Goal: Check status: Check status

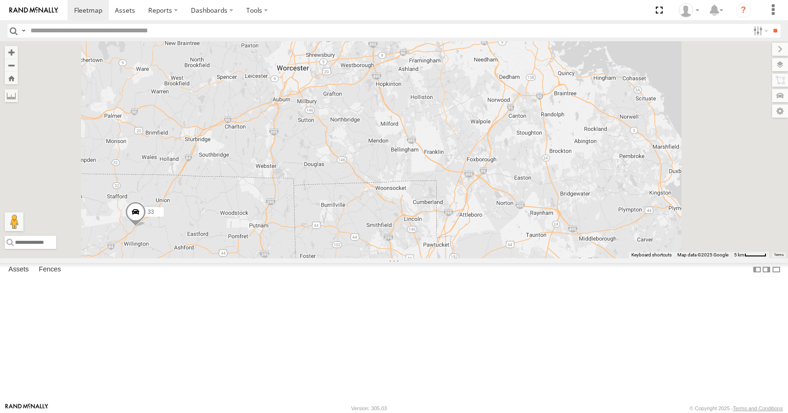
drag, startPoint x: 538, startPoint y: 79, endPoint x: 505, endPoint y: 306, distance: 229.5
click at [505, 258] on div "14 08 11 33" at bounding box center [394, 149] width 788 height 217
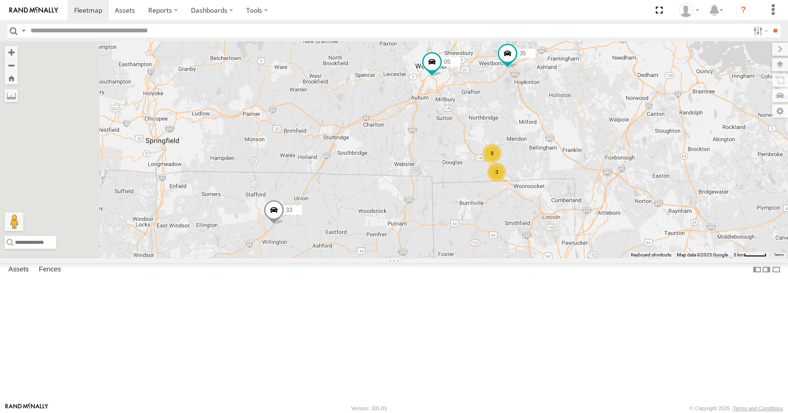
drag, startPoint x: 504, startPoint y: 307, endPoint x: 638, endPoint y: 309, distance: 134.3
click at [638, 258] on div "14 08 11 33 3 35 9 05" at bounding box center [394, 149] width 788 height 217
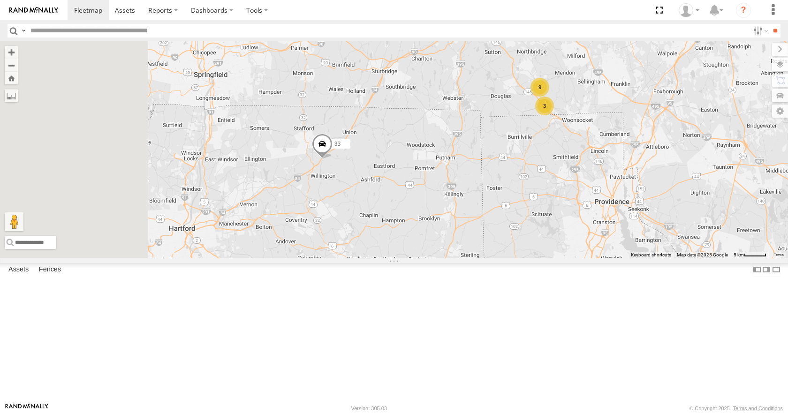
drag, startPoint x: 541, startPoint y: 340, endPoint x: 657, endPoint y: 205, distance: 178.4
click at [657, 205] on div "14 08 11 33 3 35 9 05" at bounding box center [394, 149] width 788 height 217
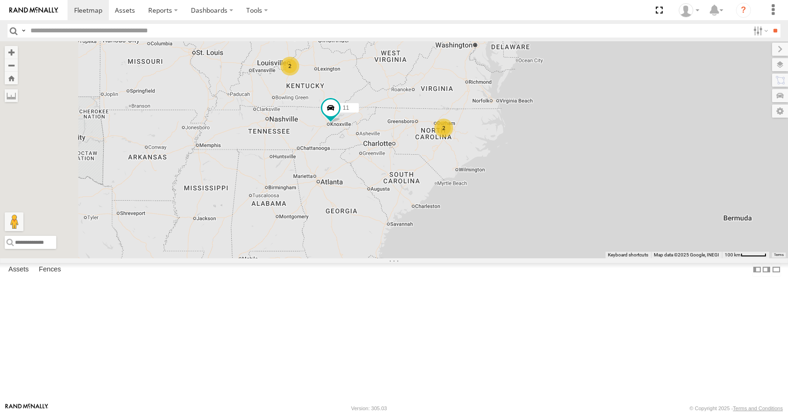
drag, startPoint x: 586, startPoint y: 298, endPoint x: 690, endPoint y: 91, distance: 231.5
click at [690, 91] on div "14 08 11 15 2 2" at bounding box center [394, 149] width 788 height 217
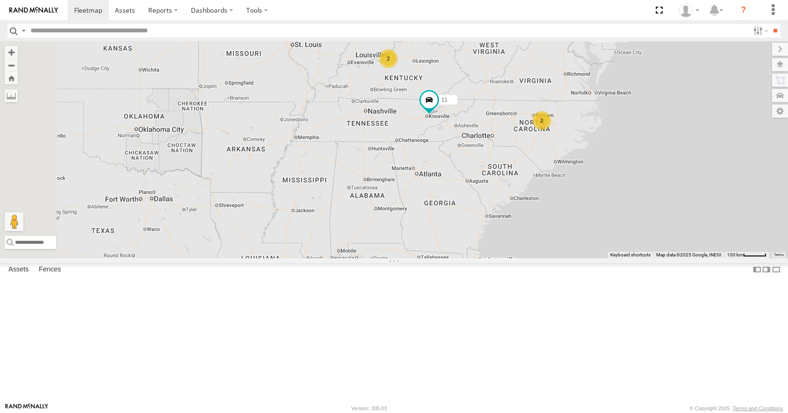
drag, startPoint x: 476, startPoint y: 197, endPoint x: 576, endPoint y: 189, distance: 100.3
click at [576, 189] on div "14 08 11 15 2 2" at bounding box center [394, 149] width 788 height 217
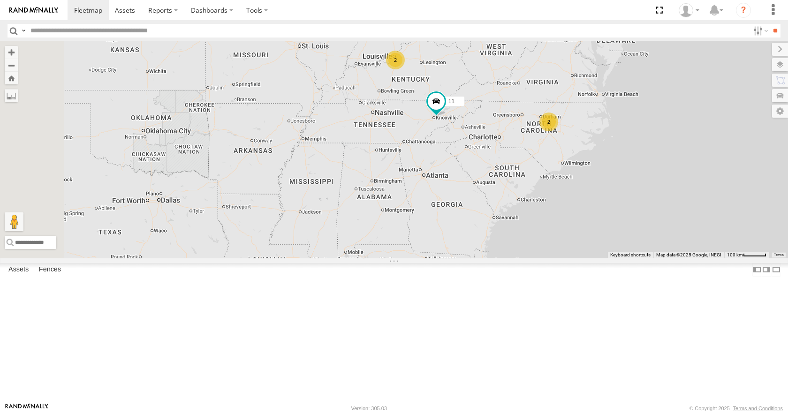
drag, startPoint x: 607, startPoint y: 171, endPoint x: 623, endPoint y: 175, distance: 16.4
click at [623, 175] on div "14 08 11 15 2 2" at bounding box center [394, 149] width 788 height 217
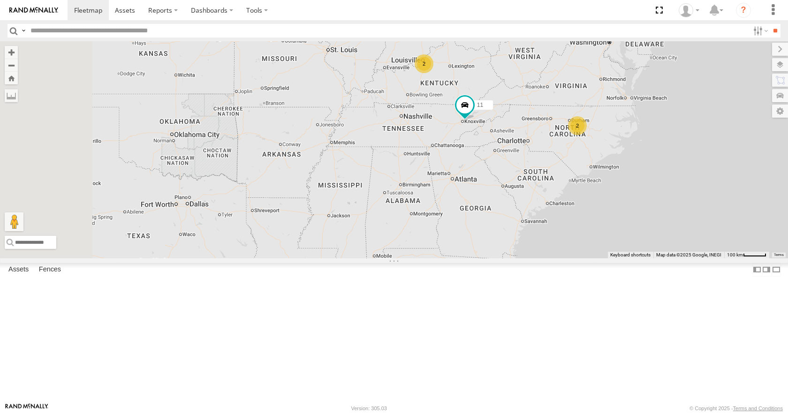
drag, startPoint x: 644, startPoint y: 146, endPoint x: 666, endPoint y: 147, distance: 22.1
click at [666, 147] on div "14 08 11 15 2 2" at bounding box center [394, 149] width 788 height 217
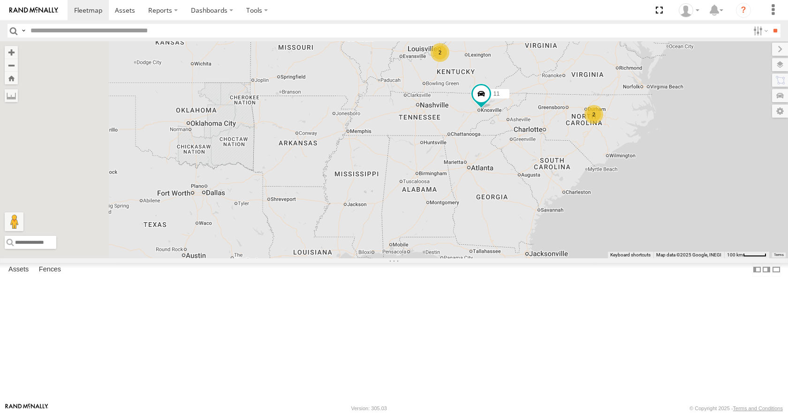
drag, startPoint x: 687, startPoint y: 147, endPoint x: 705, endPoint y: 135, distance: 22.3
click at [705, 135] on div "14 08 11 15 2 2" at bounding box center [394, 149] width 788 height 217
drag, startPoint x: 698, startPoint y: 174, endPoint x: 689, endPoint y: 161, distance: 16.3
click at [689, 161] on div "14 08 11 15 2 2" at bounding box center [394, 149] width 788 height 217
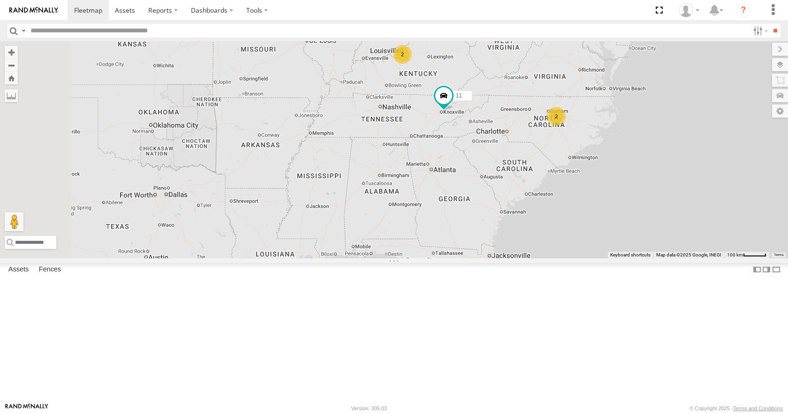
drag, startPoint x: 696, startPoint y: 129, endPoint x: 664, endPoint y: 143, distance: 35.3
click at [664, 143] on div "14 08 11 15 2 2" at bounding box center [394, 149] width 788 height 217
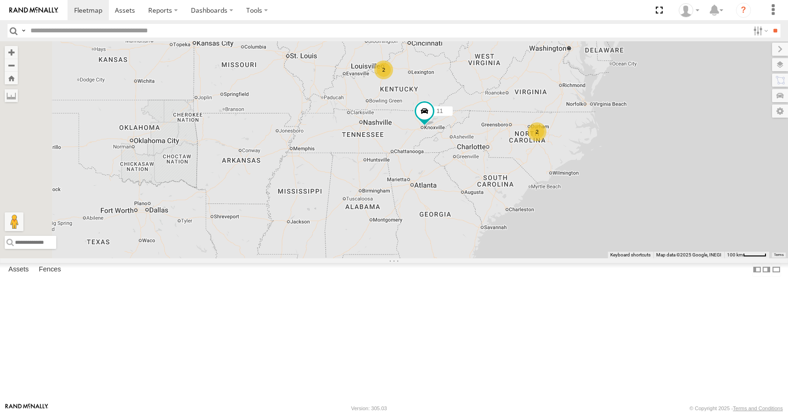
drag, startPoint x: 686, startPoint y: 101, endPoint x: 638, endPoint y: 137, distance: 59.8
click at [638, 137] on div "14 08 11 15 2 2" at bounding box center [394, 149] width 788 height 217
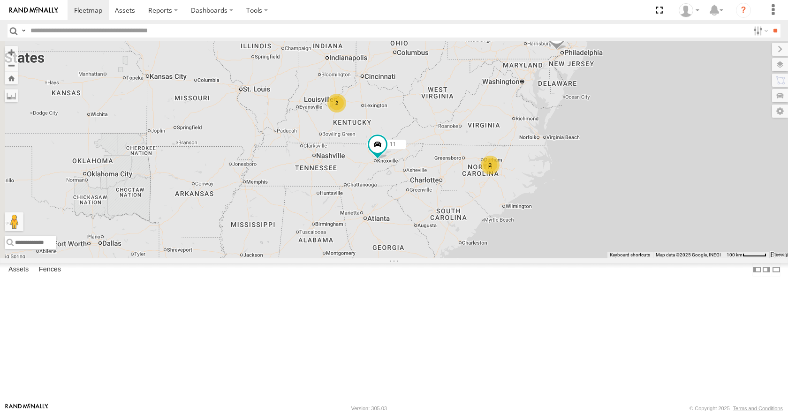
drag, startPoint x: 653, startPoint y: 111, endPoint x: 626, endPoint y: 129, distance: 32.5
click at [626, 129] on div "14 08 11 15 2 2" at bounding box center [394, 149] width 788 height 217
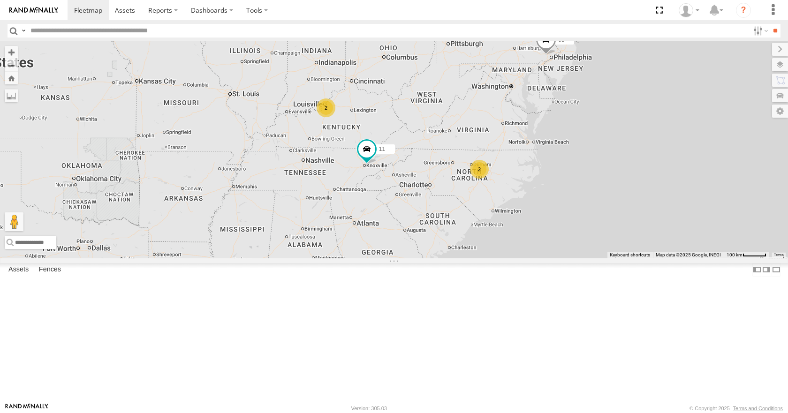
drag, startPoint x: 628, startPoint y: 96, endPoint x: 610, endPoint y: 105, distance: 19.9
click at [610, 105] on div "14 08 11 15 2 2" at bounding box center [394, 149] width 788 height 217
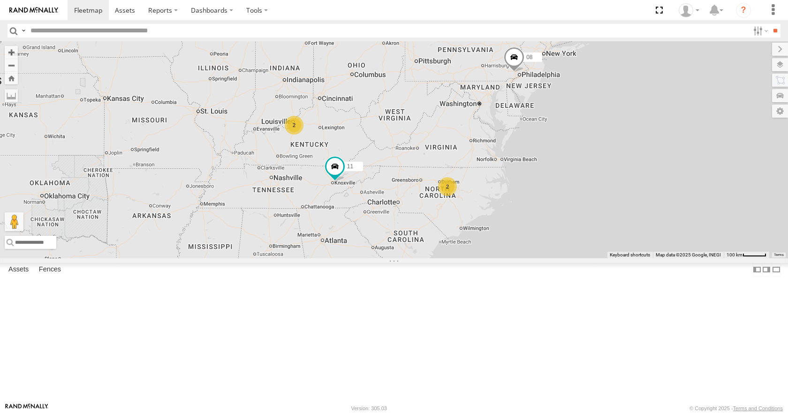
drag, startPoint x: 588, startPoint y: 101, endPoint x: 577, endPoint y: 117, distance: 19.3
click at [577, 117] on div "14 08 11 15 2 2" at bounding box center [394, 149] width 788 height 217
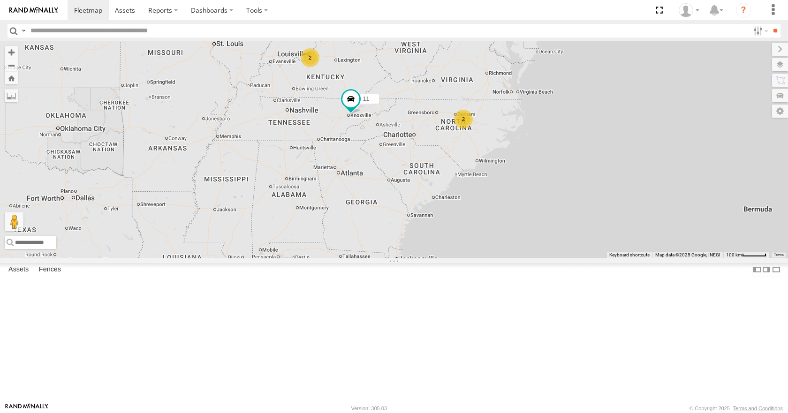
drag, startPoint x: 567, startPoint y: 200, endPoint x: 599, endPoint y: 105, distance: 100.6
click at [599, 105] on div "14 08 11 15 2 2" at bounding box center [394, 149] width 788 height 217
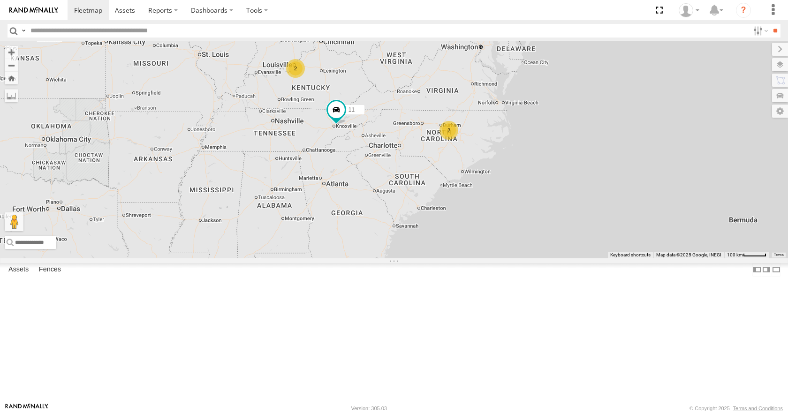
drag, startPoint x: 608, startPoint y: 91, endPoint x: 583, endPoint y: 115, distance: 35.2
click at [583, 115] on div "14 08 11 15 2 2" at bounding box center [394, 149] width 788 height 217
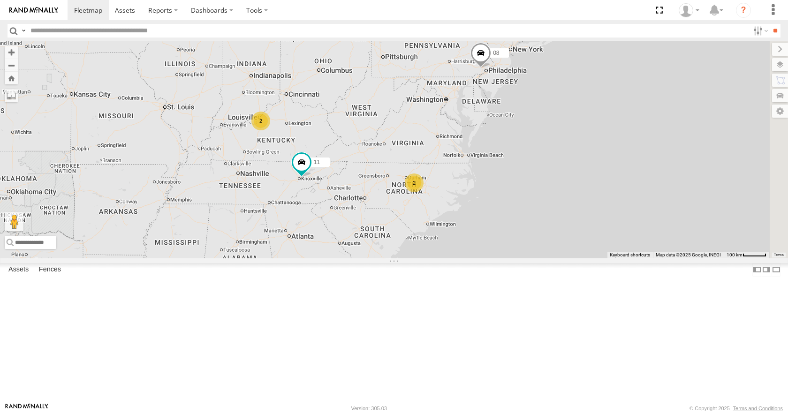
drag, startPoint x: 566, startPoint y: 139, endPoint x: 550, endPoint y: 168, distance: 33.0
click at [550, 168] on div "14 08 11 15 2 2" at bounding box center [394, 149] width 788 height 217
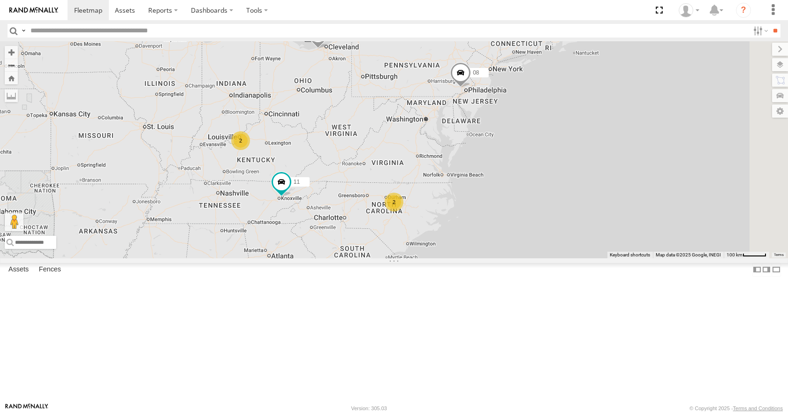
drag, startPoint x: 570, startPoint y: 145, endPoint x: 549, endPoint y: 165, distance: 28.5
click at [549, 165] on div "14 08 11 15 2 2" at bounding box center [394, 149] width 788 height 217
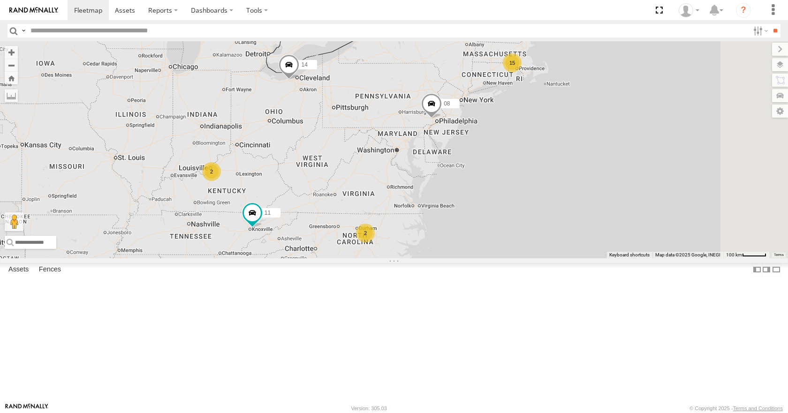
drag, startPoint x: 557, startPoint y: 123, endPoint x: 533, endPoint y: 153, distance: 38.5
click at [533, 153] on div "14 08 11 15 2 2" at bounding box center [394, 149] width 788 height 217
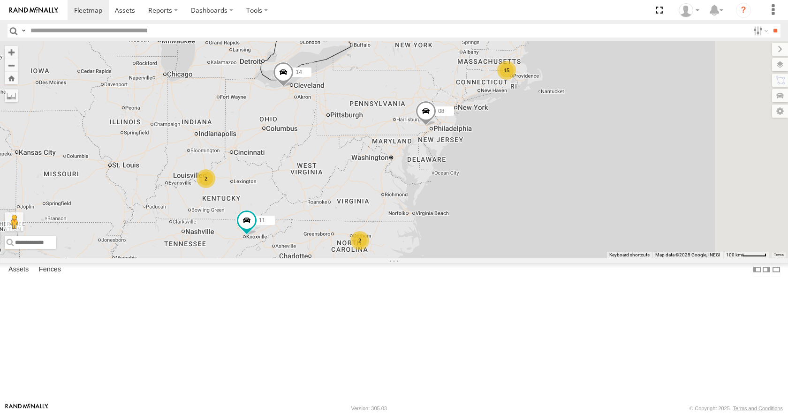
drag, startPoint x: 533, startPoint y: 115, endPoint x: 502, endPoint y: 144, distance: 41.5
click at [502, 144] on div "14 08 11 15 2 2" at bounding box center [394, 149] width 788 height 217
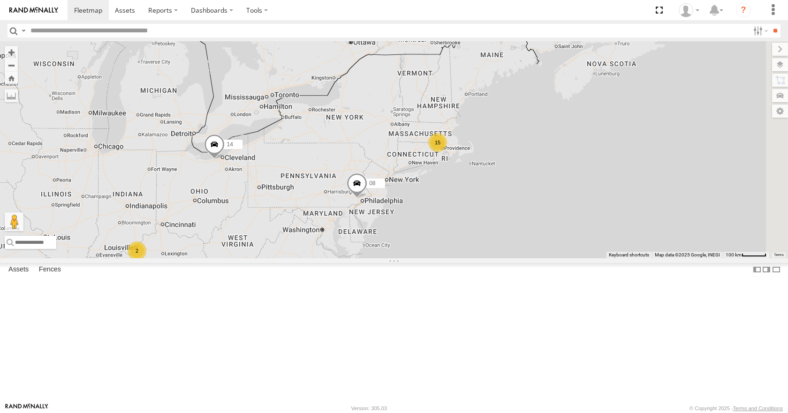
drag, startPoint x: 570, startPoint y: 130, endPoint x: 546, endPoint y: 167, distance: 44.1
click at [546, 167] on div "14 08 11 15 2 2" at bounding box center [394, 149] width 788 height 217
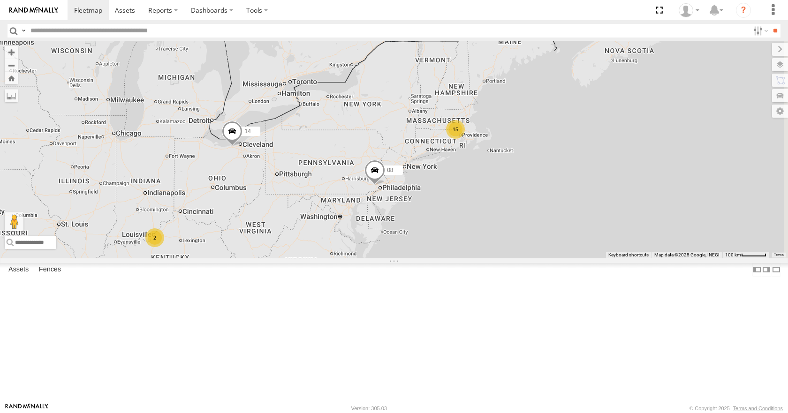
drag, startPoint x: 521, startPoint y: 148, endPoint x: 543, endPoint y: 124, distance: 32.9
click at [543, 124] on div "14 08 11 15 2 2" at bounding box center [394, 149] width 788 height 217
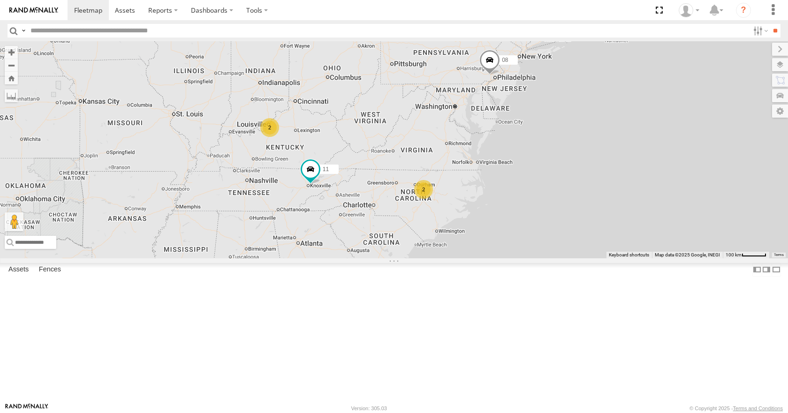
drag, startPoint x: 465, startPoint y: 218, endPoint x: 574, endPoint y: 118, distance: 147.5
click at [574, 118] on div "14 08 11 15 2 2" at bounding box center [394, 149] width 788 height 217
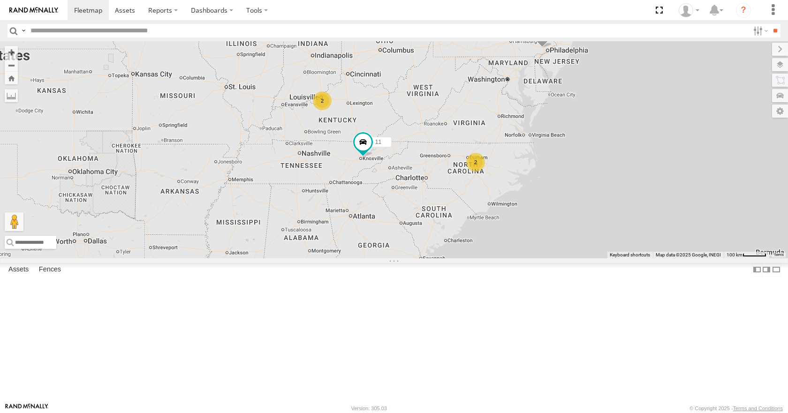
drag, startPoint x: 521, startPoint y: 200, endPoint x: 582, endPoint y: 171, distance: 66.8
click at [582, 171] on div "14 08 11 15 2 2" at bounding box center [394, 149] width 788 height 217
drag, startPoint x: 542, startPoint y: 162, endPoint x: 525, endPoint y: 191, distance: 34.1
click at [525, 191] on div "14 08 11 15 2 2" at bounding box center [394, 149] width 788 height 217
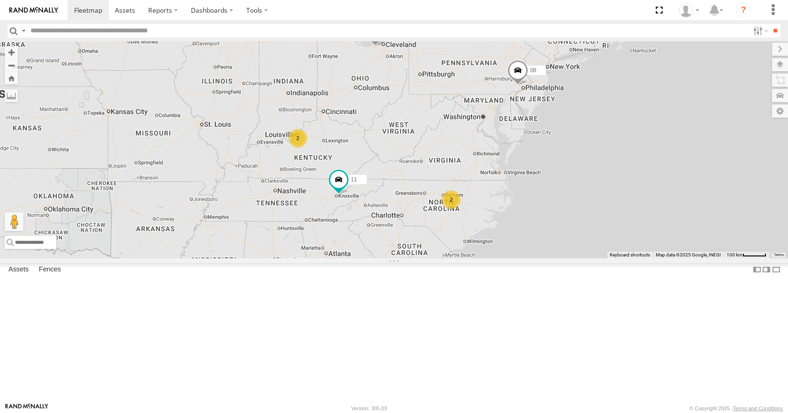
drag, startPoint x: 590, startPoint y: 186, endPoint x: 575, endPoint y: 196, distance: 18.1
click at [575, 196] on div "14 08 11 15 2 2" at bounding box center [394, 149] width 788 height 217
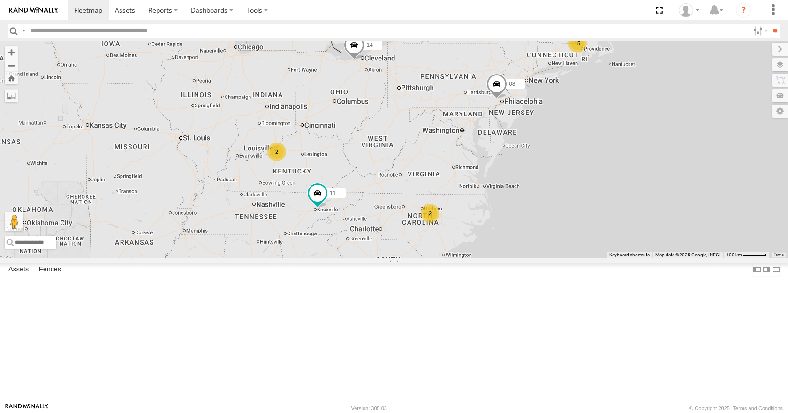
drag, startPoint x: 584, startPoint y: 177, endPoint x: 566, endPoint y: 189, distance: 21.7
click at [566, 189] on div "14 08 11 15 2 2" at bounding box center [394, 149] width 788 height 217
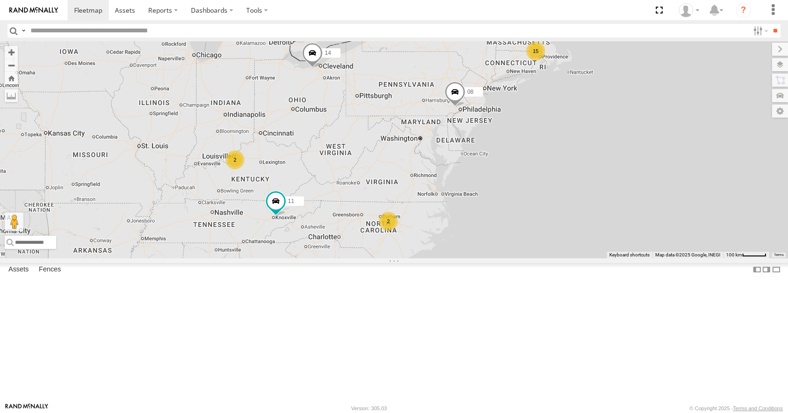
drag, startPoint x: 609, startPoint y: 186, endPoint x: 596, endPoint y: 180, distance: 14.7
click at [574, 190] on div "14 08 11 15 2 2" at bounding box center [394, 149] width 788 height 217
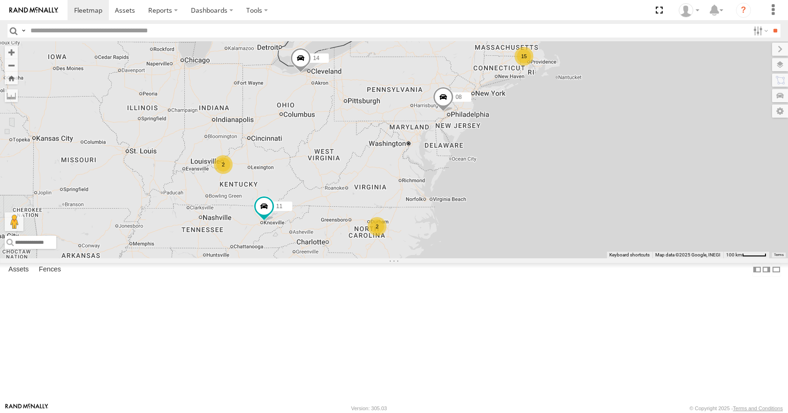
drag, startPoint x: 597, startPoint y: 180, endPoint x: 585, endPoint y: 185, distance: 12.8
click at [585, 185] on div "14 08 11 15 2 2" at bounding box center [394, 149] width 788 height 217
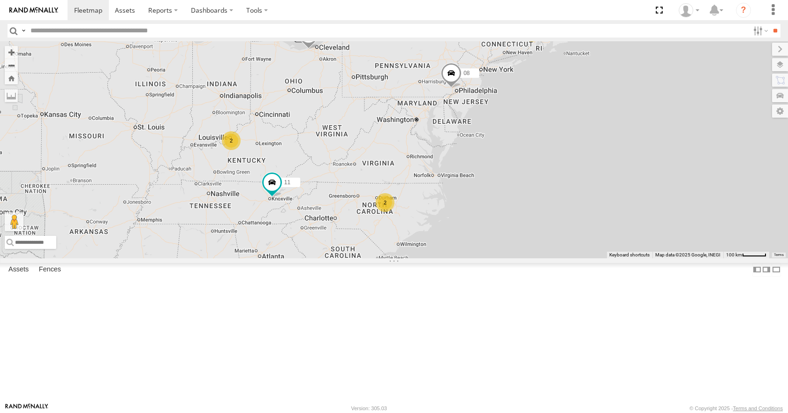
drag, startPoint x: 569, startPoint y: 207, endPoint x: 581, endPoint y: 178, distance: 31.2
click at [581, 178] on div "14 08 11 15 2 2" at bounding box center [394, 149] width 788 height 217
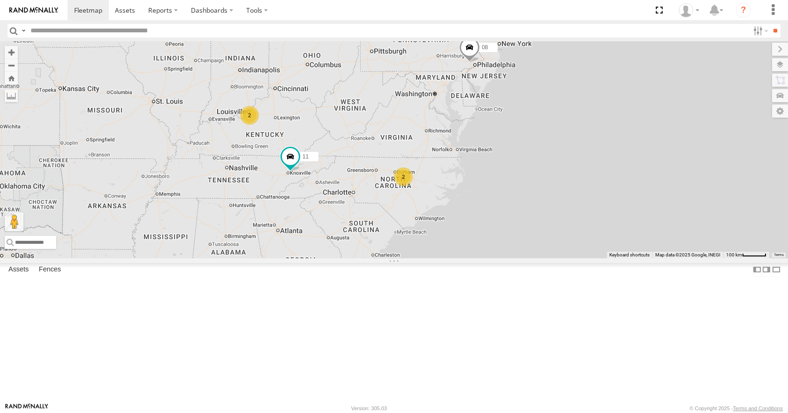
drag
click at [590, 163] on div "14 08 11 15 2 2" at bounding box center [394, 149] width 788 height 217
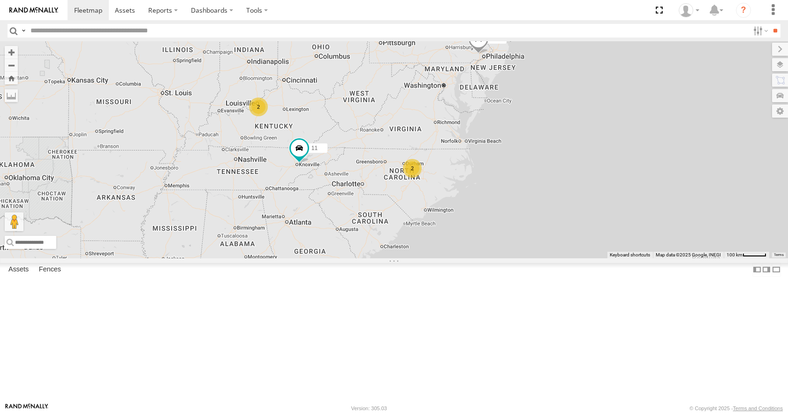
click at [594, 171] on div "14 08 11 15 2 2" at bounding box center [394, 149] width 788 height 217
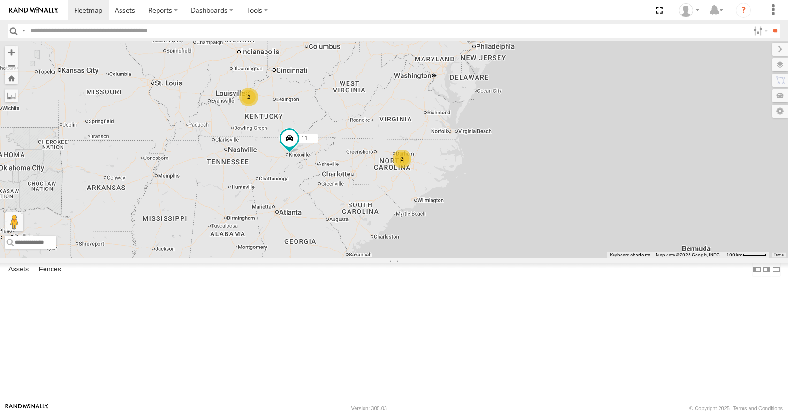
click at [601, 163] on div "14 08 11 15 2 2" at bounding box center [394, 149] width 788 height 217
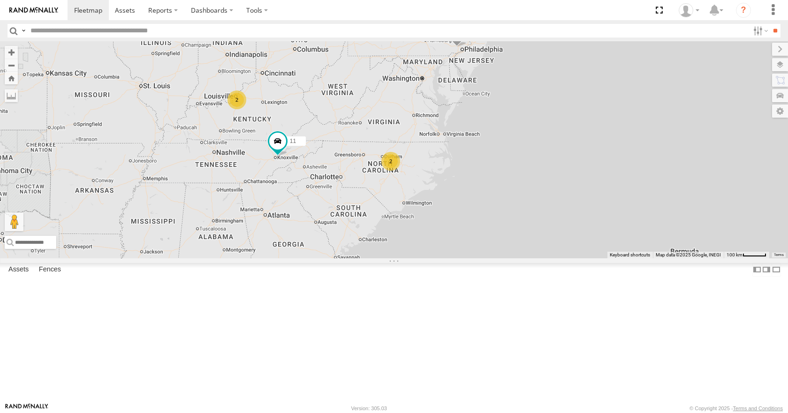
click at [543, 186] on div "14 08 11 15 2 2" at bounding box center [394, 149] width 788 height 217
click at [586, 199] on div "14 08 11 15 2 2" at bounding box center [394, 149] width 788 height 217
click at [536, 201] on div "14 08 11 15 2 2" at bounding box center [394, 149] width 788 height 217
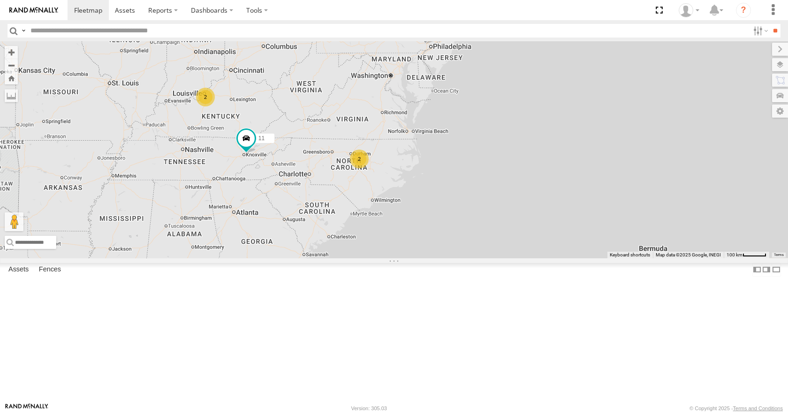
click at [551, 203] on div "14 08 11 15 2 2" at bounding box center [394, 149] width 788 height 217
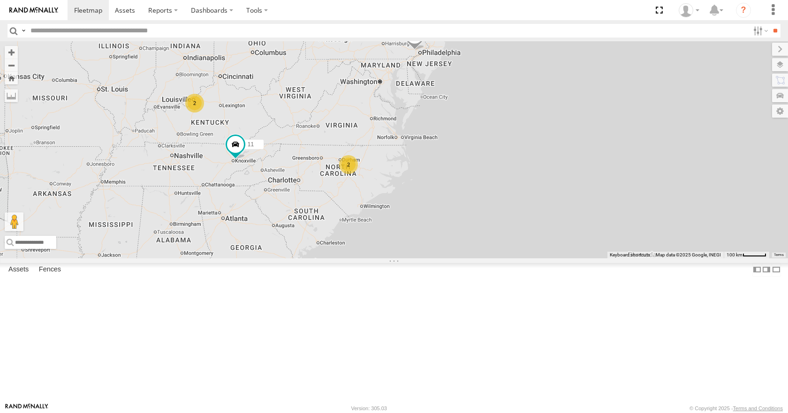
click at [539, 209] on div "14 08 11 15 2 2" at bounding box center [394, 149] width 788 height 217
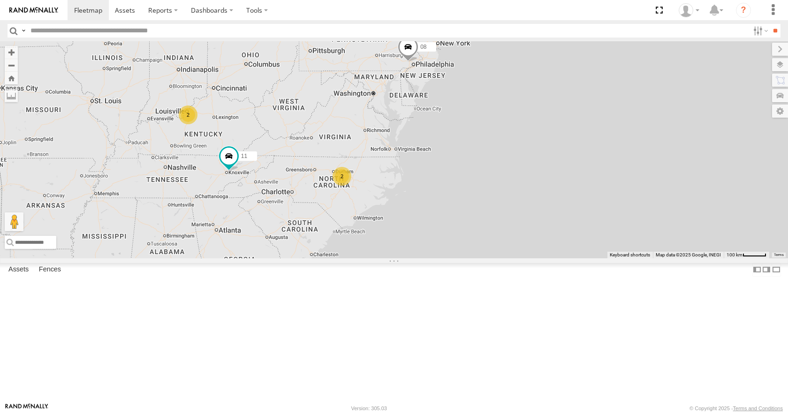
click at [533, 222] on div "14 08 11 15 2 2" at bounding box center [394, 149] width 788 height 217
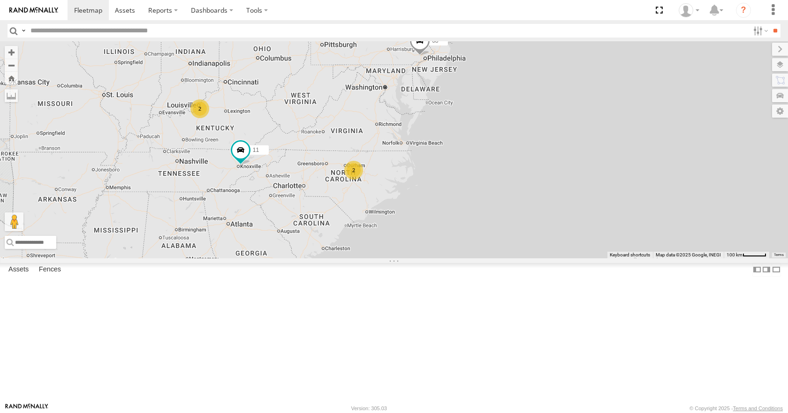
click at [546, 216] on div "14 08 11 15 2 2" at bounding box center [394, 149] width 788 height 217
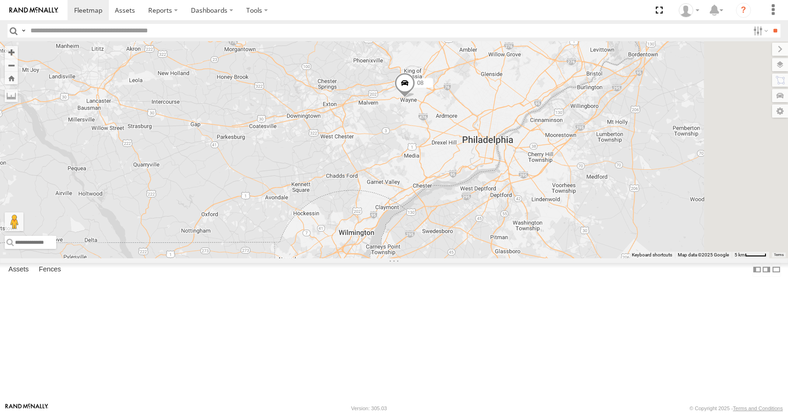
drag, startPoint x: 552, startPoint y: 156, endPoint x: 517, endPoint y: 242, distance: 93.1
click at [517, 242] on div "14 08 11" at bounding box center [394, 149] width 788 height 217
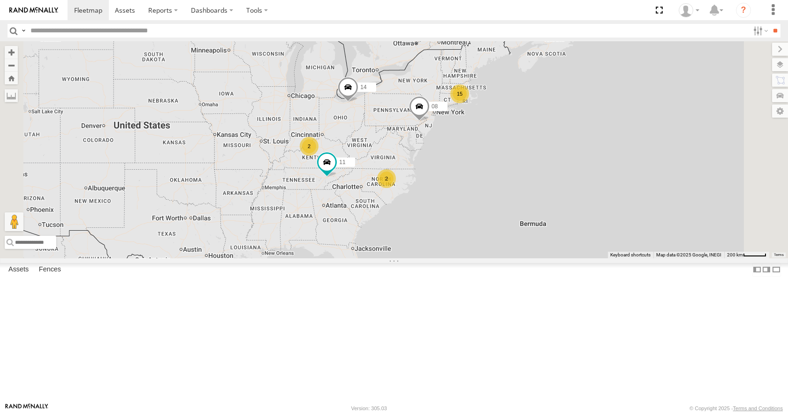
drag, startPoint x: 492, startPoint y: 250, endPoint x: 512, endPoint y: 195, distance: 58.8
click at [512, 195] on div "14 08 11 15 2 2" at bounding box center [394, 149] width 788 height 217
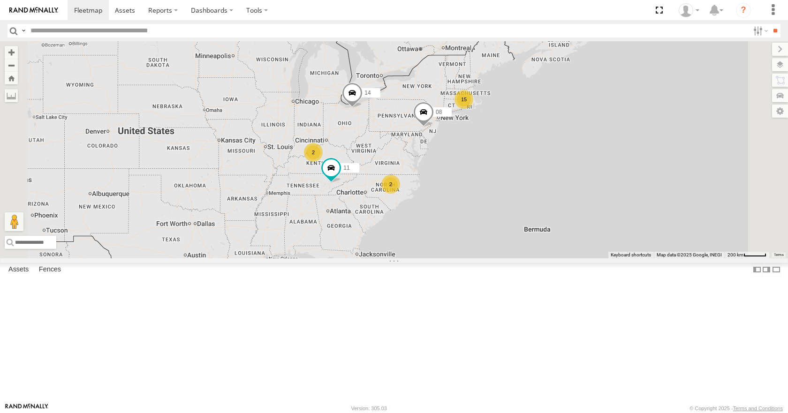
drag, startPoint x: 512, startPoint y: 195, endPoint x: 518, endPoint y: 206, distance: 12.6
click at [518, 206] on div "14 08 11 15 2 2" at bounding box center [394, 149] width 788 height 217
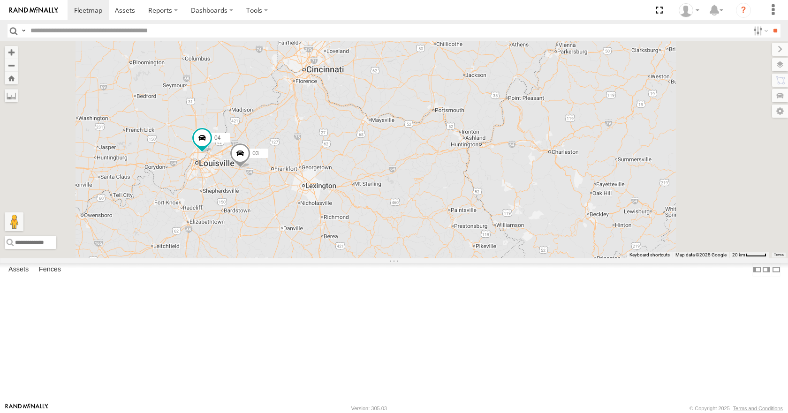
drag, startPoint x: 350, startPoint y: 228, endPoint x: 343, endPoint y: 273, distance: 45.1
click at [343, 258] on div "14 08 11 04 03" at bounding box center [394, 149] width 788 height 217
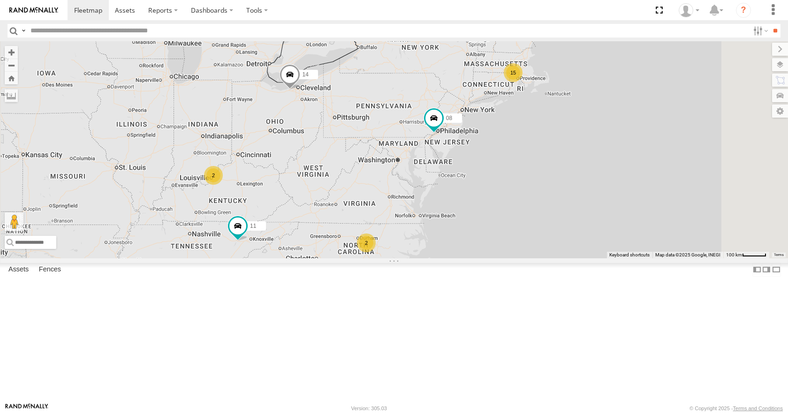
drag, startPoint x: 520, startPoint y: 222, endPoint x: 484, endPoint y: 234, distance: 38.6
click at [484, 230] on div "15 14 08 2 11 2" at bounding box center [394, 149] width 788 height 217
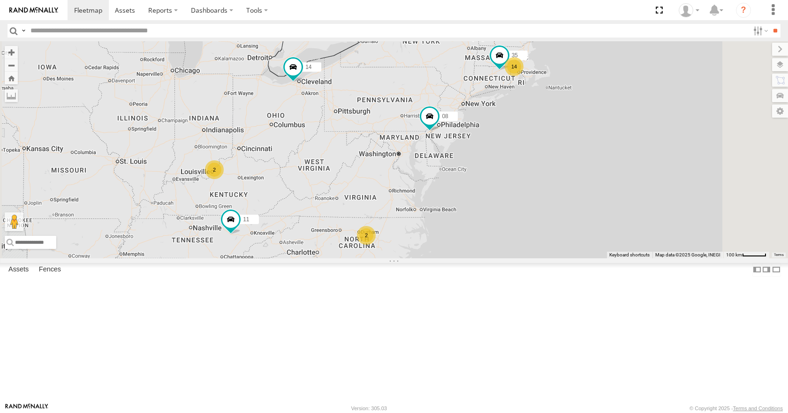
drag, startPoint x: 515, startPoint y: 203, endPoint x: 478, endPoint y: 204, distance: 37.1
click at [478, 204] on div "14 35 14 08 2 11 2" at bounding box center [394, 149] width 788 height 217
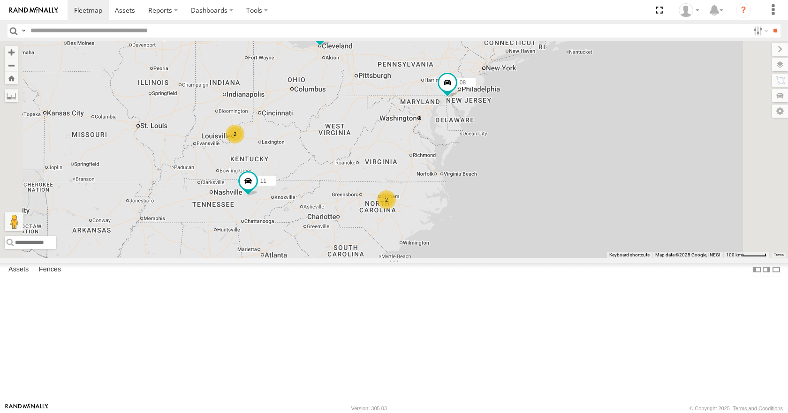
drag, startPoint x: 531, startPoint y: 207, endPoint x: 520, endPoint y: 166, distance: 42.4
click at [520, 166] on div "14 35 14 08 2 11 2" at bounding box center [394, 149] width 788 height 217
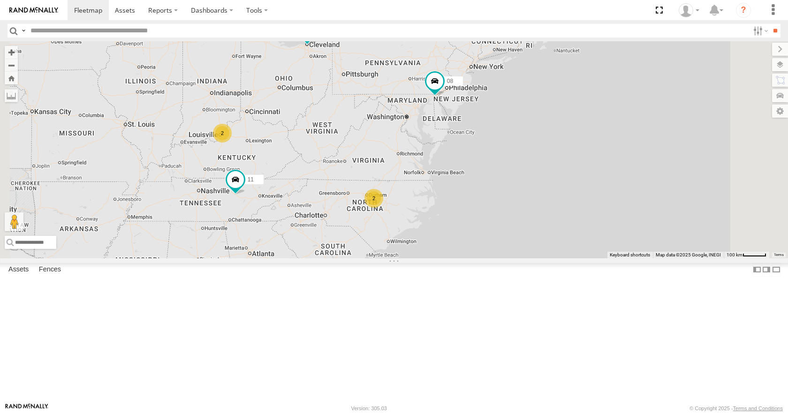
drag, startPoint x: 470, startPoint y: 259, endPoint x: 458, endPoint y: 262, distance: 12.2
click at [458, 258] on div "35 14 08 11 14 2 2" at bounding box center [394, 149] width 788 height 217
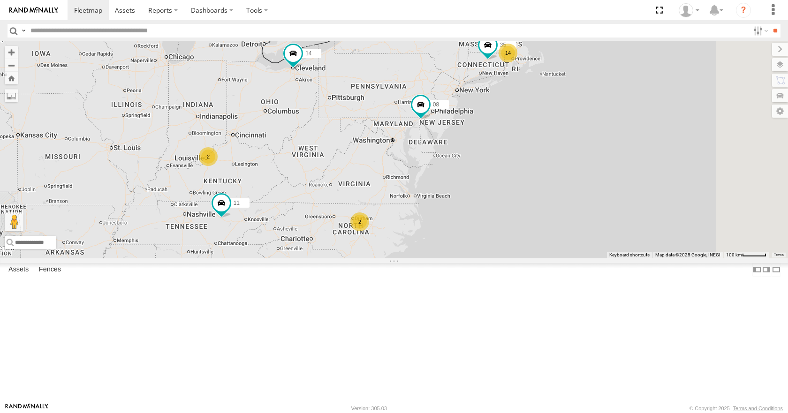
drag, startPoint x: 470, startPoint y: 230, endPoint x: 454, endPoint y: 255, distance: 29.3
click at [454, 255] on div "14 08 11 14 35 2 2" at bounding box center [394, 149] width 788 height 217
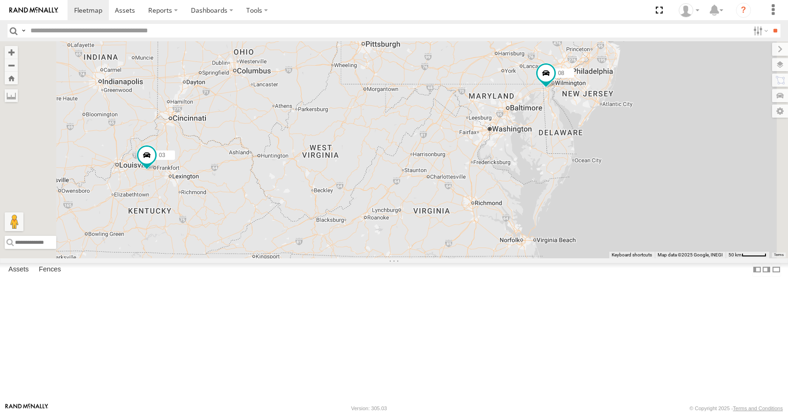
drag, startPoint x: 449, startPoint y: 280, endPoint x: 484, endPoint y: 342, distance: 71.1
click at [484, 258] on div "14 08 11 35 2 03" at bounding box center [394, 149] width 788 height 217
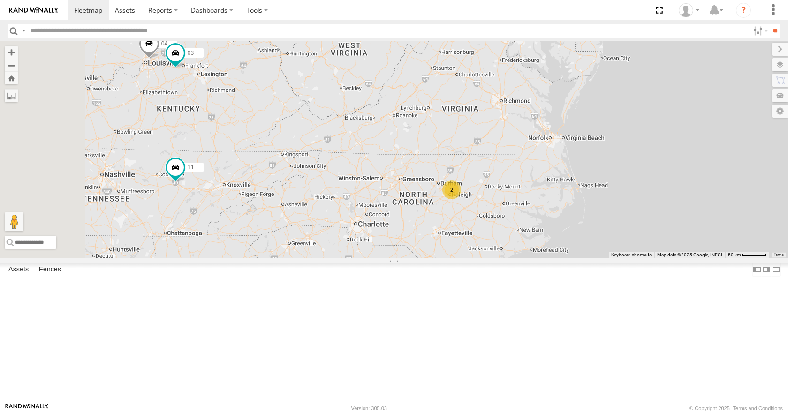
drag, startPoint x: 469, startPoint y: 308, endPoint x: 502, endPoint y: 202, distance: 110.6
click at [502, 202] on div "14 08 11 35 04 2 03" at bounding box center [394, 149] width 788 height 217
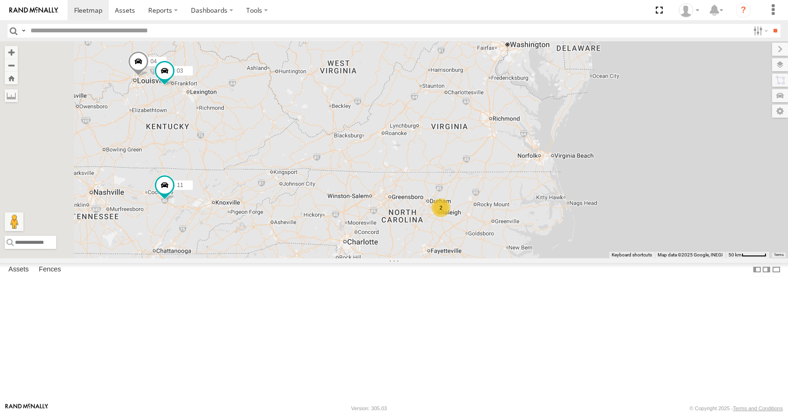
drag, startPoint x: 541, startPoint y: 172, endPoint x: 531, endPoint y: 190, distance: 20.0
click at [531, 190] on div "14 08 11 35 04 2 03" at bounding box center [394, 149] width 788 height 217
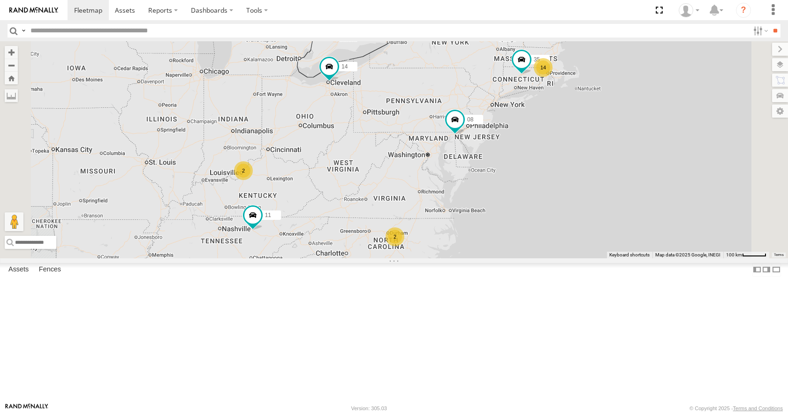
drag, startPoint x: 489, startPoint y: 160, endPoint x: 456, endPoint y: 176, distance: 36.9
click at [456, 176] on div "14 35 14 08 2 11 2" at bounding box center [394, 149] width 788 height 217
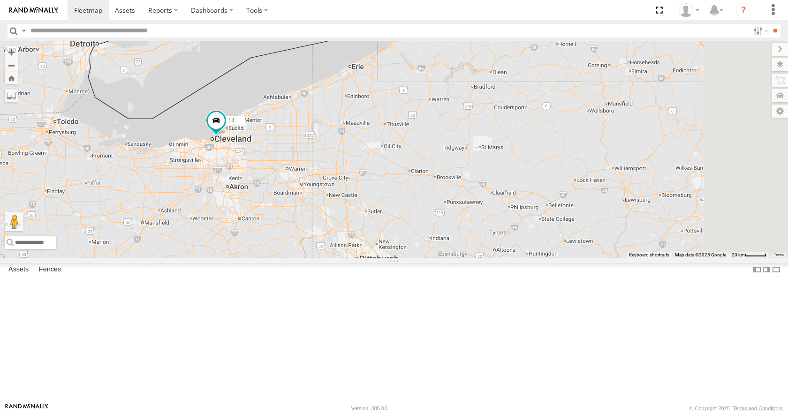
drag, startPoint x: 490, startPoint y: 169, endPoint x: 435, endPoint y: 216, distance: 72.2
click at [435, 216] on div "35 14 08 11 03" at bounding box center [394, 149] width 788 height 217
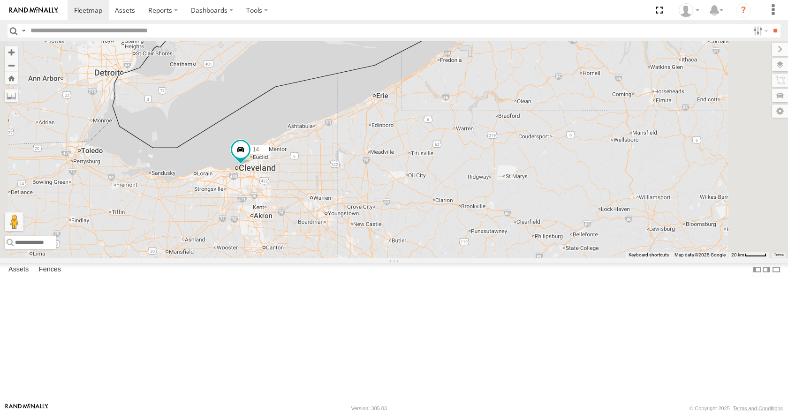
drag, startPoint x: 424, startPoint y: 213, endPoint x: 460, endPoint y: 243, distance: 47.0
click at [460, 243] on div "35 14 08 11 03" at bounding box center [394, 149] width 788 height 217
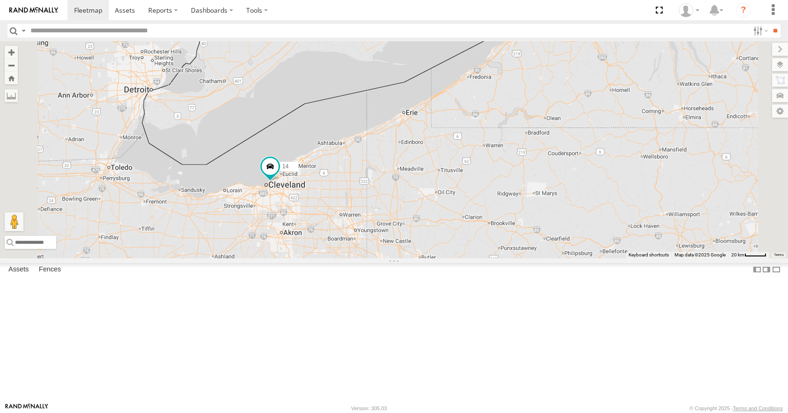
drag, startPoint x: 408, startPoint y: 252, endPoint x: 438, endPoint y: 269, distance: 34.9
click at [438, 258] on div "35 14 08 11 03" at bounding box center [394, 149] width 788 height 217
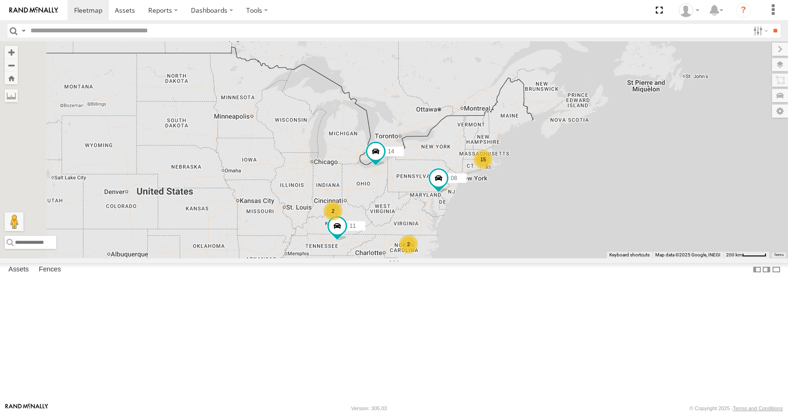
drag, startPoint x: 400, startPoint y: 274, endPoint x: 512, endPoint y: 245, distance: 115.4
click at [512, 245] on div "14 08 11 15 2 2" at bounding box center [394, 149] width 788 height 217
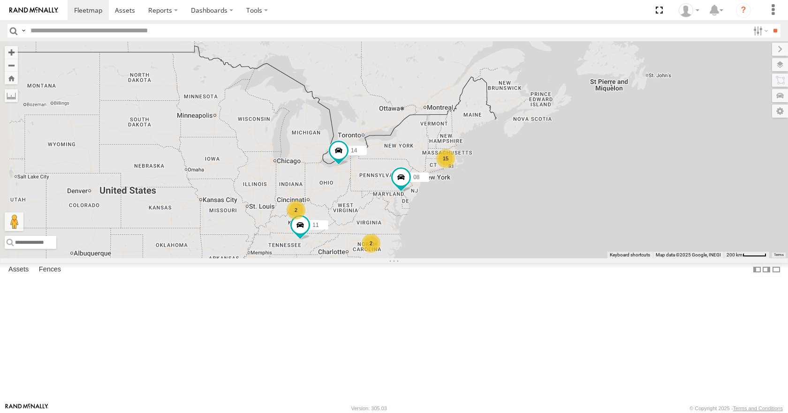
drag, startPoint x: 437, startPoint y: 246, endPoint x: 400, endPoint y: 245, distance: 37.1
click at [400, 245] on div "14 08 11 15 2 2" at bounding box center [394, 149] width 788 height 217
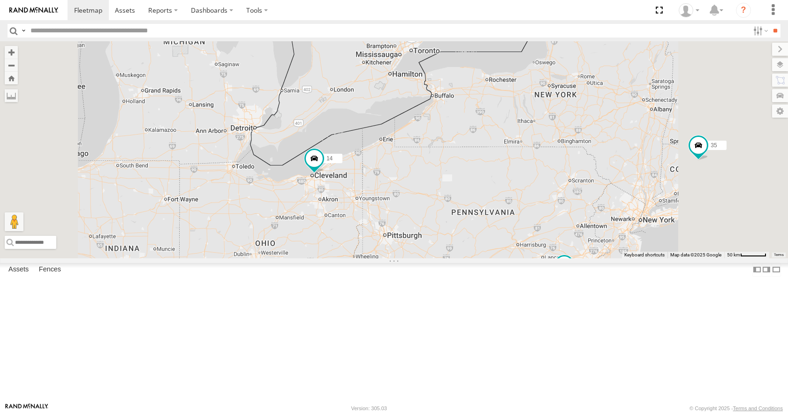
drag, startPoint x: 555, startPoint y: 245, endPoint x: 451, endPoint y: 248, distance: 104.2
click at [451, 248] on div "14 08 11 35" at bounding box center [394, 149] width 788 height 217
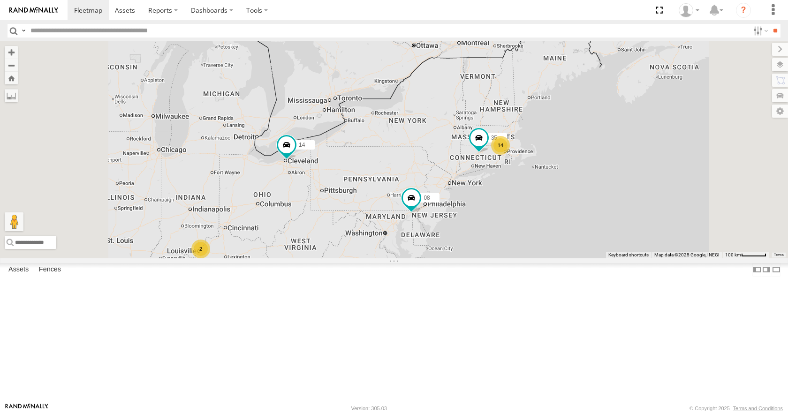
drag, startPoint x: 460, startPoint y: 237, endPoint x: 481, endPoint y: 220, distance: 27.3
click at [481, 220] on div "14 08 11 35 14 2 2" at bounding box center [394, 149] width 788 height 217
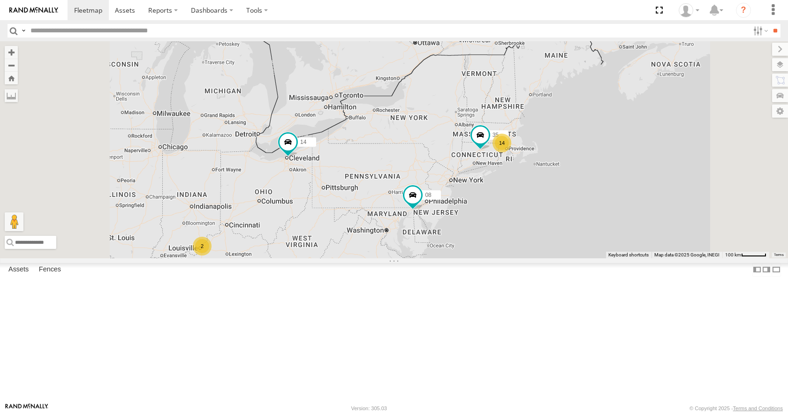
click at [519, 211] on div "14 08 11 35 14 2 2" at bounding box center [394, 149] width 788 height 217
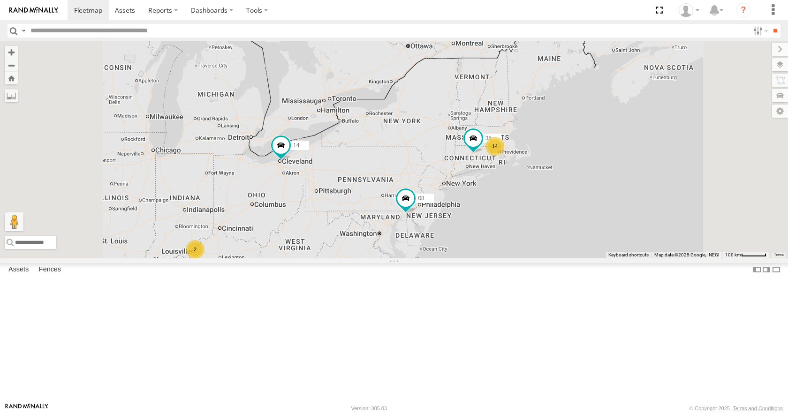
click at [528, 190] on div "14 08 11 35 14 2 2" at bounding box center [394, 149] width 788 height 217
click at [507, 197] on div "14 08 11 35 14 2 2" at bounding box center [394, 149] width 788 height 217
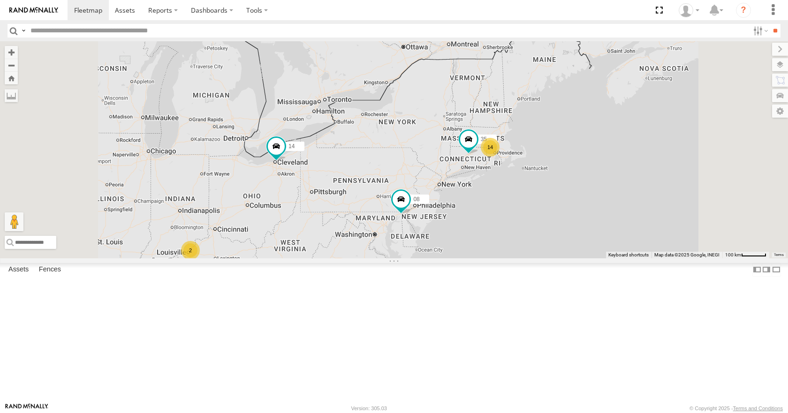
drag, startPoint x: 518, startPoint y: 195, endPoint x: 512, endPoint y: 199, distance: 8.1
click at [512, 199] on div "14 08 11 35 14 2 2" at bounding box center [394, 149] width 788 height 217
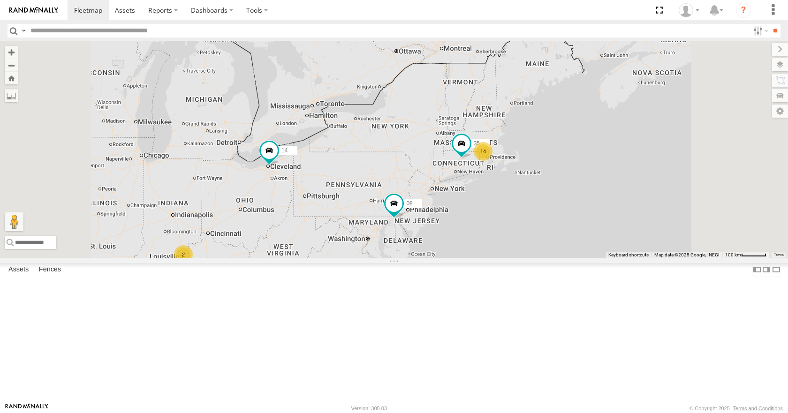
drag, startPoint x: 495, startPoint y: 197, endPoint x: 490, endPoint y: 202, distance: 7.6
click at [490, 202] on div "14 08 11 35 14 2 2" at bounding box center [394, 149] width 788 height 217
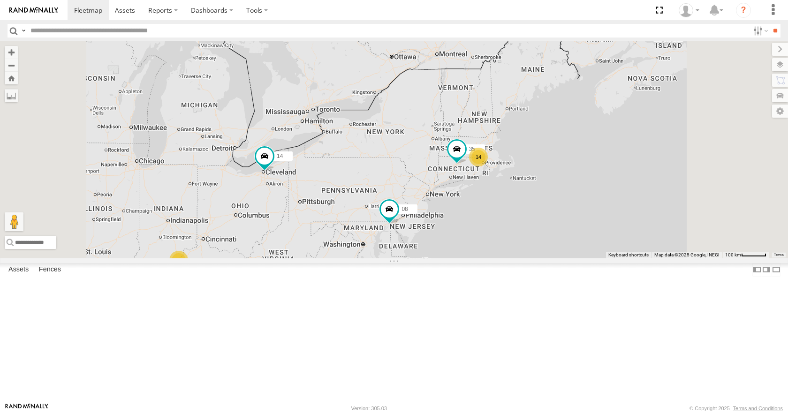
drag, startPoint x: 510, startPoint y: 200, endPoint x: 511, endPoint y: 205, distance: 5.2
click at [511, 205] on div "14 08 11 35 14 2 2" at bounding box center [394, 149] width 788 height 217
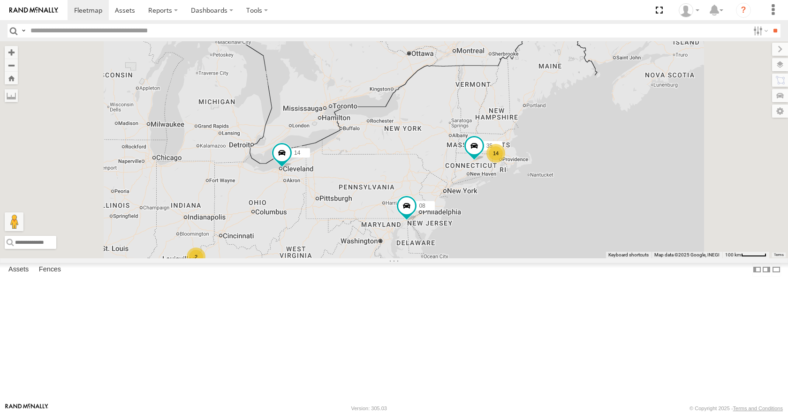
drag, startPoint x: 513, startPoint y: 206, endPoint x: 536, endPoint y: 197, distance: 25.4
click at [536, 197] on div "14 08 11 35 14 2 2" at bounding box center [394, 149] width 788 height 217
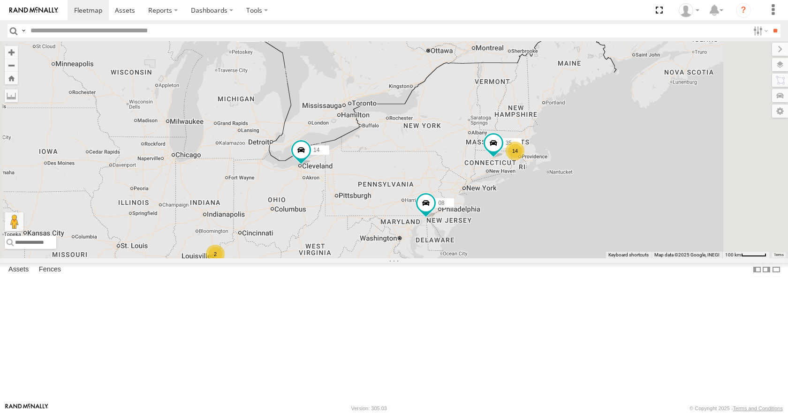
drag, startPoint x: 527, startPoint y: 200, endPoint x: 550, endPoint y: 198, distance: 23.1
click at [549, 198] on div "14 08 11 35 14 2 2" at bounding box center [394, 149] width 788 height 217
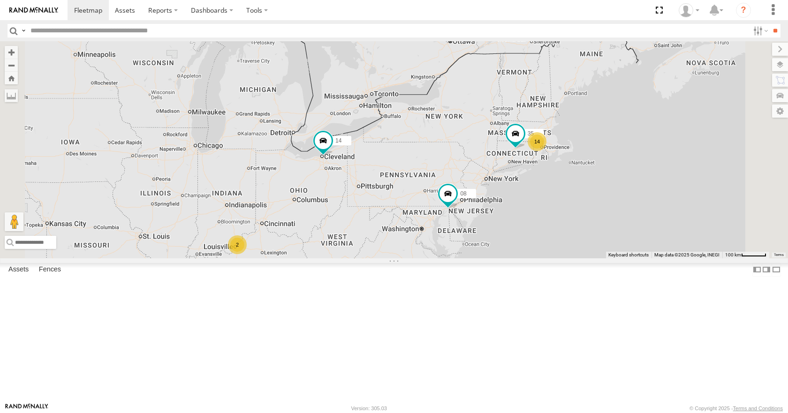
drag, startPoint x: 550, startPoint y: 198, endPoint x: 573, endPoint y: 190, distance: 24.5
click at [573, 190] on div "14 08 11 35 14 2 2" at bounding box center [394, 149] width 788 height 217
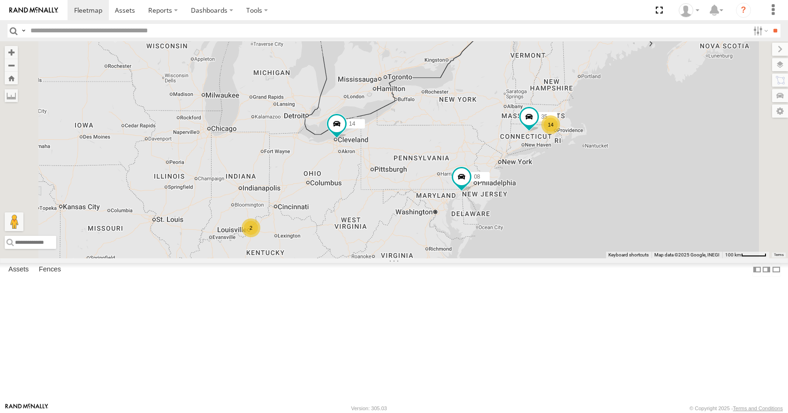
drag, startPoint x: 579, startPoint y: 184, endPoint x: 598, endPoint y: 161, distance: 29.3
click at [598, 161] on div "14 08 11 35 14 2 2" at bounding box center [394, 149] width 788 height 217
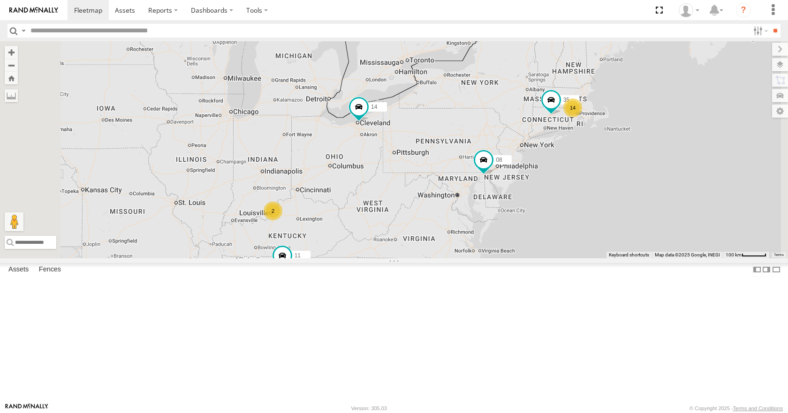
drag, startPoint x: 586, startPoint y: 167, endPoint x: 606, endPoint y: 156, distance: 23.5
click at [606, 156] on div "14 08 11 35 14 2 2" at bounding box center [394, 149] width 788 height 217
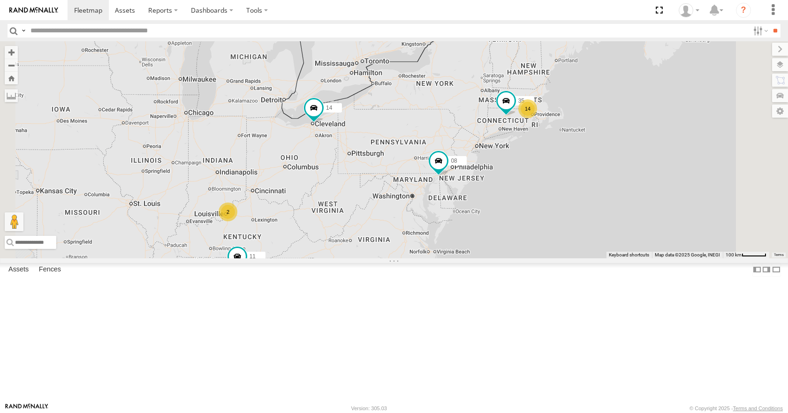
drag, startPoint x: 604, startPoint y: 175, endPoint x: 559, endPoint y: 176, distance: 45.6
click at [559, 176] on div "14 08 11 35 14 2 2" at bounding box center [394, 149] width 788 height 217
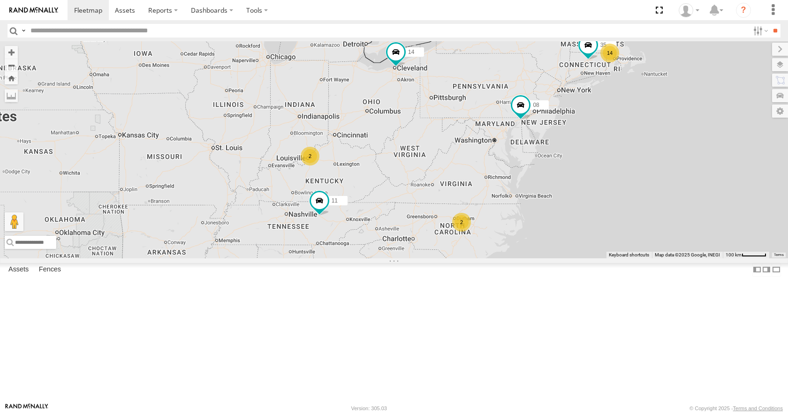
drag, startPoint x: 551, startPoint y: 169, endPoint x: 634, endPoint y: 113, distance: 99.7
click at [634, 113] on div "14 08 11 35 14 2 2" at bounding box center [394, 149] width 788 height 217
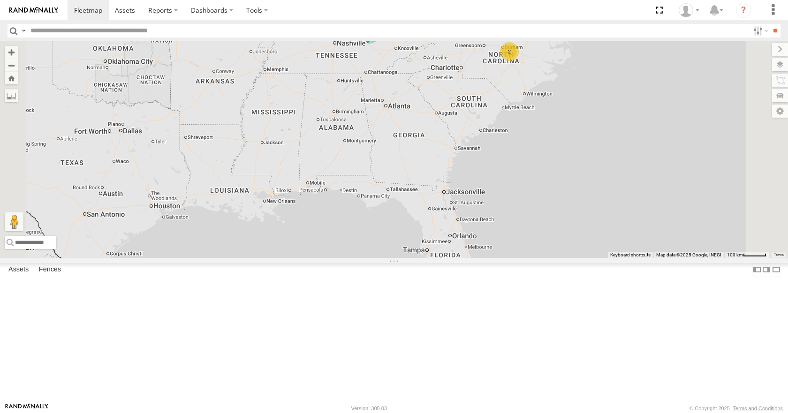
drag, startPoint x: 543, startPoint y: 263, endPoint x: 548, endPoint y: 183, distance: 80.0
click at [548, 183] on div "14 08 11 14 2 2" at bounding box center [394, 149] width 788 height 217
drag, startPoint x: 542, startPoint y: 259, endPoint x: 513, endPoint y: 222, distance: 47.1
click at [513, 222] on div "14 08 11 14 2 2" at bounding box center [394, 149] width 788 height 217
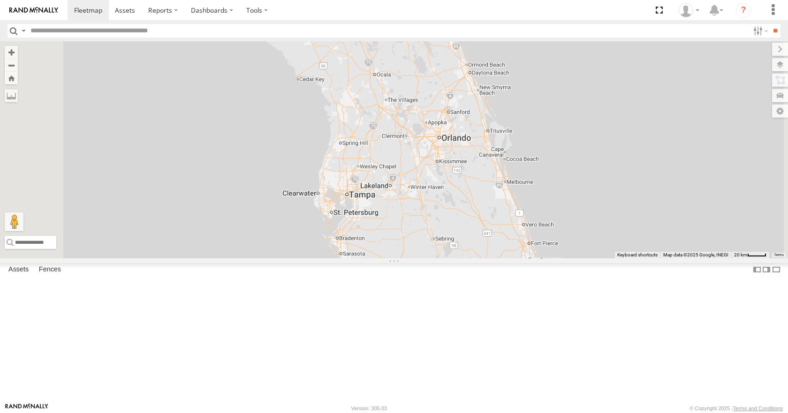
drag, startPoint x: 576, startPoint y: 299, endPoint x: 569, endPoint y: 194, distance: 105.3
click at [569, 194] on div "14 08 11" at bounding box center [394, 149] width 788 height 217
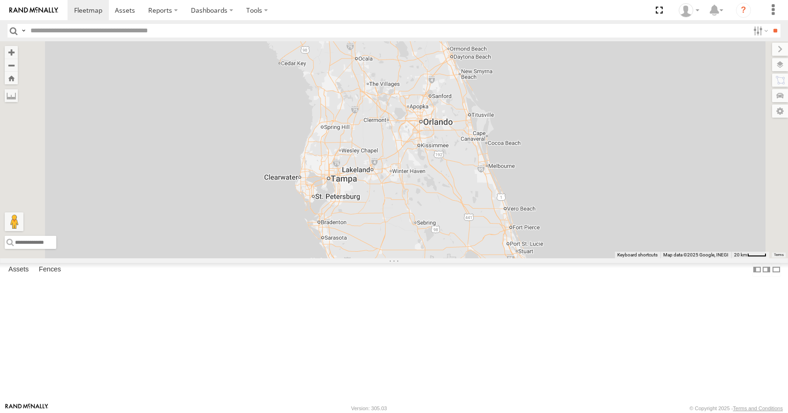
drag, startPoint x: 560, startPoint y: 206, endPoint x: 539, endPoint y: 195, distance: 23.5
click at [539, 195] on div "14 08 11" at bounding box center [394, 149] width 788 height 217
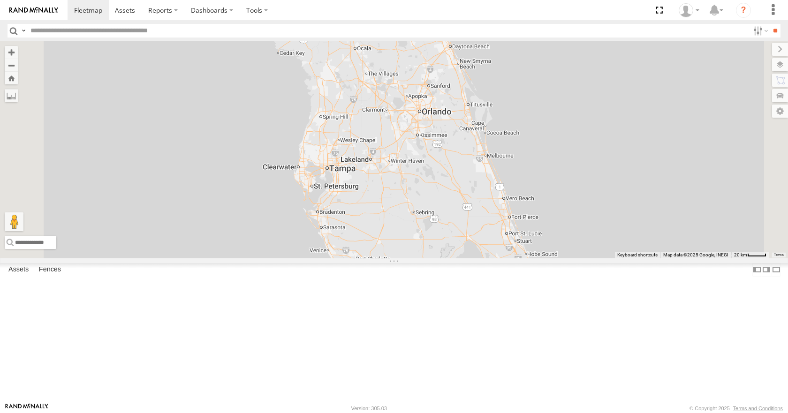
drag, startPoint x: 538, startPoint y: 197, endPoint x: 535, endPoint y: 186, distance: 11.2
click at [535, 186] on div "14 08 11" at bounding box center [394, 149] width 788 height 217
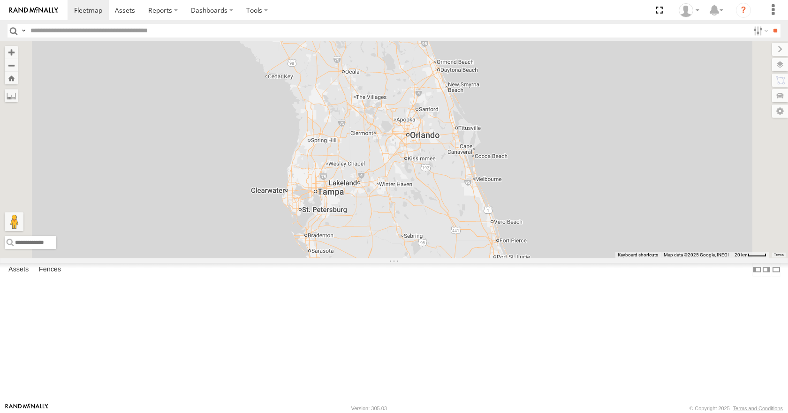
drag, startPoint x: 536, startPoint y: 183, endPoint x: 526, endPoint y: 207, distance: 26.3
click at [526, 207] on div "14 08 11" at bounding box center [394, 149] width 788 height 217
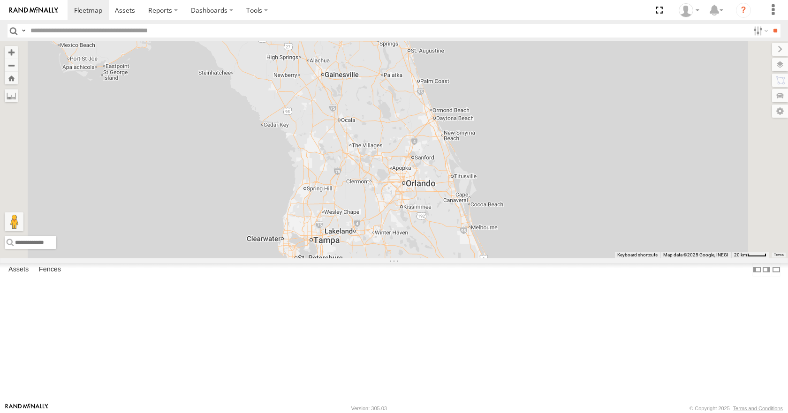
drag, startPoint x: 528, startPoint y: 137, endPoint x: 524, endPoint y: 183, distance: 46.1
click at [524, 183] on div "14 08 11" at bounding box center [394, 149] width 788 height 217
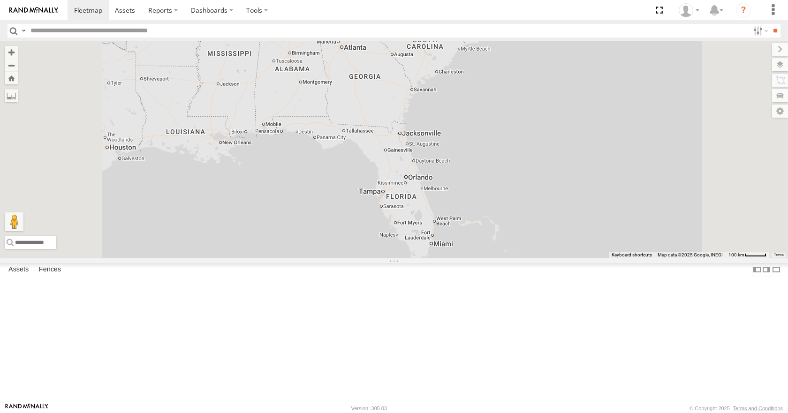
drag, startPoint x: 526, startPoint y: 123, endPoint x: 523, endPoint y: 191, distance: 67.6
click at [523, 191] on div "14 08 11" at bounding box center [394, 149] width 788 height 217
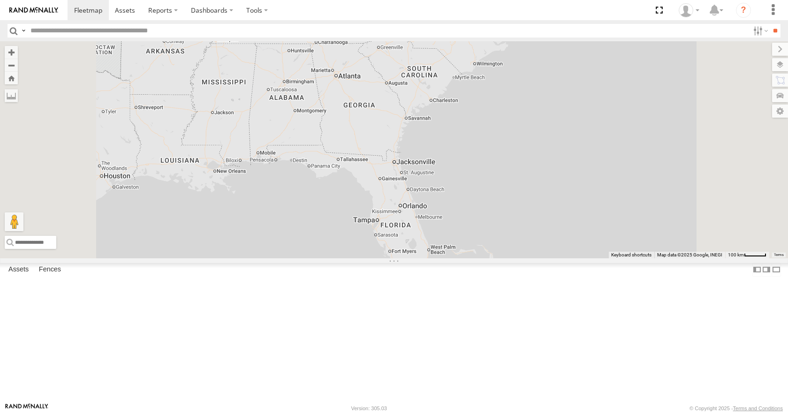
drag, startPoint x: 554, startPoint y: 142, endPoint x: 533, endPoint y: 198, distance: 59.3
click at [533, 198] on div "14 08 11 2" at bounding box center [394, 149] width 788 height 217
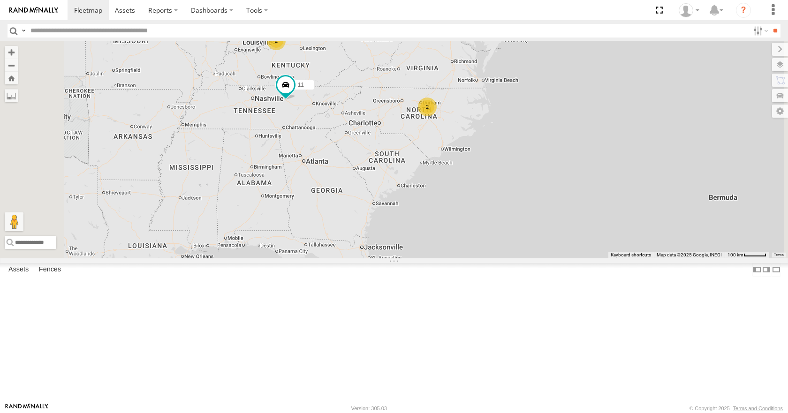
drag, startPoint x: 584, startPoint y: 129, endPoint x: 576, endPoint y: 159, distance: 31.4
click at [576, 159] on div "14 08 11 2 2" at bounding box center [394, 149] width 788 height 217
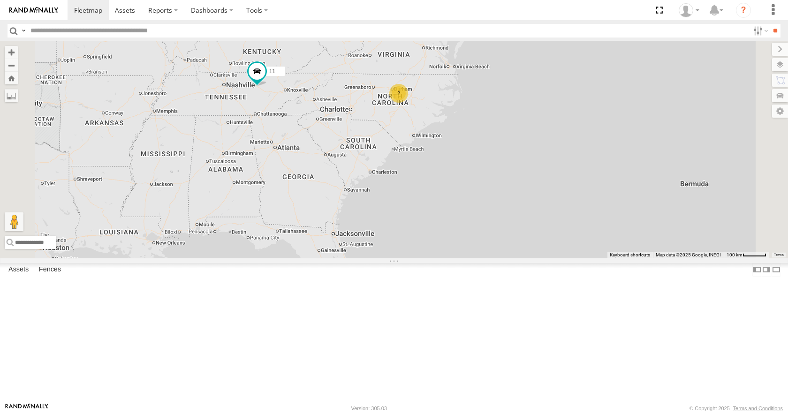
drag, startPoint x: 601, startPoint y: 196, endPoint x: 582, endPoint y: 138, distance: 60.9
click at [582, 138] on div "14 08 11 35 2 2 14" at bounding box center [394, 149] width 788 height 217
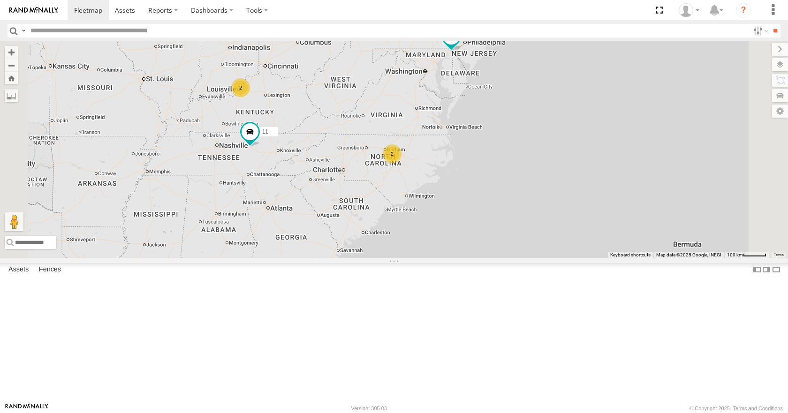
drag, startPoint x: 582, startPoint y: 138, endPoint x: 567, endPoint y: 233, distance: 96.3
click at [567, 233] on div "14 08 11 35 2 2 14" at bounding box center [394, 149] width 788 height 217
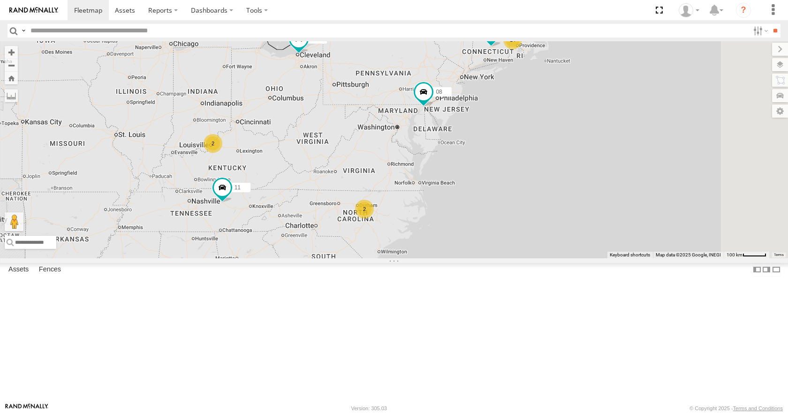
click at [561, 204] on div "14 08 11 35 2 2 14" at bounding box center [394, 149] width 788 height 217
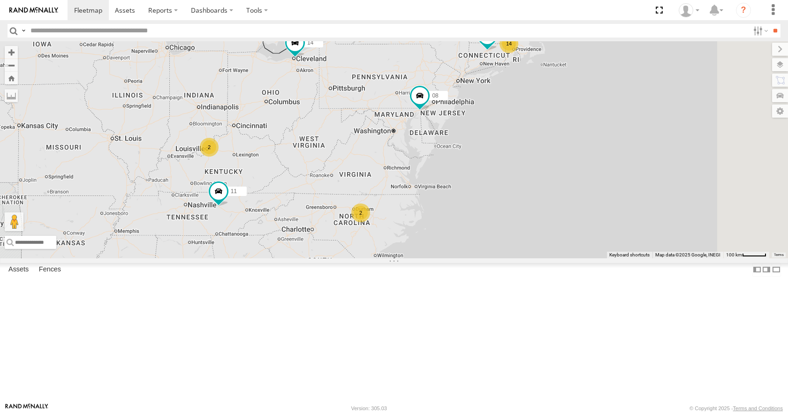
click at [564, 204] on div "14 08 11 35 2 2 14" at bounding box center [394, 149] width 788 height 217
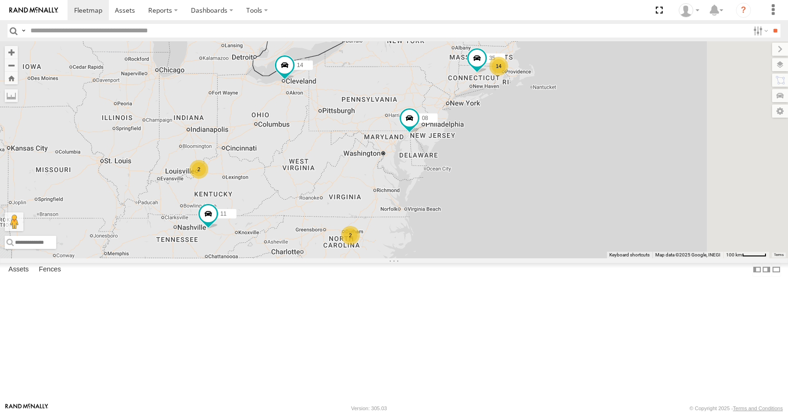
click at [567, 206] on div "14 08 11 35 2 2 14" at bounding box center [394, 149] width 788 height 217
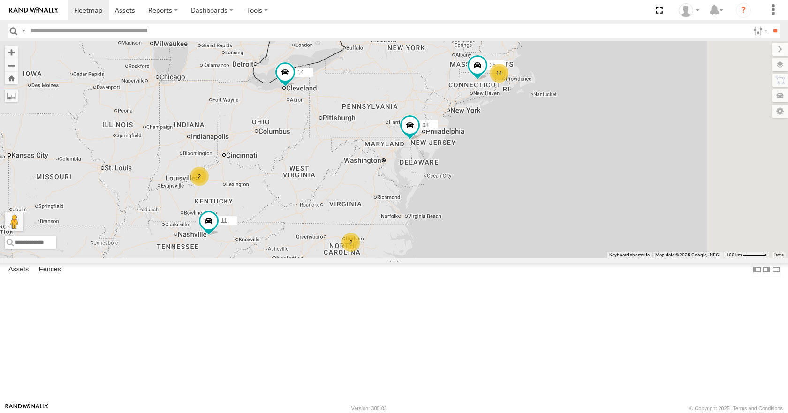
click at [595, 183] on div "14 08 11 35 2 2 14" at bounding box center [394, 149] width 788 height 217
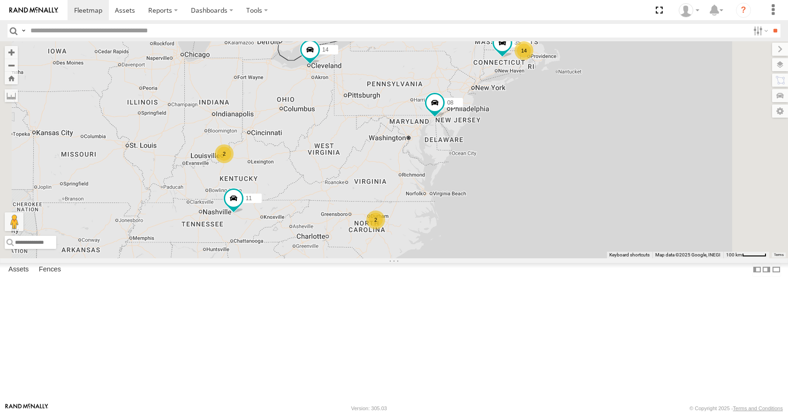
click at [616, 110] on div "14 08 11 35 2 2 14" at bounding box center [394, 149] width 788 height 217
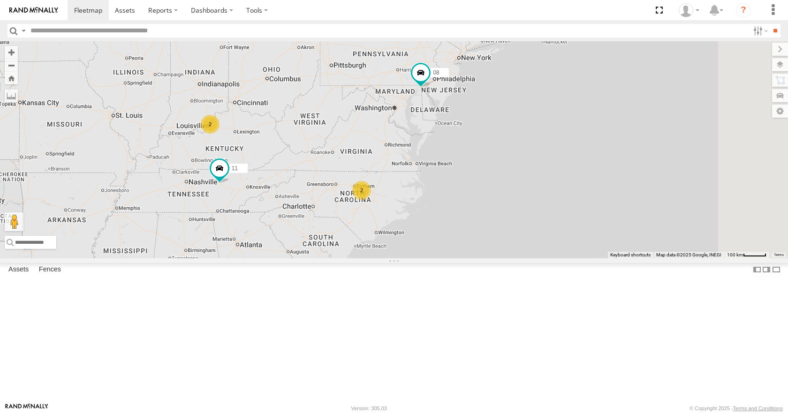
drag, startPoint x: 633, startPoint y: 136, endPoint x: 606, endPoint y: 187, distance: 57.9
click at [606, 187] on div "14 08 11 35 2 2 14" at bounding box center [394, 149] width 788 height 217
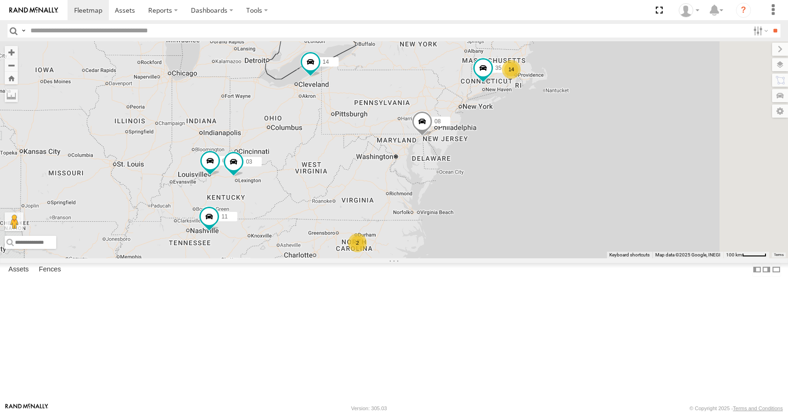
drag, startPoint x: 559, startPoint y: 167, endPoint x: 526, endPoint y: 173, distance: 34.0
click at [526, 173] on div "14 35 14 08 04 11 2 03" at bounding box center [394, 149] width 788 height 217
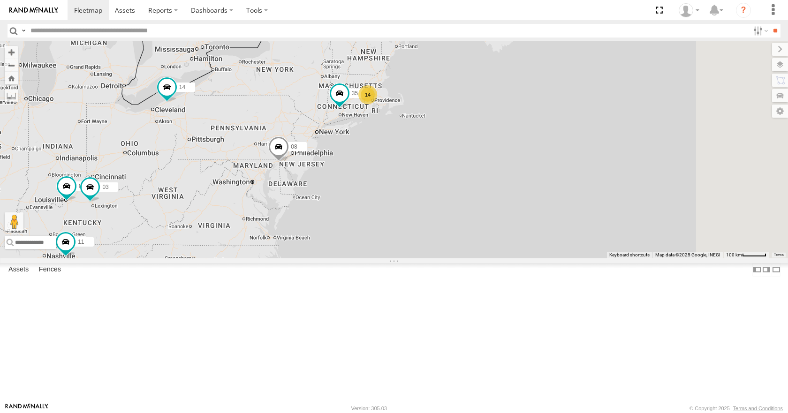
drag, startPoint x: 515, startPoint y: 167, endPoint x: 367, endPoint y: 194, distance: 151.2
click at [367, 194] on div "14 35 14 08 04 11 2 03" at bounding box center [394, 149] width 788 height 217
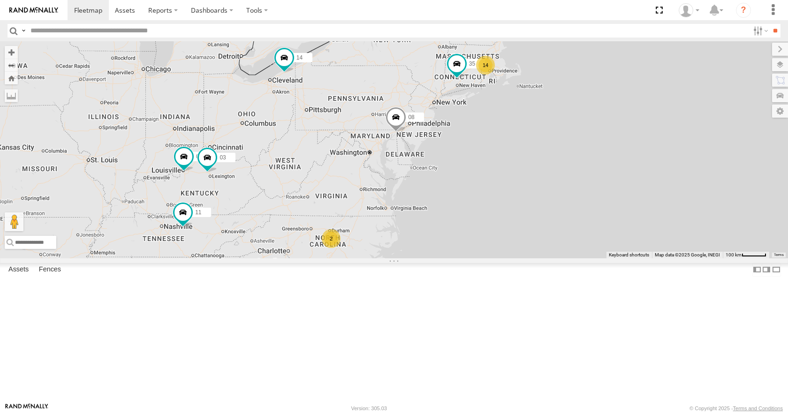
drag, startPoint x: 387, startPoint y: 182, endPoint x: 509, endPoint y: 150, distance: 126.1
click at [509, 150] on div "14 35 14 08 04 11 2 03" at bounding box center [394, 149] width 788 height 217
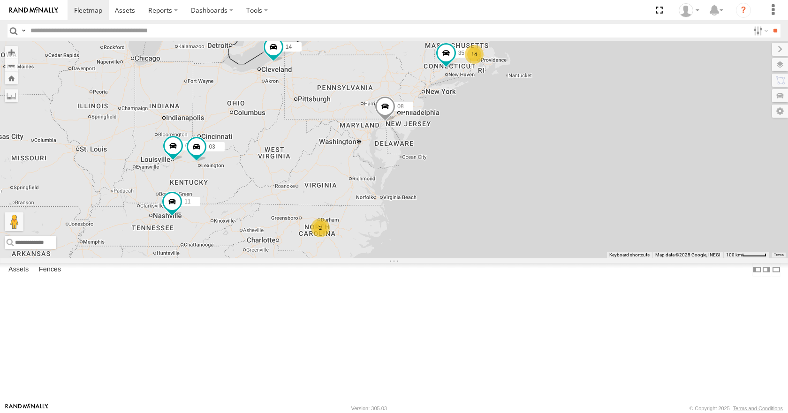
drag, startPoint x: 513, startPoint y: 147, endPoint x: 497, endPoint y: 132, distance: 21.3
click at [497, 132] on div "14 35 14 08 04 11 2 03" at bounding box center [394, 149] width 788 height 217
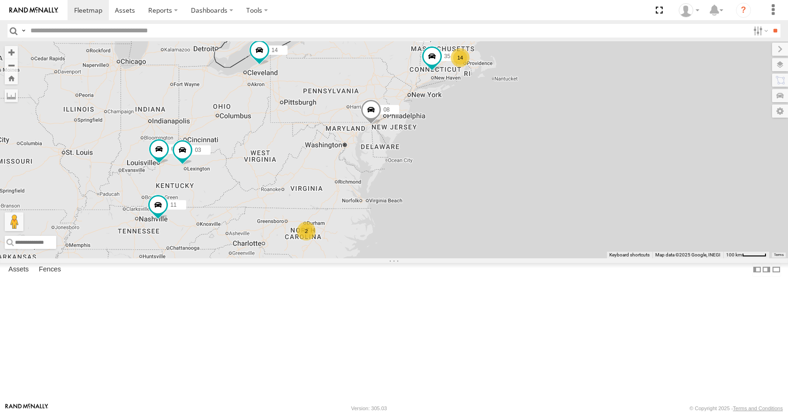
drag, startPoint x: 497, startPoint y: 132, endPoint x: 482, endPoint y: 136, distance: 15.4
click at [482, 136] on div "14 35 14 08 04 11 2 03" at bounding box center [394, 149] width 788 height 217
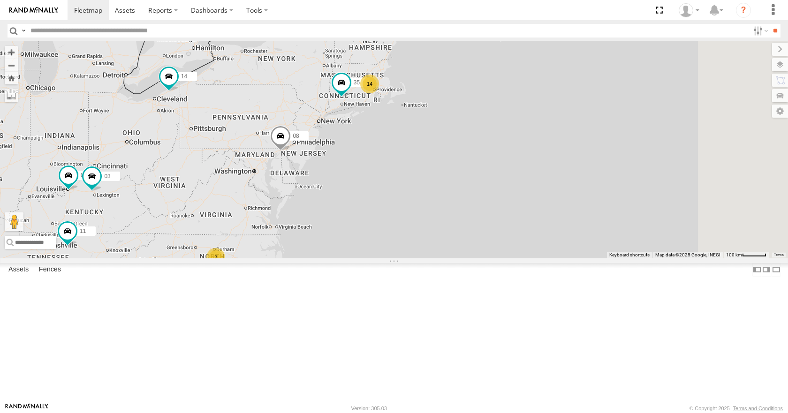
drag, startPoint x: 521, startPoint y: 141, endPoint x: 430, endPoint y: 168, distance: 95.4
click at [430, 168] on div "14 35 14 08 04 11 2 03" at bounding box center [394, 149] width 788 height 217
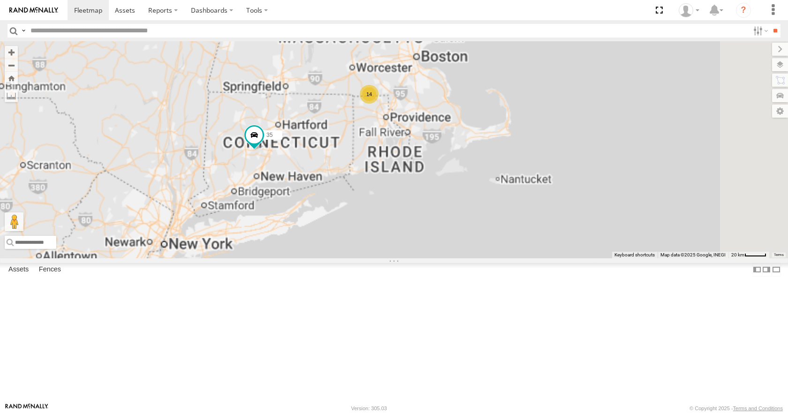
drag, startPoint x: 483, startPoint y: 145, endPoint x: 458, endPoint y: 177, distance: 40.1
click at [458, 177] on div "35 14 08 04 11 03 14" at bounding box center [394, 149] width 788 height 217
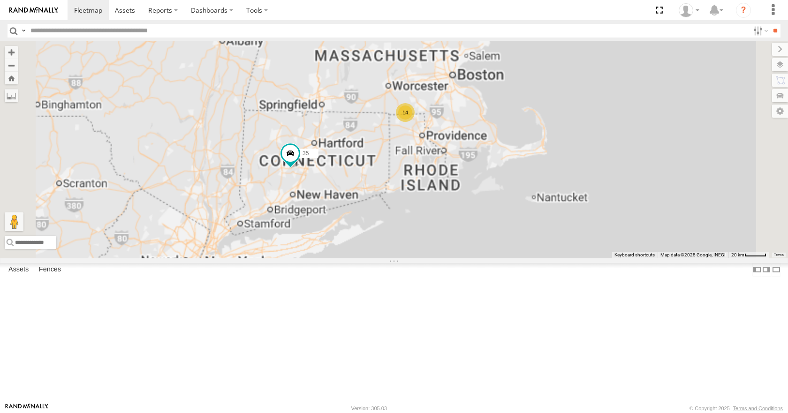
drag, startPoint x: 458, startPoint y: 177, endPoint x: 500, endPoint y: 193, distance: 45.2
click at [500, 193] on div "35 14 08 04 11 03 14" at bounding box center [394, 149] width 788 height 217
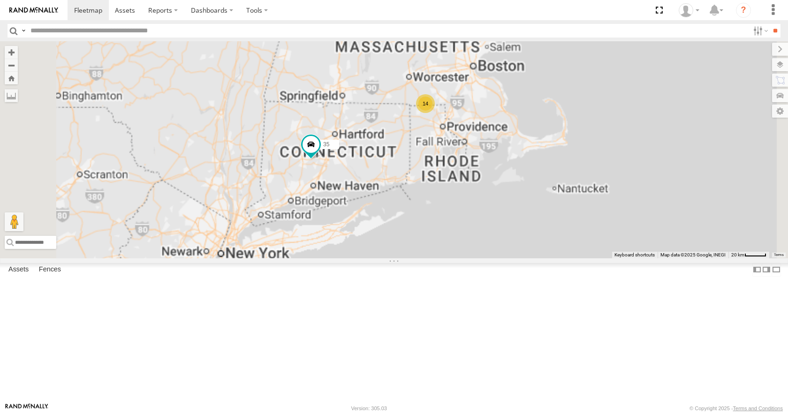
drag, startPoint x: 501, startPoint y: 185, endPoint x: 526, endPoint y: 175, distance: 27.1
click at [526, 175] on div "35 14 08 04 11 03 14" at bounding box center [394, 149] width 788 height 217
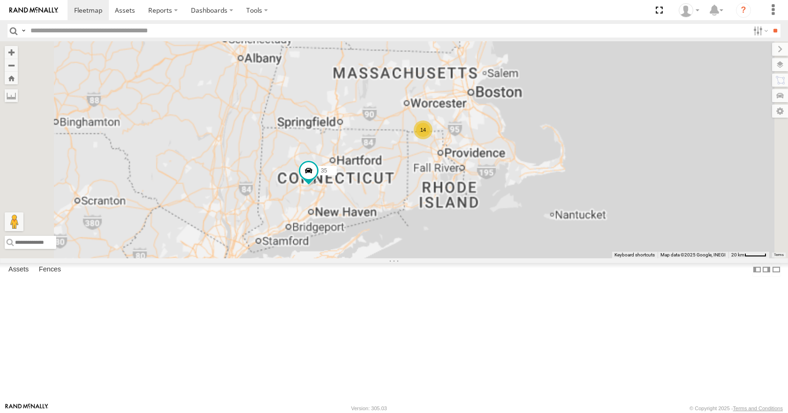
drag, startPoint x: 581, startPoint y: 136, endPoint x: 578, endPoint y: 165, distance: 29.7
click at [578, 165] on div "35 14 08 04 11 03 14" at bounding box center [394, 149] width 788 height 217
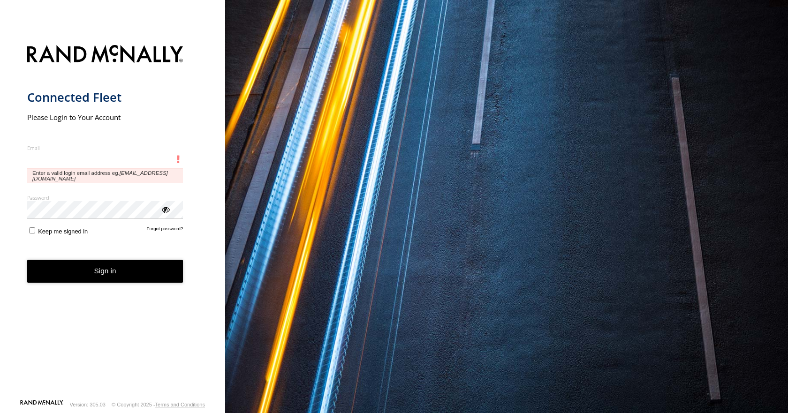
type input "**********"
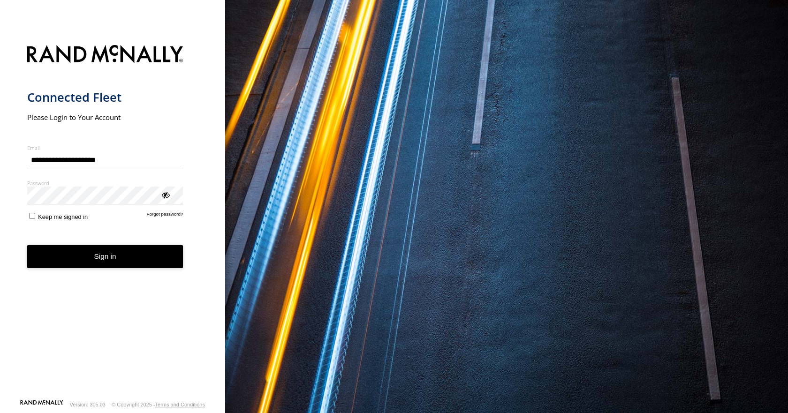
click at [89, 264] on button "Sign in" at bounding box center [105, 256] width 156 height 23
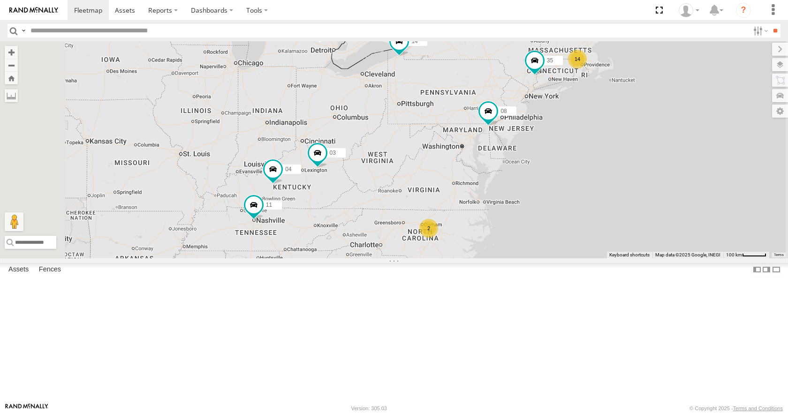
drag, startPoint x: 467, startPoint y: 229, endPoint x: 528, endPoint y: 209, distance: 63.4
click at [528, 209] on div "14 35 14 08 04 11 2 03" at bounding box center [394, 149] width 788 height 217
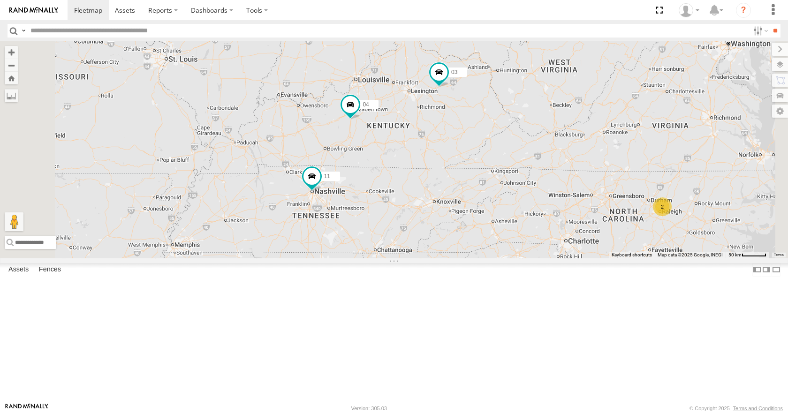
drag, startPoint x: 418, startPoint y: 251, endPoint x: 507, endPoint y: 230, distance: 91.5
click at [507, 230] on div "35 14 08 04 11 03 2" at bounding box center [394, 149] width 788 height 217
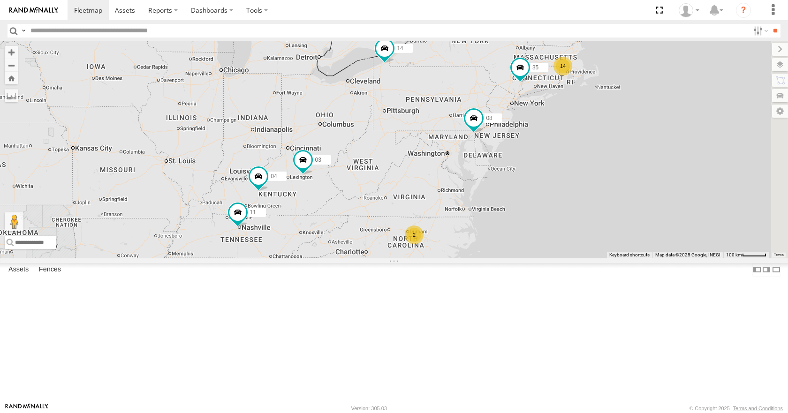
drag, startPoint x: 541, startPoint y: 162, endPoint x: 552, endPoint y: 162, distance: 11.3
click at [552, 162] on div "14 35 14 08 04 11 2 03" at bounding box center [394, 149] width 788 height 217
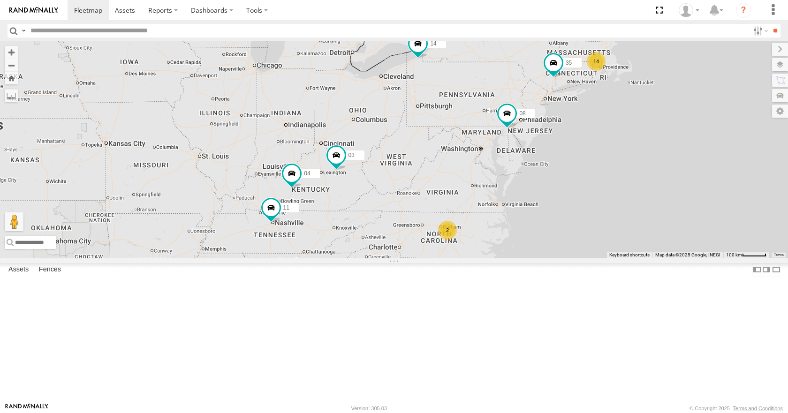
drag, startPoint x: 547, startPoint y: 159, endPoint x: 581, endPoint y: 154, distance: 34.6
click at [581, 154] on div "14 35 14 08 04 11 2 03" at bounding box center [394, 149] width 788 height 217
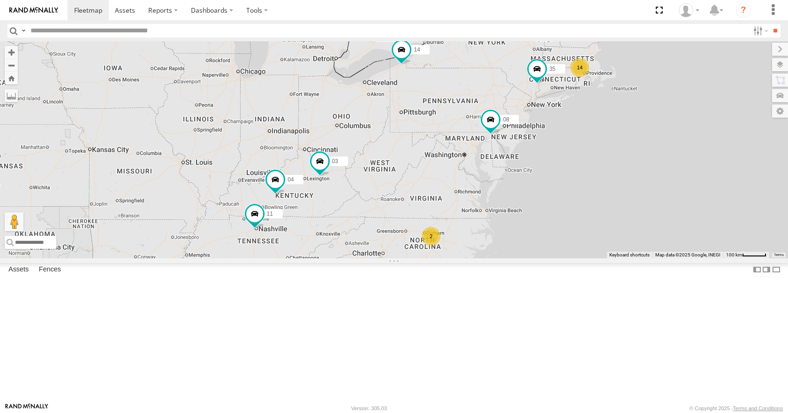
drag, startPoint x: 623, startPoint y: 98, endPoint x: 605, endPoint y: 104, distance: 18.4
click at [605, 104] on div "14 35 14 08 04 11 2 03" at bounding box center [394, 149] width 788 height 217
drag, startPoint x: 603, startPoint y: 104, endPoint x: 588, endPoint y: 108, distance: 15.7
click at [588, 108] on div "14 35 14 08 04 11 2 03" at bounding box center [394, 149] width 788 height 217
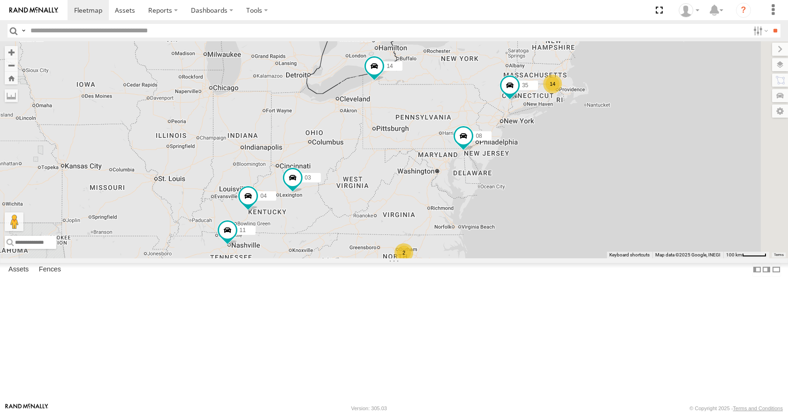
drag, startPoint x: 685, startPoint y: 92, endPoint x: 663, endPoint y: 108, distance: 27.4
click at [663, 108] on div "14 35 14 08 04 11 2 03" at bounding box center [394, 149] width 788 height 217
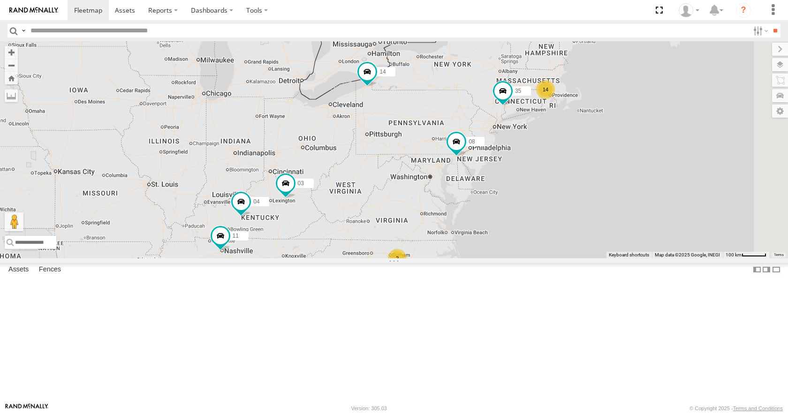
drag, startPoint x: 639, startPoint y: 82, endPoint x: 635, endPoint y: 89, distance: 8.0
click at [635, 89] on div "14 35 14 08 04 11 2 03" at bounding box center [394, 149] width 788 height 217
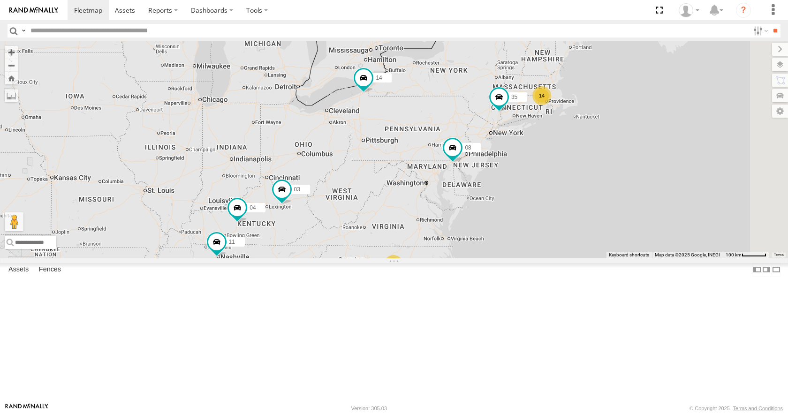
click at [636, 56] on div "14 35 14 08 04 11 2 03" at bounding box center [394, 149] width 788 height 217
drag, startPoint x: 663, startPoint y: 61, endPoint x: 656, endPoint y: 69, distance: 10.0
click at [656, 69] on div "14 35 14 08 04 11 2 03" at bounding box center [394, 149] width 788 height 217
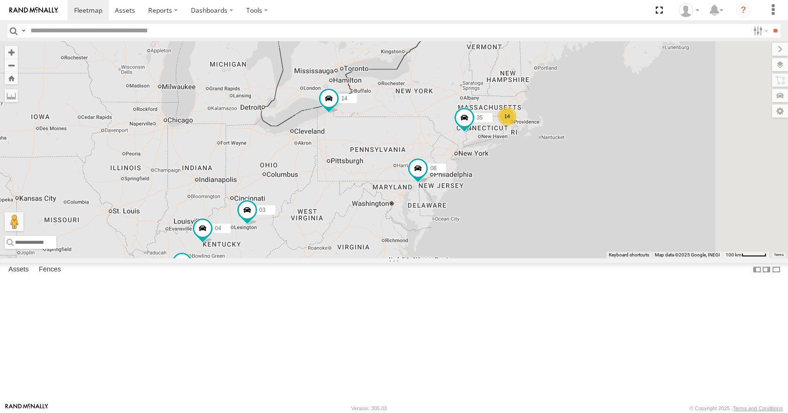
drag, startPoint x: 696, startPoint y: 88, endPoint x: 685, endPoint y: 92, distance: 11.4
click at [685, 92] on div "14 35 14 08 04 11 2 03" at bounding box center [394, 149] width 788 height 217
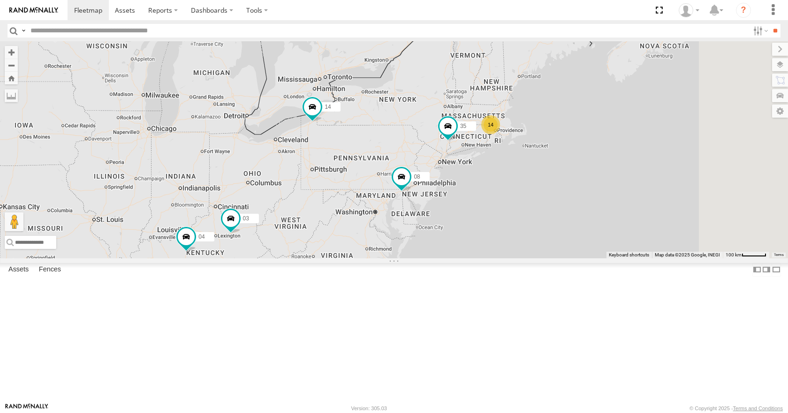
drag, startPoint x: 670, startPoint y: 112, endPoint x: 658, endPoint y: 120, distance: 14.2
click at [658, 120] on div "14 35 14 08 04 11 2 03" at bounding box center [394, 149] width 788 height 217
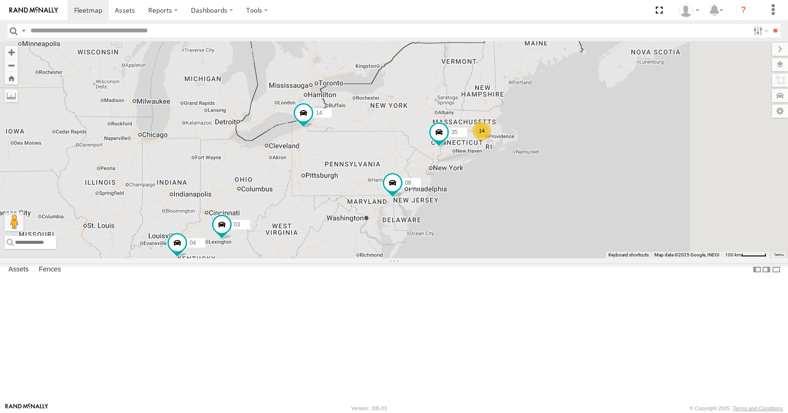
drag, startPoint x: 628, startPoint y: 150, endPoint x: 649, endPoint y: 138, distance: 24.6
click at [649, 138] on div "14 35 14 08 04 11 2 03" at bounding box center [394, 149] width 788 height 217
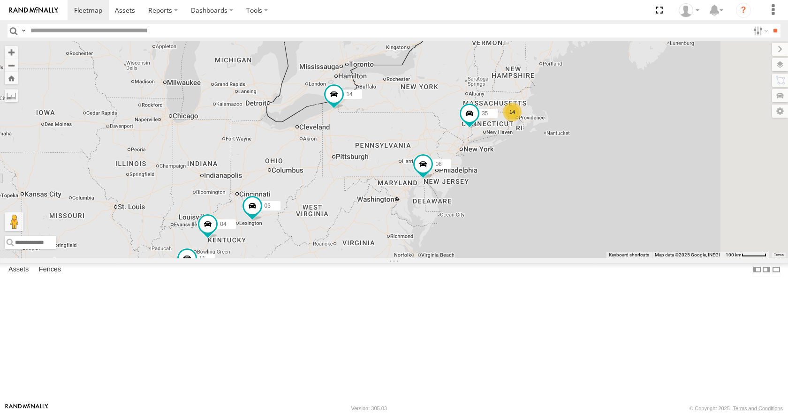
drag, startPoint x: 661, startPoint y: 146, endPoint x: 678, endPoint y: 144, distance: 16.5
click at [678, 144] on div "14 35 14 08 04 11 2 03" at bounding box center [394, 149] width 788 height 217
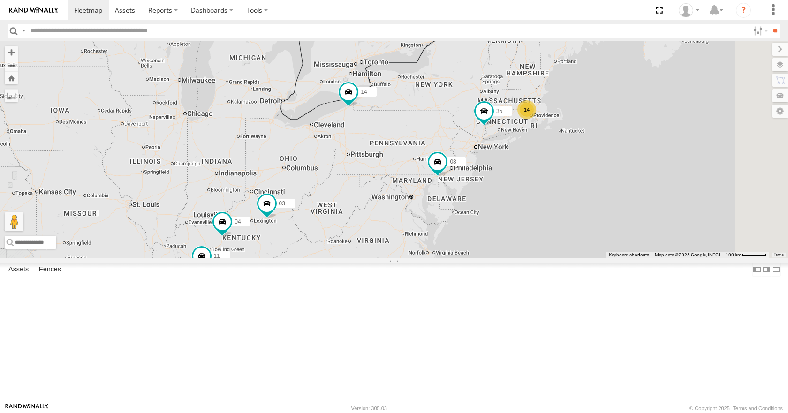
drag, startPoint x: 647, startPoint y: 135, endPoint x: 648, endPoint y: 127, distance: 8.0
click at [648, 127] on div "14 35 14 08 04 11 2 03" at bounding box center [394, 149] width 788 height 217
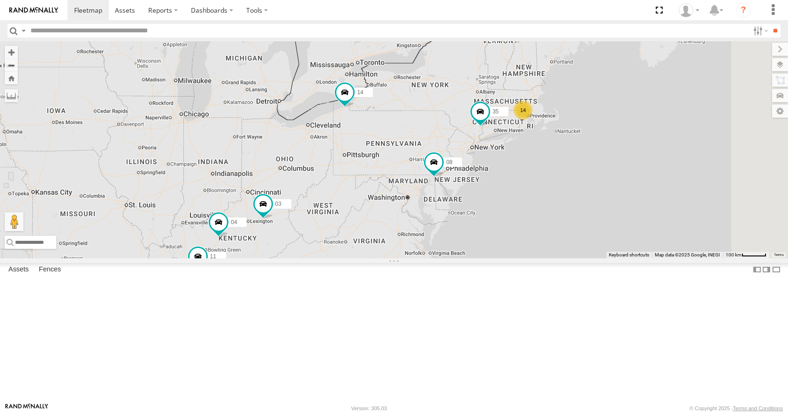
drag, startPoint x: 645, startPoint y: 143, endPoint x: 641, endPoint y: 150, distance: 8.2
click at [641, 150] on div "14 35 14 08 04 11 2 03" at bounding box center [394, 149] width 788 height 217
drag, startPoint x: 642, startPoint y: 133, endPoint x: 635, endPoint y: 135, distance: 6.7
click at [635, 135] on div "14 35 14 08 04 11 2 03" at bounding box center [394, 149] width 788 height 217
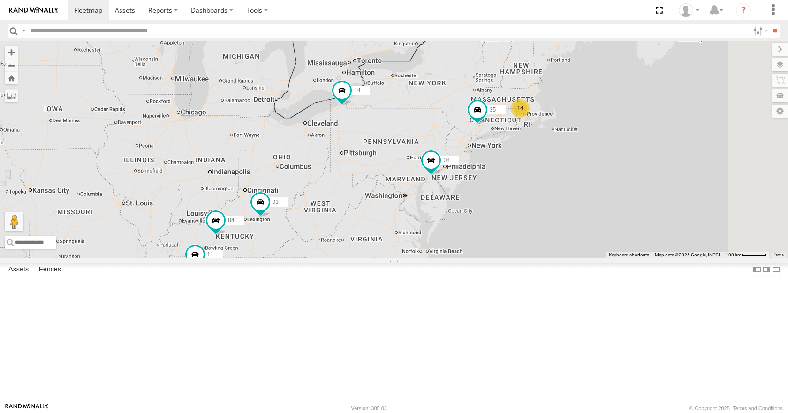
drag, startPoint x: 604, startPoint y: 147, endPoint x: 607, endPoint y: 141, distance: 6.5
click at [607, 141] on div "14 35 14 08 04 11 2 03" at bounding box center [394, 149] width 788 height 217
drag, startPoint x: 607, startPoint y: 151, endPoint x: 601, endPoint y: 148, distance: 6.1
click at [601, 148] on div "14 35 14 08 04 11 2 03" at bounding box center [394, 149] width 788 height 217
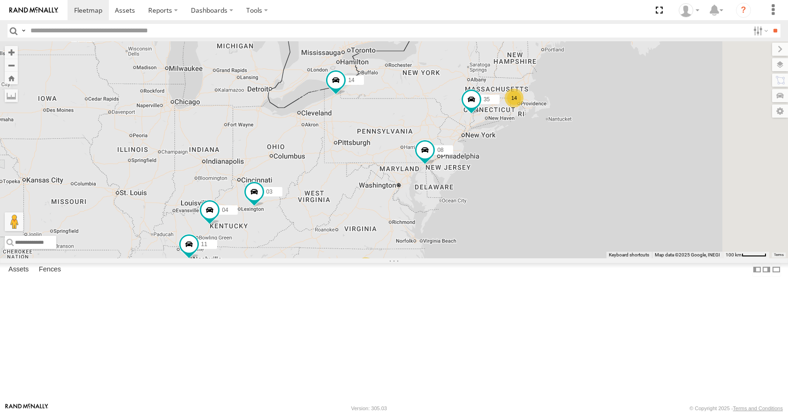
drag, startPoint x: 598, startPoint y: 157, endPoint x: 596, endPoint y: 148, distance: 9.2
click at [596, 148] on div "14 35 14 08 04 11 2 03" at bounding box center [394, 149] width 788 height 217
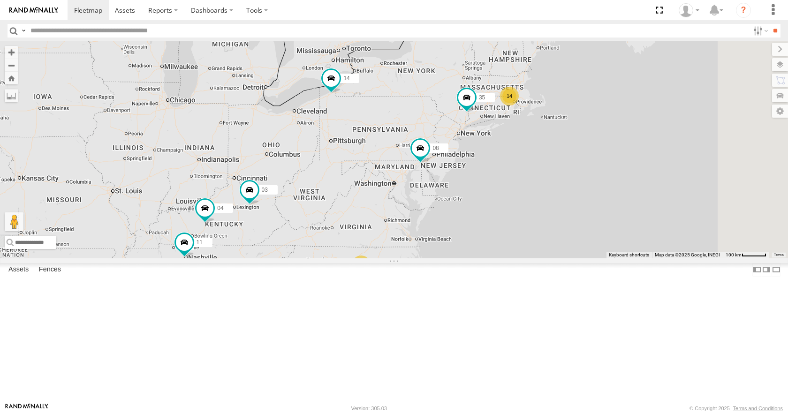
drag, startPoint x: 653, startPoint y: 182, endPoint x: 646, endPoint y: 179, distance: 7.3
click at [646, 179] on div "14 35 14 08 04 11 2 03" at bounding box center [394, 149] width 788 height 217
click at [677, 179] on div "14 35 14 08 04 11 2 03" at bounding box center [394, 149] width 788 height 217
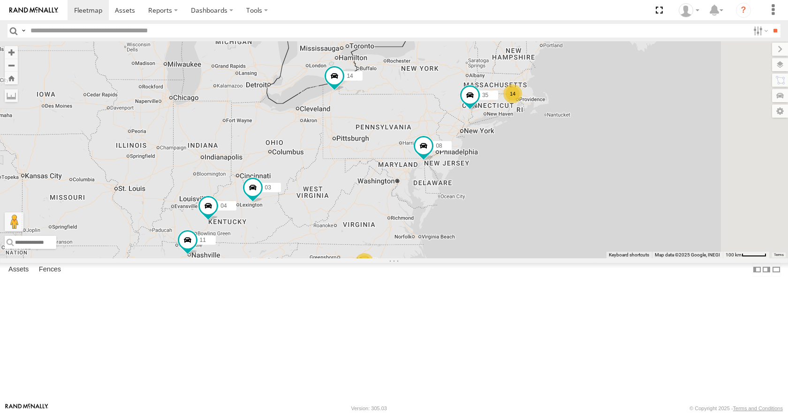
drag, startPoint x: 676, startPoint y: 193, endPoint x: 685, endPoint y: 195, distance: 9.1
click at [685, 195] on div "14 35 14 08 04 11 2 03" at bounding box center [394, 149] width 788 height 217
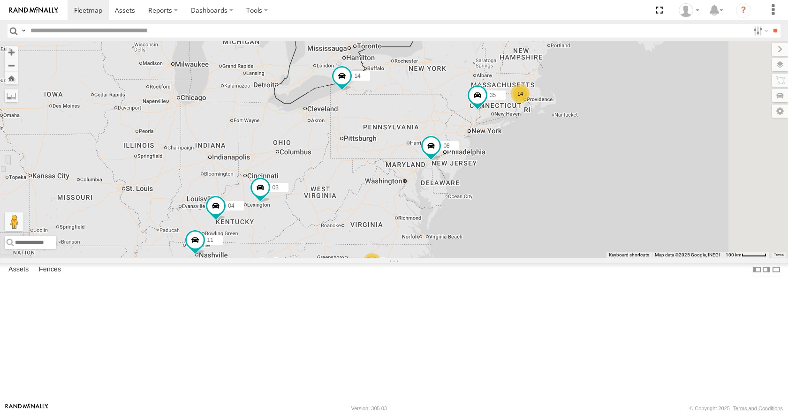
click at [624, 182] on div "14 35 14 08 04 11 2 03" at bounding box center [394, 149] width 788 height 217
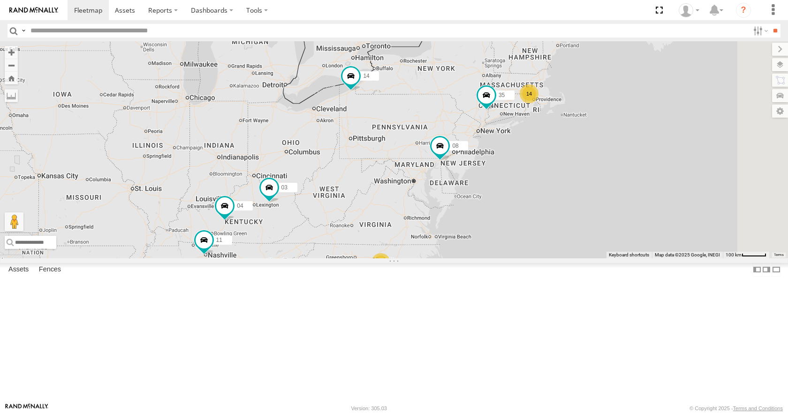
drag, startPoint x: 629, startPoint y: 193, endPoint x: 639, endPoint y: 194, distance: 9.9
click at [639, 194] on div "14 35 14 08 04 11 2 03" at bounding box center [394, 149] width 788 height 217
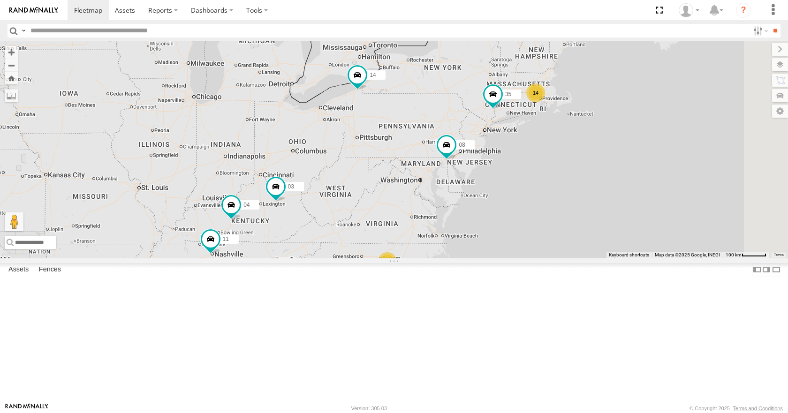
click at [623, 196] on div "14 35 14 08 04 11 2 03" at bounding box center [394, 149] width 788 height 217
drag, startPoint x: 617, startPoint y: 209, endPoint x: 615, endPoint y: 213, distance: 4.8
click at [615, 213] on div "14 35 14 08 04 11 2 03" at bounding box center [394, 149] width 788 height 217
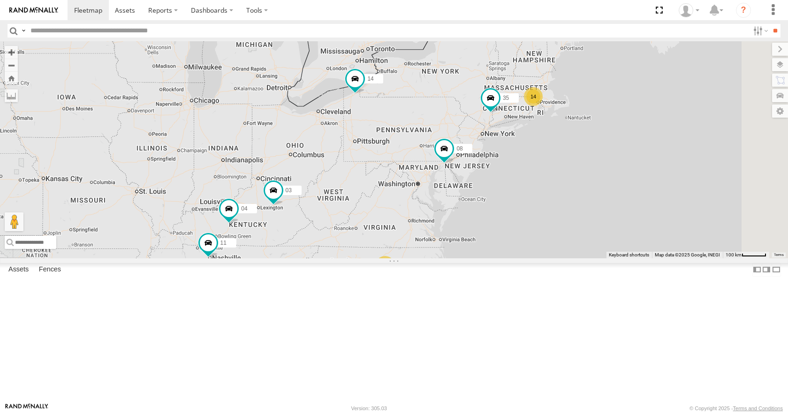
drag, startPoint x: 600, startPoint y: 219, endPoint x: 603, endPoint y: 214, distance: 5.1
click at [603, 214] on div "14 35 14 08 04 11 2 03" at bounding box center [394, 149] width 788 height 217
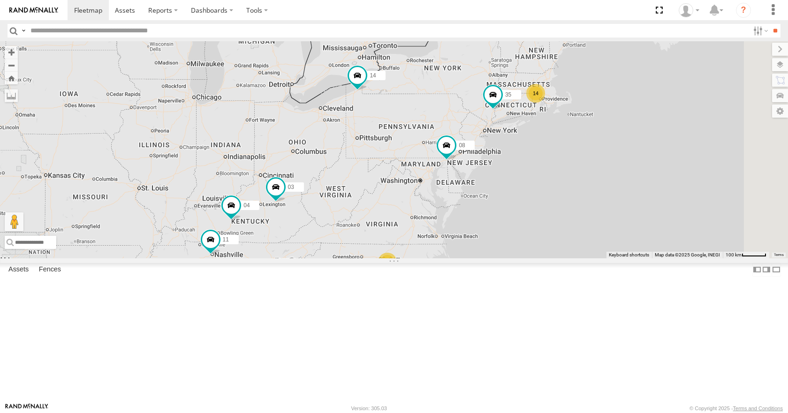
drag, startPoint x: 602, startPoint y: 231, endPoint x: 592, endPoint y: 233, distance: 9.7
click at [592, 233] on div "14 35 14 08 04 11 2 03" at bounding box center [394, 149] width 788 height 217
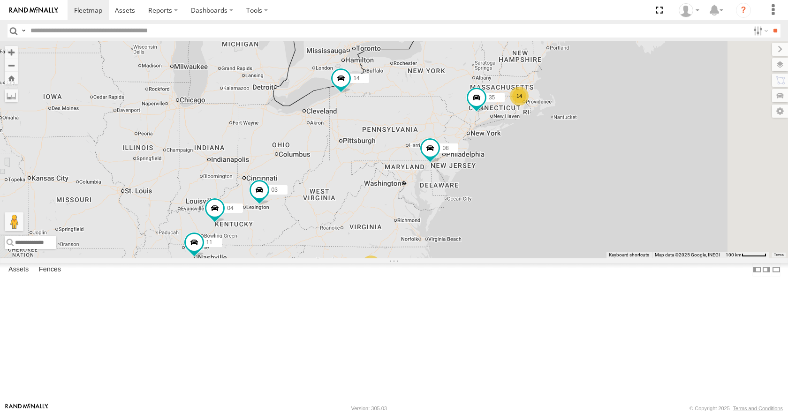
drag, startPoint x: 582, startPoint y: 246, endPoint x: 563, endPoint y: 256, distance: 21.2
click at [573, 250] on div "14 35 14 08 04 11 2 03" at bounding box center [394, 149] width 788 height 217
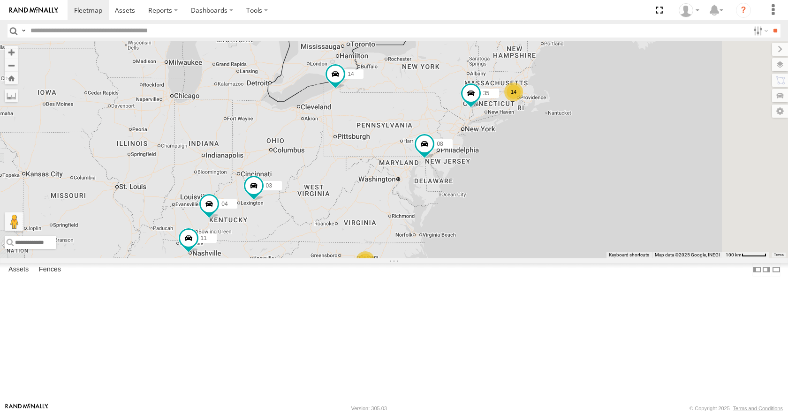
drag, startPoint x: 542, startPoint y: 260, endPoint x: 547, endPoint y: 250, distance: 11.5
click at [547, 250] on div "14 35 14 08 04 11 2 03" at bounding box center [394, 149] width 788 height 217
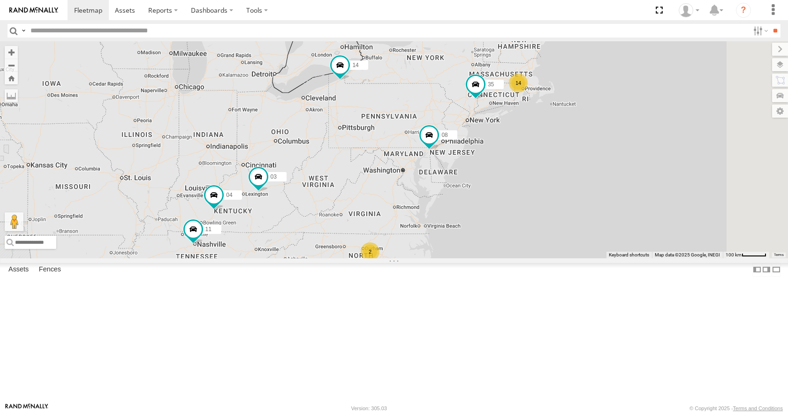
drag, startPoint x: 546, startPoint y: 260, endPoint x: 537, endPoint y: 265, distance: 10.2
click at [537, 258] on div "14 35 14 08 04 11 2 03" at bounding box center [394, 149] width 788 height 217
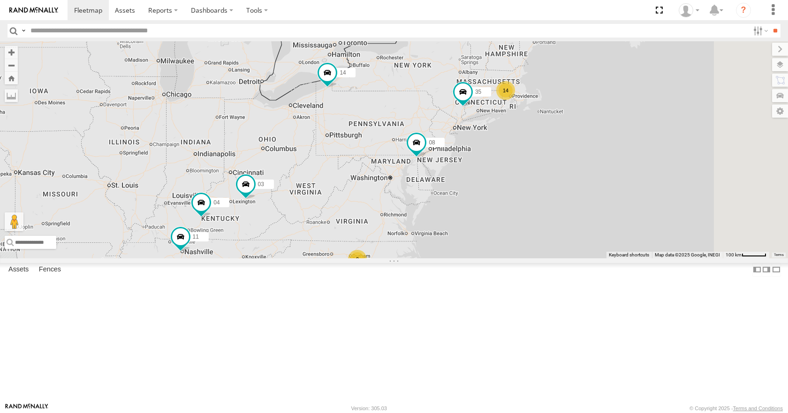
click at [554, 258] on div "14 35 14 08 04 11 2 03" at bounding box center [394, 149] width 788 height 217
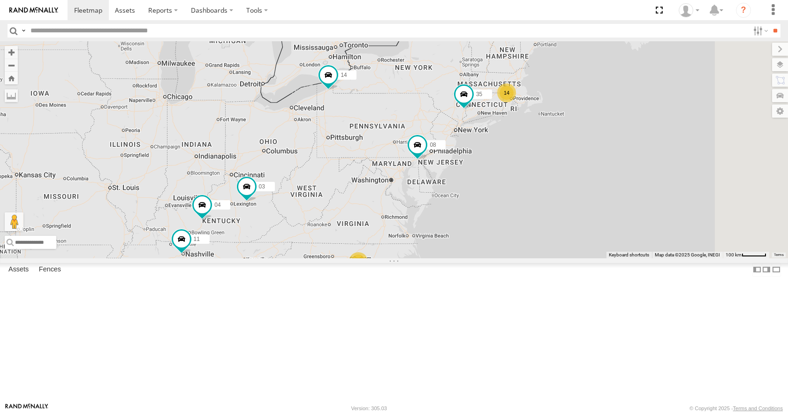
drag, startPoint x: 554, startPoint y: 273, endPoint x: 557, endPoint y: 279, distance: 6.1
click at [557, 258] on div "14 35 14 08 04 11 2 03" at bounding box center [394, 149] width 788 height 217
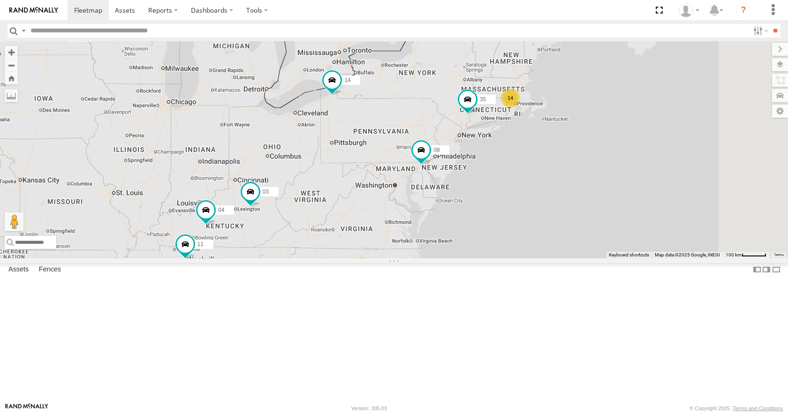
drag, startPoint x: 561, startPoint y: 271, endPoint x: 571, endPoint y: 271, distance: 9.4
click at [571, 258] on div "14 35 14 08 04 11 2 03" at bounding box center [394, 149] width 788 height 217
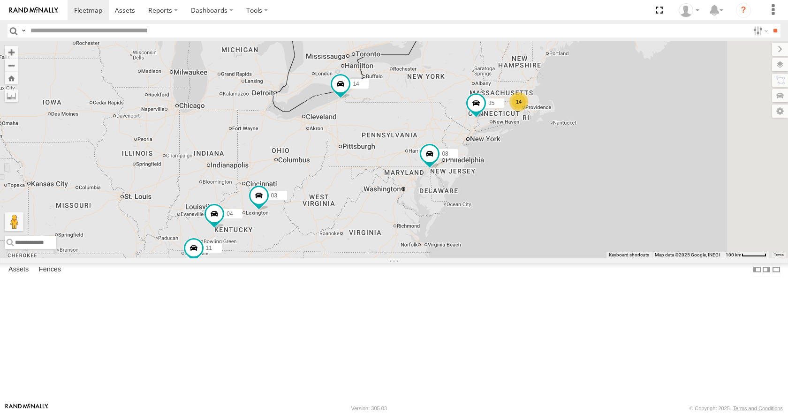
drag, startPoint x: 562, startPoint y: 249, endPoint x: 563, endPoint y: 254, distance: 4.8
click at [563, 254] on div "14 35 14 08 04 11 2 03" at bounding box center [394, 149] width 788 height 217
drag, startPoint x: 529, startPoint y: 239, endPoint x: 521, endPoint y: 229, distance: 12.7
click at [521, 229] on div "14 35 14 08 04 11 2 03" at bounding box center [394, 149] width 788 height 217
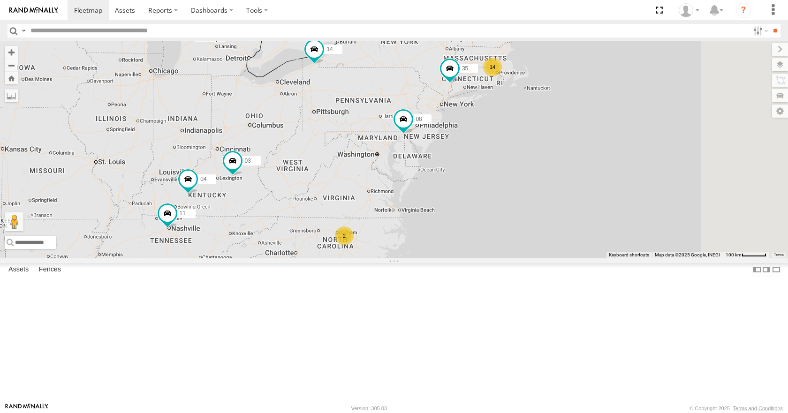
drag, startPoint x: 520, startPoint y: 191, endPoint x: 500, endPoint y: 163, distance: 34.4
click at [500, 163] on div "14 35 14 08 04 11 2 03" at bounding box center [394, 149] width 788 height 217
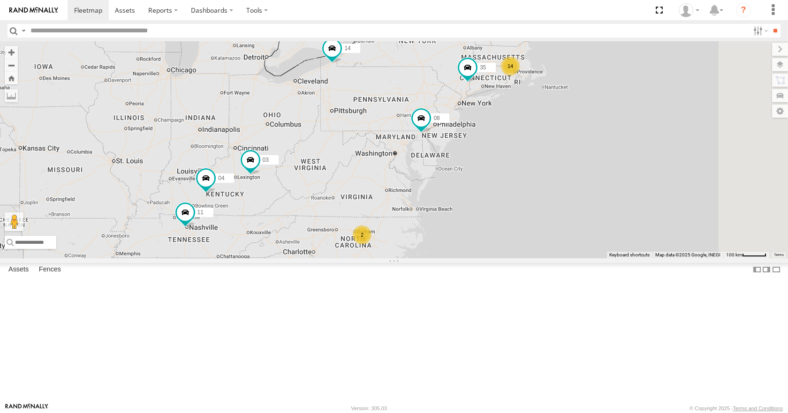
drag, startPoint x: 500, startPoint y: 163, endPoint x: 522, endPoint y: 161, distance: 22.1
click at [522, 161] on div "14 35 14 08 04 11 2 03" at bounding box center [394, 149] width 788 height 217
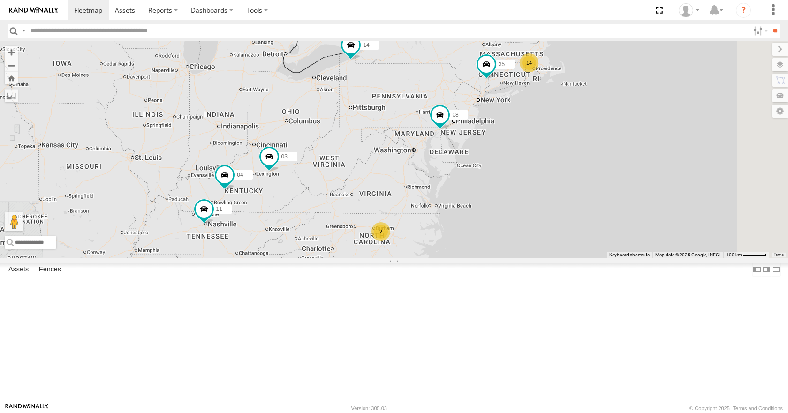
drag, startPoint x: 500, startPoint y: 156, endPoint x: 520, endPoint y: 153, distance: 20.8
click at [520, 153] on div "14 35 14 08 04 11 2 03" at bounding box center [394, 149] width 788 height 217
drag, startPoint x: 518, startPoint y: 190, endPoint x: 506, endPoint y: 199, distance: 15.3
click at [506, 199] on div "14 35 14 08 04 11 2 03" at bounding box center [394, 149] width 788 height 217
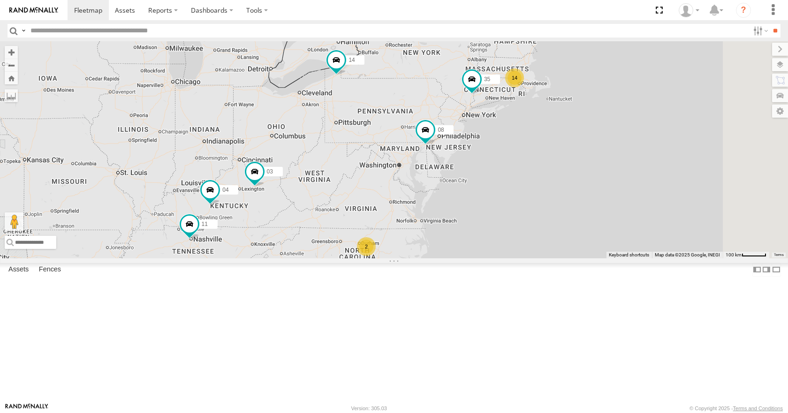
drag, startPoint x: 502, startPoint y: 173, endPoint x: 525, endPoint y: 163, distance: 25.5
click at [525, 163] on div "14 35 14 08 04 11 2 03" at bounding box center [394, 149] width 788 height 217
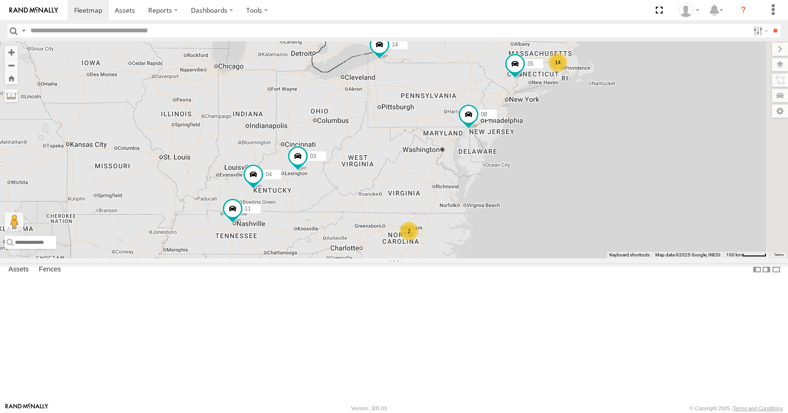
drag, startPoint x: 542, startPoint y: 183, endPoint x: 530, endPoint y: 218, distance: 37.5
click at [530, 218] on div "14 35 14 08 04 11 2 03" at bounding box center [394, 149] width 788 height 217
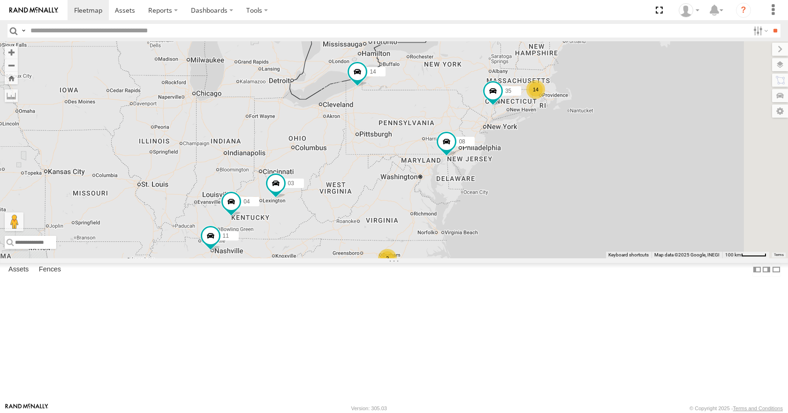
drag, startPoint x: 516, startPoint y: 236, endPoint x: 533, endPoint y: 176, distance: 61.5
click at [533, 176] on div "14 35 14 08 04 11 2 03" at bounding box center [394, 149] width 788 height 217
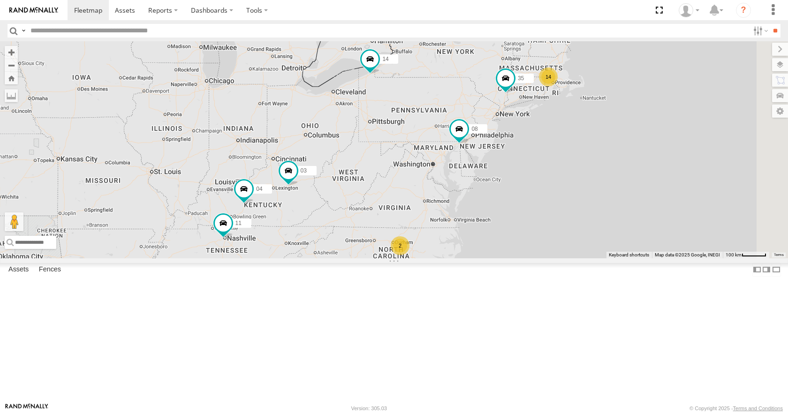
drag, startPoint x: 526, startPoint y: 198, endPoint x: 537, endPoint y: 203, distance: 12.8
click at [537, 203] on div "14 35 14 08 04 11 2 03" at bounding box center [394, 149] width 788 height 217
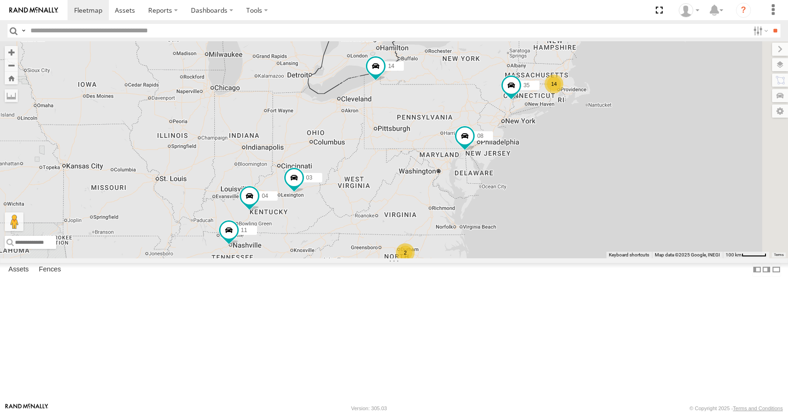
drag, startPoint x: 537, startPoint y: 170, endPoint x: 547, endPoint y: 173, distance: 9.7
click at [547, 173] on div "14 35 14 08 04 11 2 03" at bounding box center [394, 149] width 788 height 217
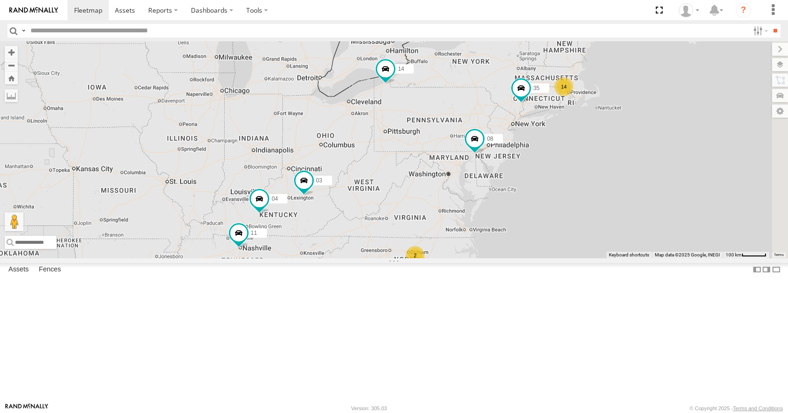
drag, startPoint x: 548, startPoint y: 201, endPoint x: 548, endPoint y: 210, distance: 9.4
click at [548, 210] on div "14 35 14 08 04 11 2 03" at bounding box center [394, 149] width 788 height 217
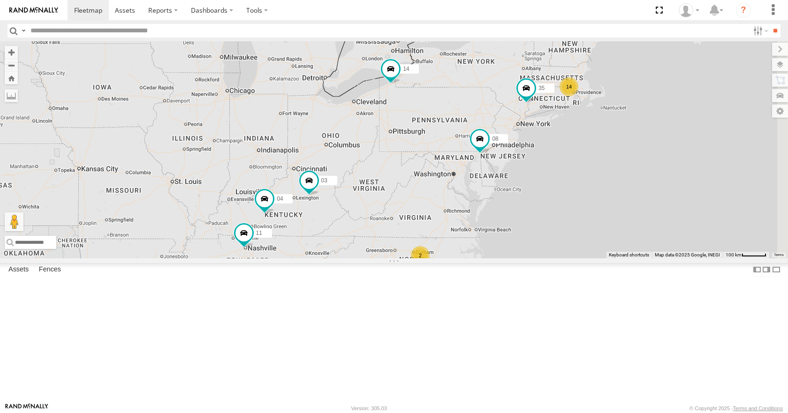
drag, startPoint x: 549, startPoint y: 196, endPoint x: 555, endPoint y: 182, distance: 15.6
click at [555, 182] on div "14 35 14 08 04 11 2 03" at bounding box center [394, 149] width 788 height 217
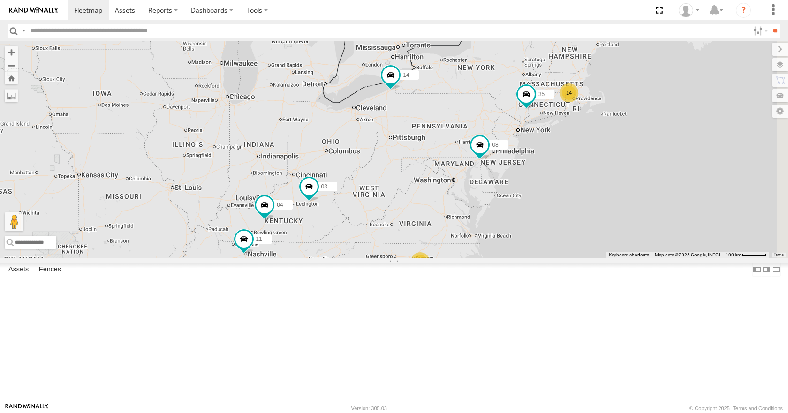
drag, startPoint x: 555, startPoint y: 198, endPoint x: 555, endPoint y: 211, distance: 12.7
click at [555, 211] on div "14 35 14 08 04 11 2 03" at bounding box center [394, 149] width 788 height 217
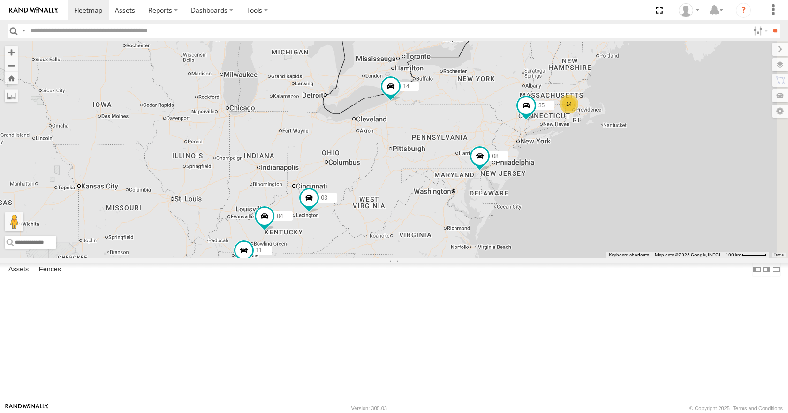
drag, startPoint x: 555, startPoint y: 202, endPoint x: 561, endPoint y: 189, distance: 14.5
click at [561, 189] on div "14 35 14 08 04 11 2 03" at bounding box center [394, 149] width 788 height 217
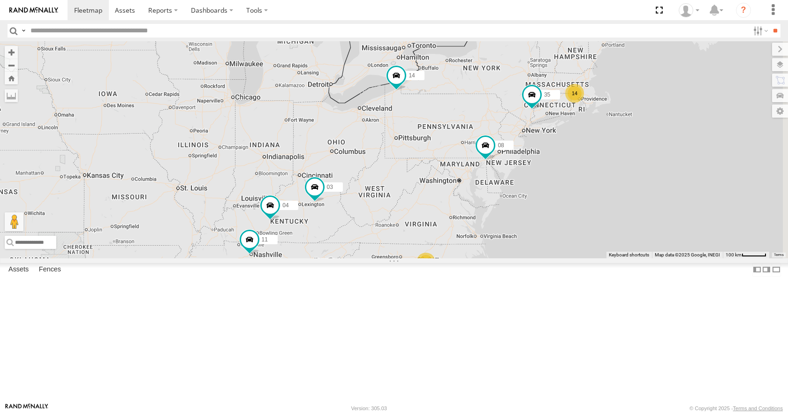
drag, startPoint x: 561, startPoint y: 203, endPoint x: 561, endPoint y: 215, distance: 11.7
click at [561, 215] on div "14 35 14 08 04 11 2 03" at bounding box center [394, 149] width 788 height 217
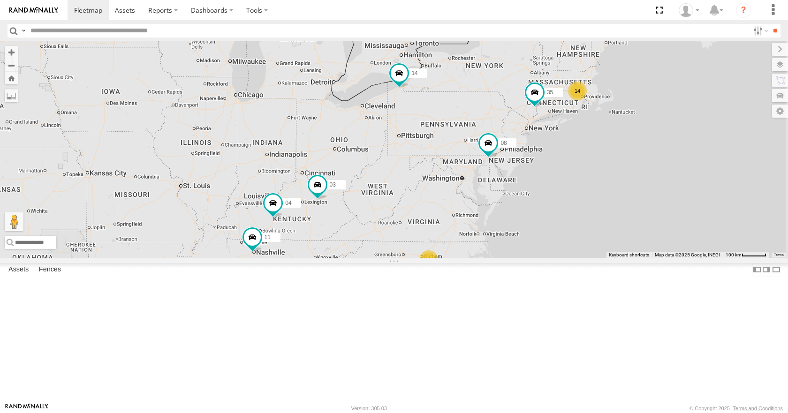
drag, startPoint x: 564, startPoint y: 201, endPoint x: 566, endPoint y: 186, distance: 14.8
click at [566, 186] on div "14 35 14 08 04 11 2 03" at bounding box center [394, 149] width 788 height 217
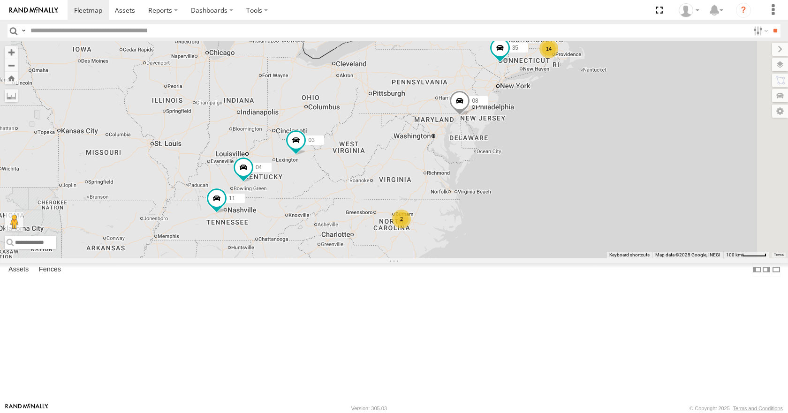
drag, startPoint x: 485, startPoint y: 173, endPoint x: 480, endPoint y: 153, distance: 20.4
click at [480, 153] on div "14 35 14 08 04 11 2 03" at bounding box center [394, 149] width 788 height 217
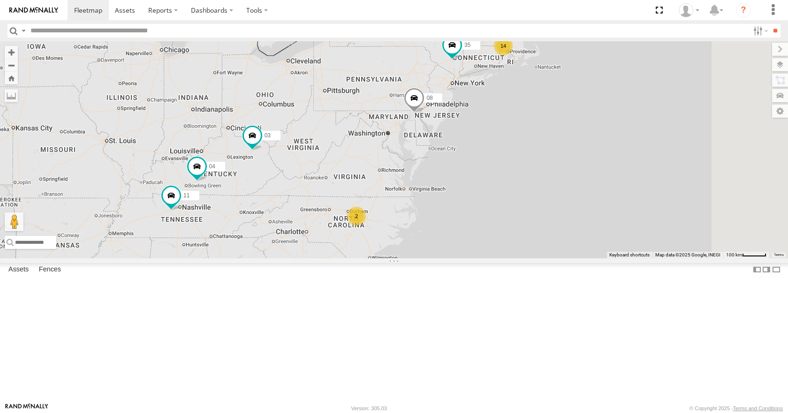
drag, startPoint x: 549, startPoint y: 140, endPoint x: 503, endPoint y: 138, distance: 45.6
click at [503, 138] on div "14 35 14 08 04 11 2 03" at bounding box center [394, 149] width 788 height 217
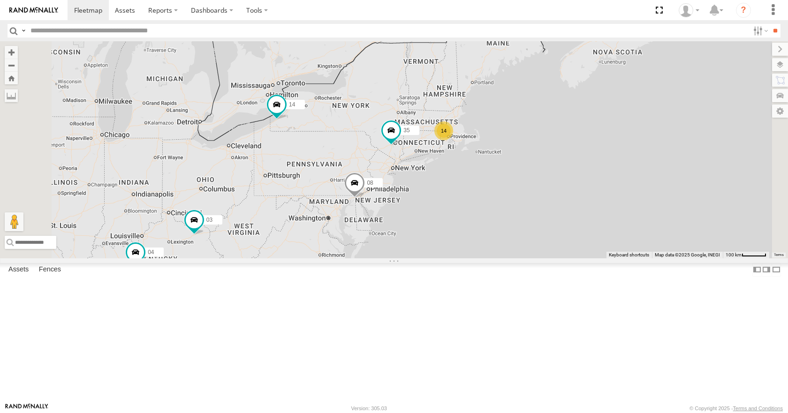
drag, startPoint x: 446, startPoint y: 177, endPoint x: 428, endPoint y: 214, distance: 41.1
click at [428, 214] on div "35 14 08 04 11 03 14 2" at bounding box center [394, 149] width 788 height 217
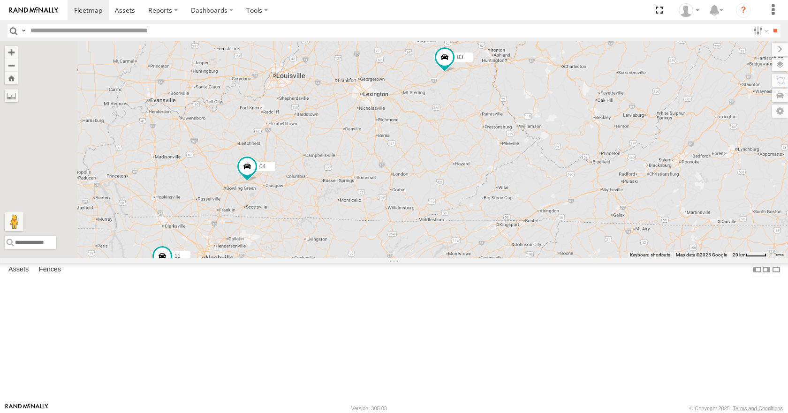
drag, startPoint x: 306, startPoint y: 349, endPoint x: 657, endPoint y: 168, distance: 395.0
click at [657, 168] on div "35 14 08 04 11 03" at bounding box center [394, 149] width 788 height 217
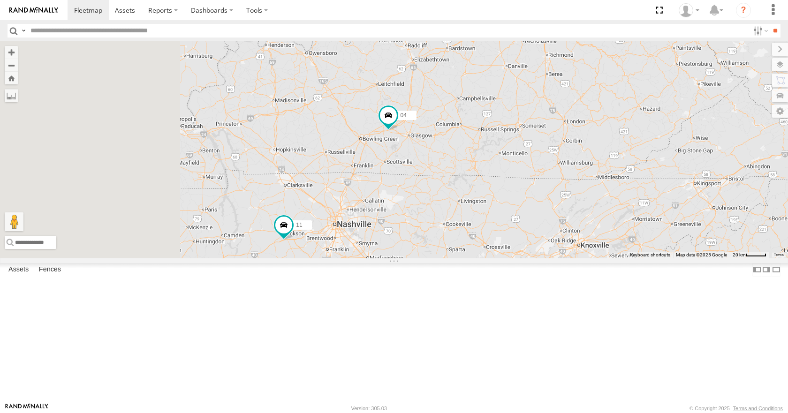
drag, startPoint x: 453, startPoint y: 230, endPoint x: 655, endPoint y: 166, distance: 212.0
click at [655, 166] on div "35 14 08 04 11 03" at bounding box center [394, 149] width 788 height 217
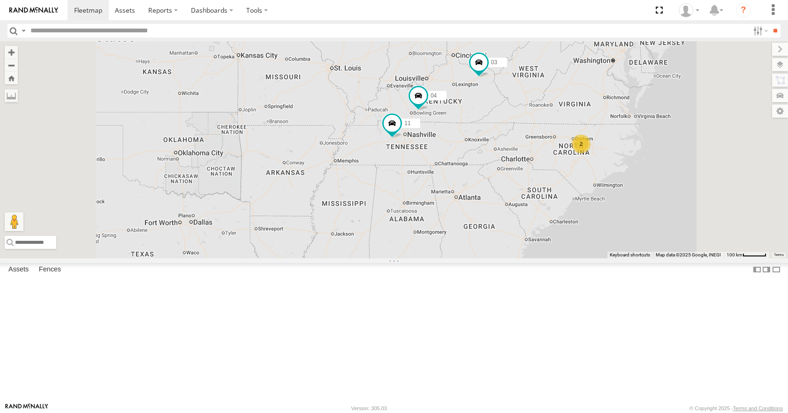
drag, startPoint x: 591, startPoint y: 208, endPoint x: 570, endPoint y: 192, distance: 27.1
click at [570, 192] on div "35 14 08 04 11 03 2" at bounding box center [394, 149] width 788 height 217
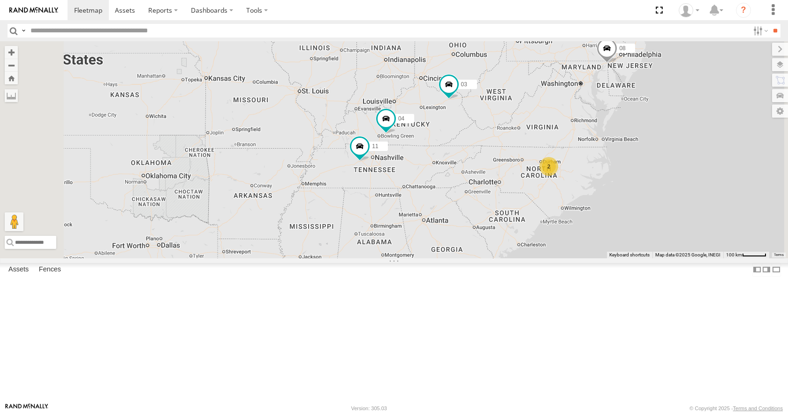
drag, startPoint x: 554, startPoint y: 334, endPoint x: 541, endPoint y: 275, distance: 60.6
click at [541, 258] on div "35 14 08 04 11 03 2" at bounding box center [394, 149] width 788 height 217
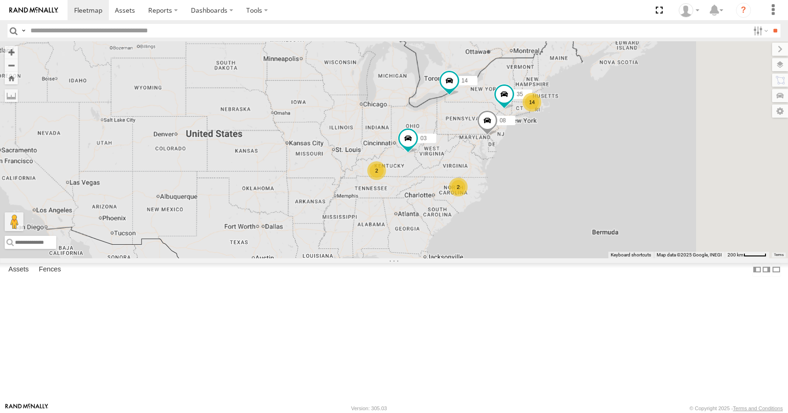
drag, startPoint x: 552, startPoint y: 270, endPoint x: 511, endPoint y: 274, distance: 41.4
click at [511, 258] on div "35 14 08 03 14 2 2" at bounding box center [394, 149] width 788 height 217
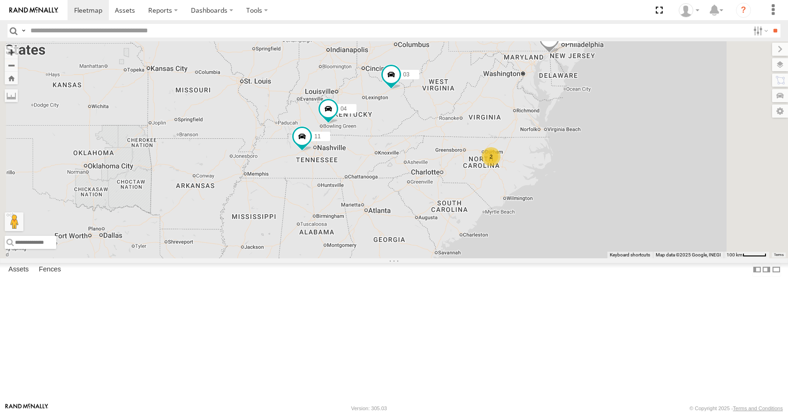
drag, startPoint x: 519, startPoint y: 266, endPoint x: 488, endPoint y: 258, distance: 32.0
click at [488, 258] on div "35 14 08 03 14 04 11 2" at bounding box center [394, 149] width 788 height 217
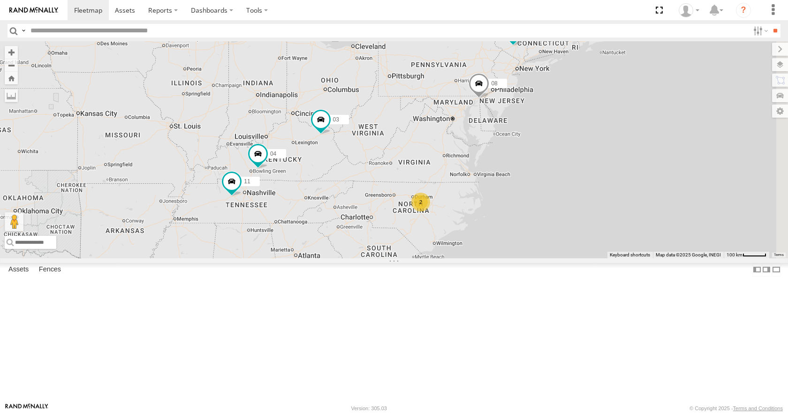
drag, startPoint x: 369, startPoint y: 250, endPoint x: 302, endPoint y: 295, distance: 80.4
click at [302, 258] on div "35 14 08 03 14 04 11 2" at bounding box center [394, 149] width 788 height 217
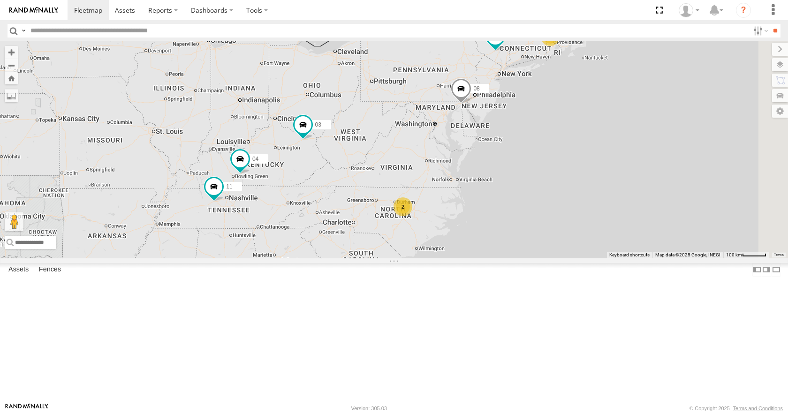
drag, startPoint x: 562, startPoint y: 113, endPoint x: 542, endPoint y: 112, distance: 20.2
click at [538, 119] on div "35 14 08 03 14 04 11 2" at bounding box center [394, 149] width 788 height 217
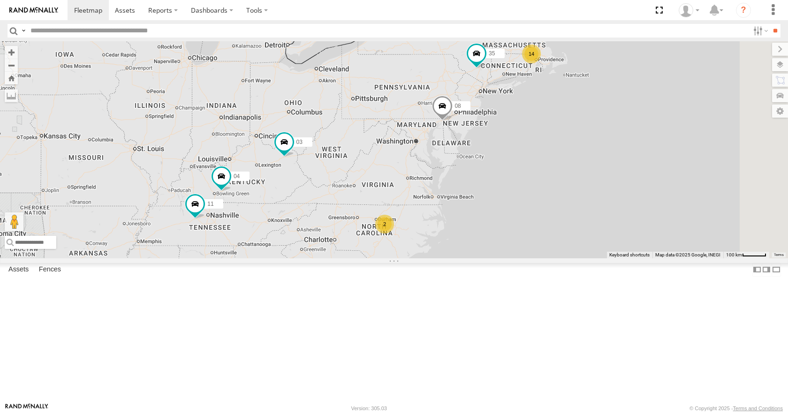
drag, startPoint x: 574, startPoint y: 58, endPoint x: 560, endPoint y: 73, distance: 20.0
click at [560, 73] on div "35 14 08 03 14 04 11 2" at bounding box center [394, 149] width 788 height 217
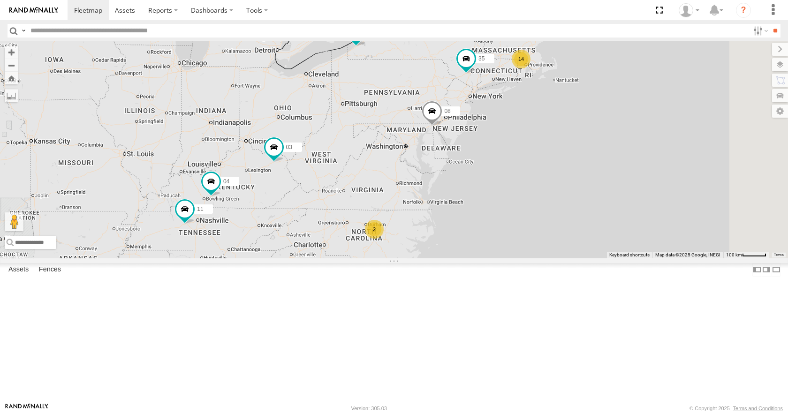
drag, startPoint x: 625, startPoint y: 48, endPoint x: 614, endPoint y: 53, distance: 12.2
click at [614, 53] on div "35 14 08 03 14 04 11 2" at bounding box center [394, 149] width 788 height 217
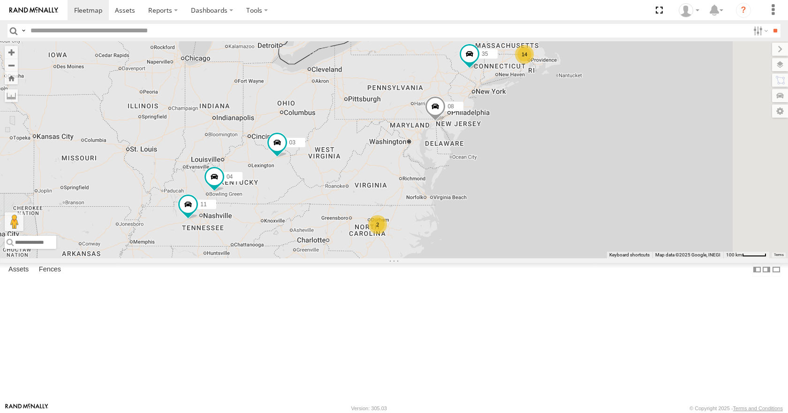
drag, startPoint x: 641, startPoint y: 77, endPoint x: 645, endPoint y: 70, distance: 8.2
click at [645, 70] on div "35 14 08 03 14 04 11 2" at bounding box center [394, 149] width 788 height 217
click at [643, 71] on div "35 14 08 03 14 04 11 2" at bounding box center [394, 149] width 788 height 217
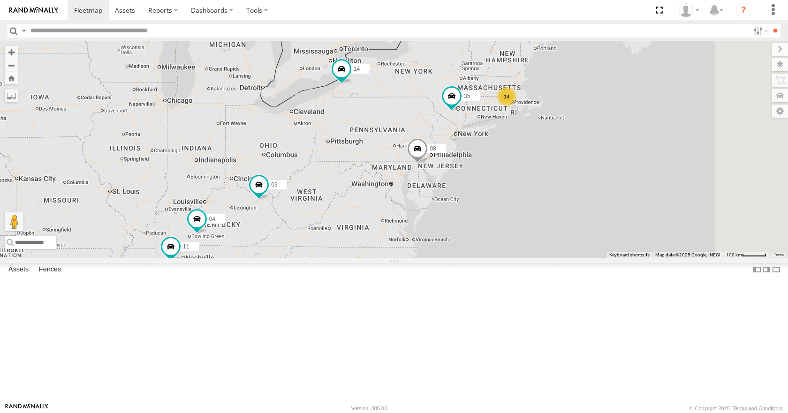
drag, startPoint x: 721, startPoint y: 117, endPoint x: 665, endPoint y: 143, distance: 62.0
click at [665, 143] on div "14 35 14 08 04 11 2 03" at bounding box center [394, 149] width 788 height 217
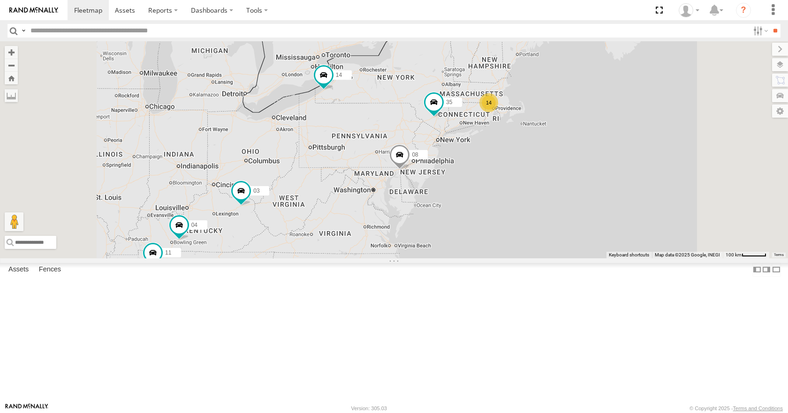
drag, startPoint x: 589, startPoint y: 153, endPoint x: 605, endPoint y: 140, distance: 20.7
click at [605, 140] on div "35 14 08 03 14 04 11 2" at bounding box center [394, 149] width 788 height 217
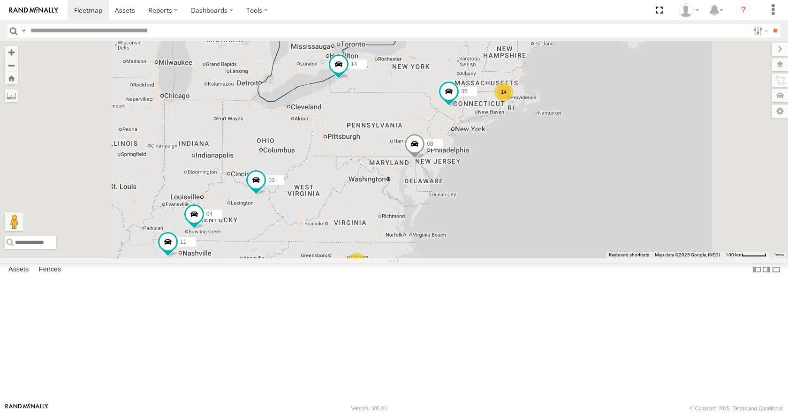
drag, startPoint x: 621, startPoint y: 118, endPoint x: 630, endPoint y: 109, distance: 12.9
click at [630, 109] on div "35 14 08 03 14 04 11 2" at bounding box center [394, 149] width 788 height 217
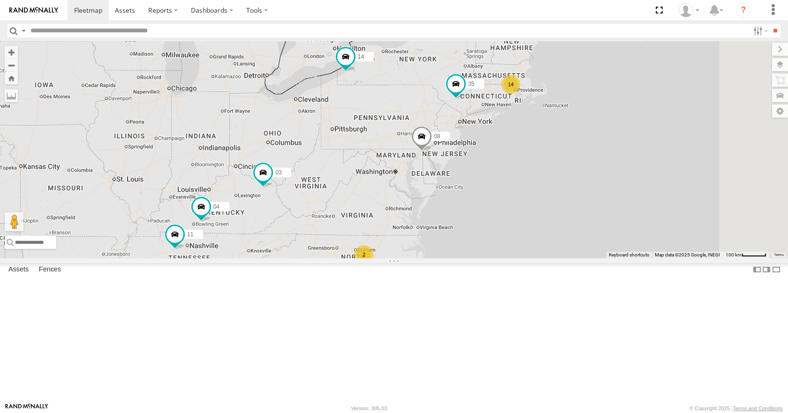
click at [633, 99] on div "35 14 08 03 14 04 11 2" at bounding box center [394, 149] width 788 height 217
click at [631, 99] on div "35 14 08 03 14 04 11 2" at bounding box center [394, 149] width 788 height 217
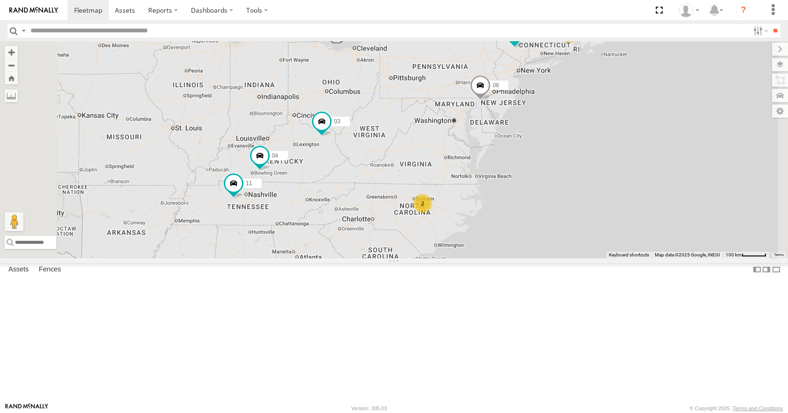
drag, startPoint x: 474, startPoint y: 259, endPoint x: 532, endPoint y: 207, distance: 77.8
click at [532, 207] on div "35 14 08 03 14 04 11 2" at bounding box center [394, 149] width 788 height 217
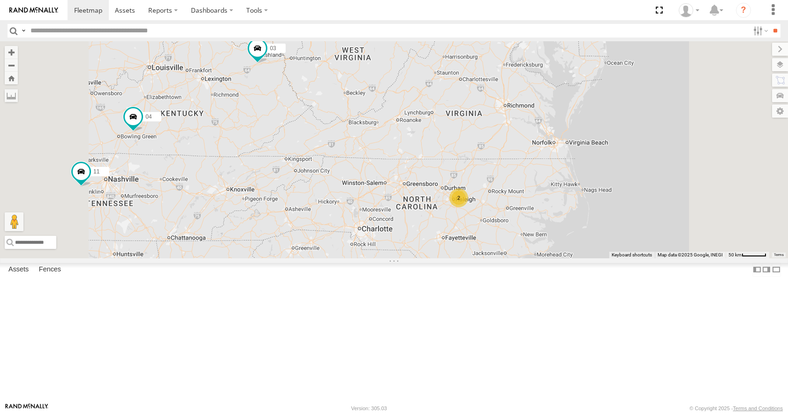
drag, startPoint x: 506, startPoint y: 266, endPoint x: 497, endPoint y: 258, distance: 12.6
click at [497, 258] on div "35 14 08 03 04 11 2" at bounding box center [394, 149] width 788 height 217
drag, startPoint x: 524, startPoint y: 256, endPoint x: 515, endPoint y: 259, distance: 9.4
click at [515, 258] on div "35 14 08 03 04 11 2" at bounding box center [394, 149] width 788 height 217
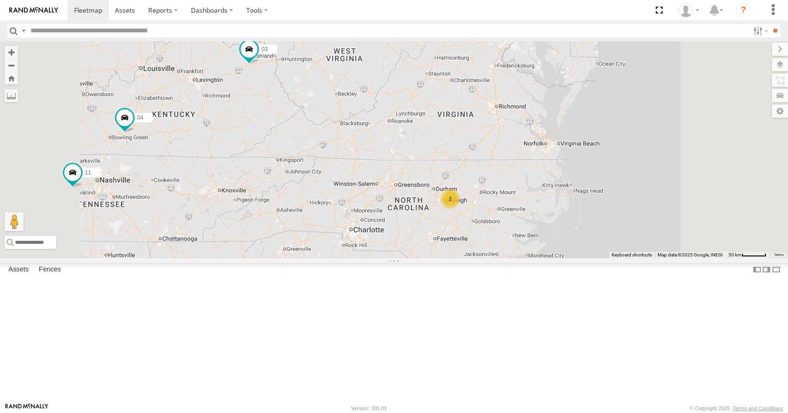
drag, startPoint x: 612, startPoint y: 266, endPoint x: 597, endPoint y: 253, distance: 19.6
click at [597, 253] on div "35 14 08 03 04 11 2" at bounding box center [394, 149] width 788 height 217
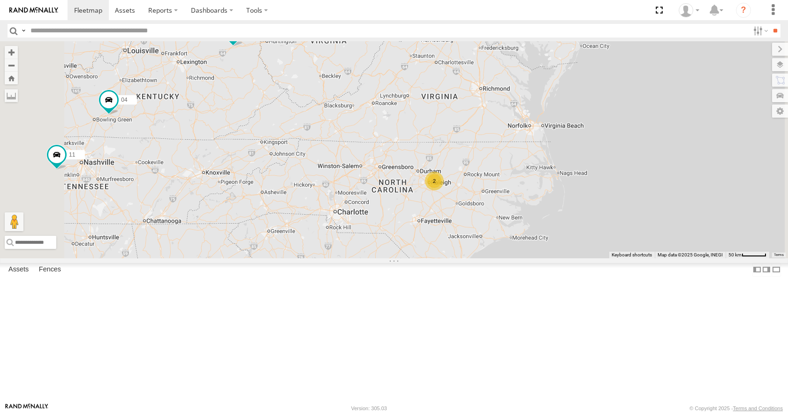
drag, startPoint x: 618, startPoint y: 273, endPoint x: 616, endPoint y: 267, distance: 6.8
click at [616, 258] on div "35 14 08 03 04 11 2" at bounding box center [394, 149] width 788 height 217
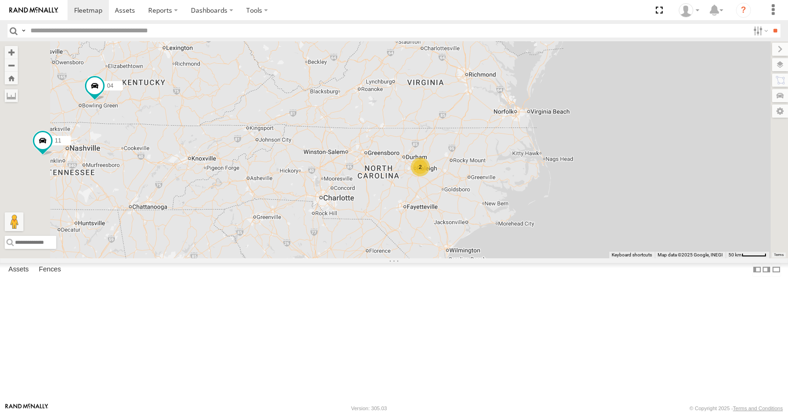
drag, startPoint x: 615, startPoint y: 276, endPoint x: 614, endPoint y: 270, distance: 5.8
click at [614, 258] on div "35 14 08 03 04 11 2" at bounding box center [394, 149] width 788 height 217
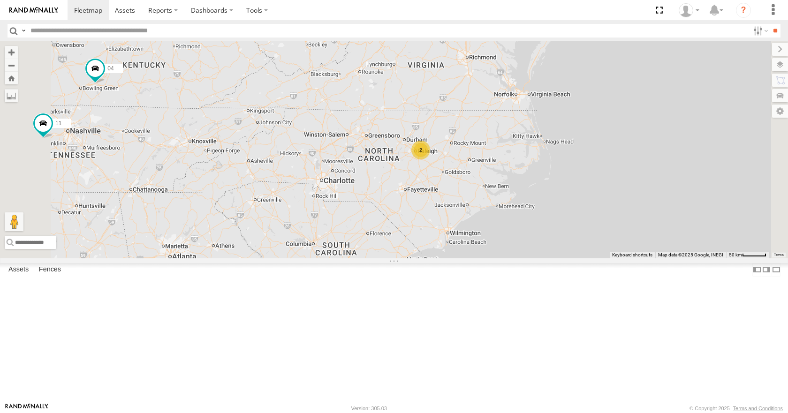
drag, startPoint x: 638, startPoint y: 288, endPoint x: 646, endPoint y: 277, distance: 13.1
click at [646, 258] on div "35 14 08 03 04 11 2" at bounding box center [394, 149] width 788 height 217
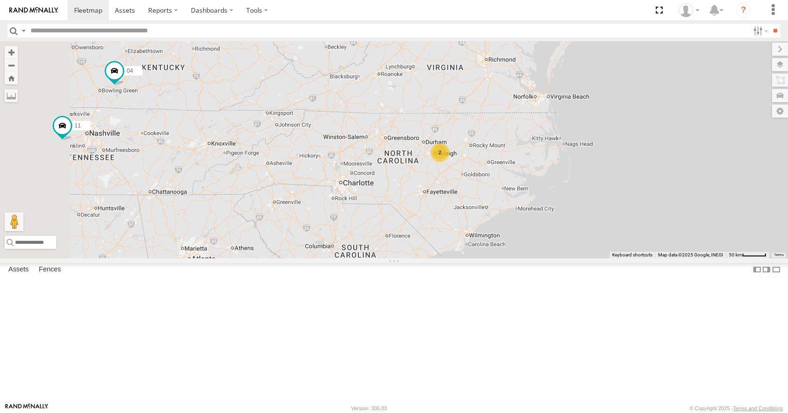
drag, startPoint x: 583, startPoint y: 274, endPoint x: 602, endPoint y: 279, distance: 19.2
click at [602, 258] on div "35 14 08 03 04 11 2" at bounding box center [394, 149] width 788 height 217
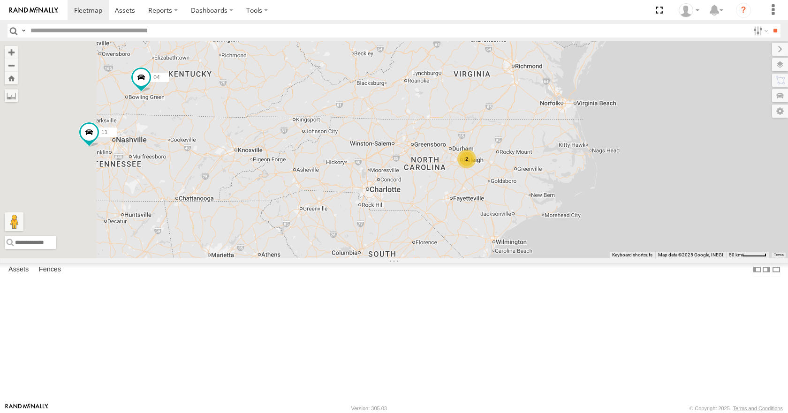
drag, startPoint x: 557, startPoint y: 260, endPoint x: 579, endPoint y: 268, distance: 23.9
click at [579, 258] on div "35 14 08 03 04 11 2" at bounding box center [394, 149] width 788 height 217
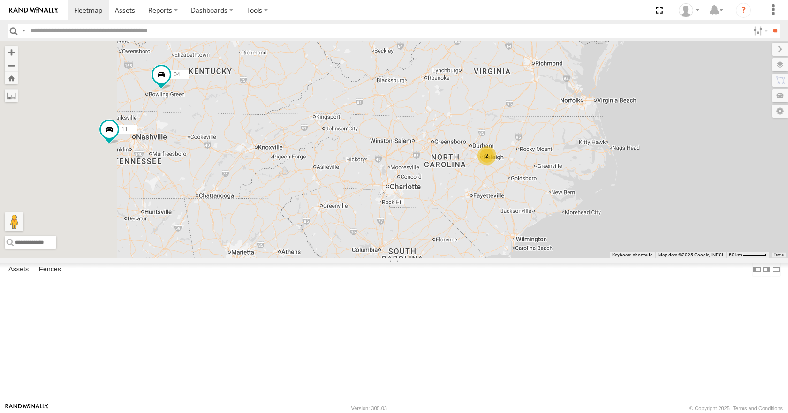
drag, startPoint x: 527, startPoint y: 260, endPoint x: 530, endPoint y: 254, distance: 6.9
click at [530, 254] on div "35 14 08 03 04 11 2" at bounding box center [394, 149] width 788 height 217
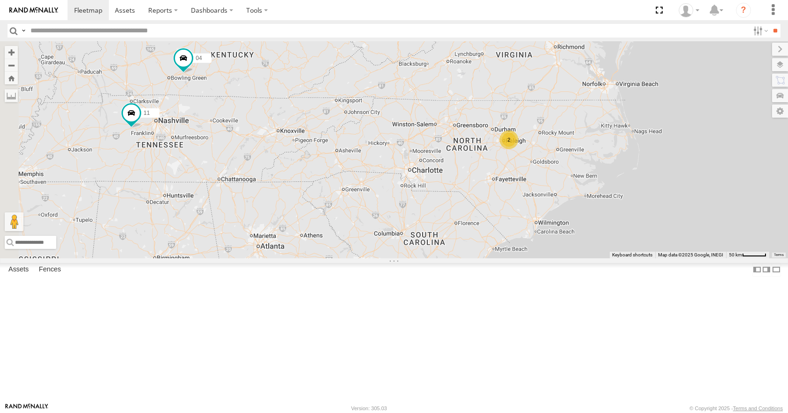
drag, startPoint x: 530, startPoint y: 247, endPoint x: 549, endPoint y: 234, distance: 23.2
click at [549, 234] on div "35 14 08 03 04 11 2" at bounding box center [394, 149] width 788 height 217
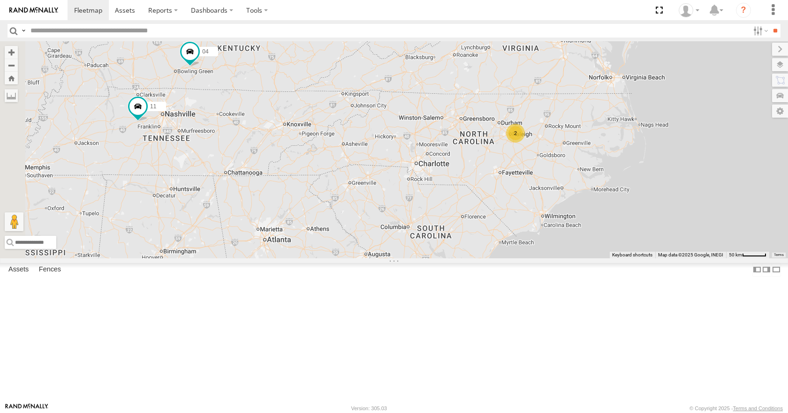
click at [554, 216] on div "35 14 08 03 04 11 2" at bounding box center [394, 149] width 788 height 217
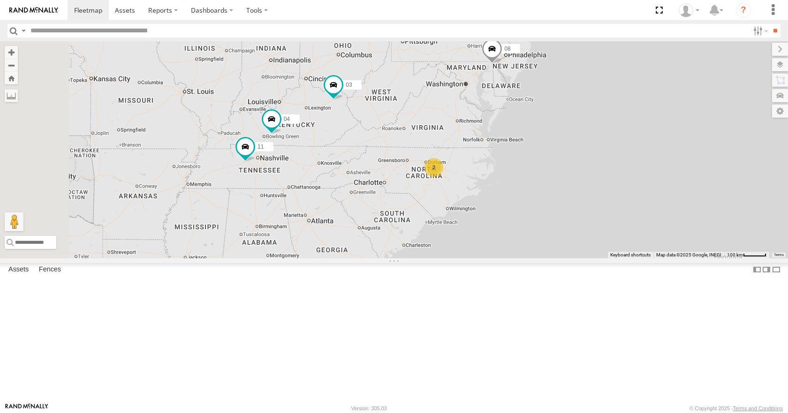
drag, startPoint x: 545, startPoint y: 206, endPoint x: 495, endPoint y: 234, distance: 57.6
click at [495, 234] on div "35 14 08 03 04 11 14 2" at bounding box center [394, 149] width 788 height 217
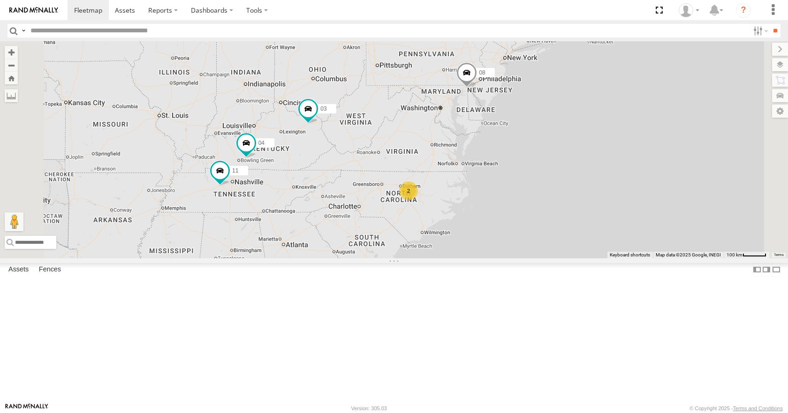
drag, startPoint x: 543, startPoint y: 182, endPoint x: 518, endPoint y: 207, distance: 35.8
click at [518, 207] on div "35 14 08 03 04 11 14 2" at bounding box center [394, 149] width 788 height 217
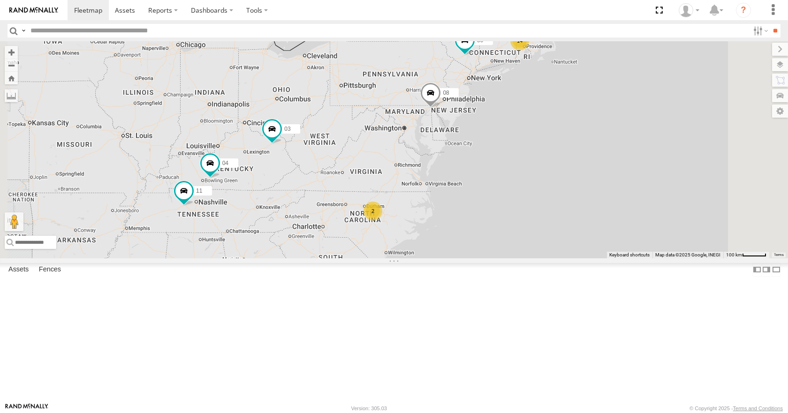
drag, startPoint x: 538, startPoint y: 184, endPoint x: 520, endPoint y: 196, distance: 21.1
click at [520, 196] on div "35 14 08 03 04 11 14 2" at bounding box center [394, 149] width 788 height 217
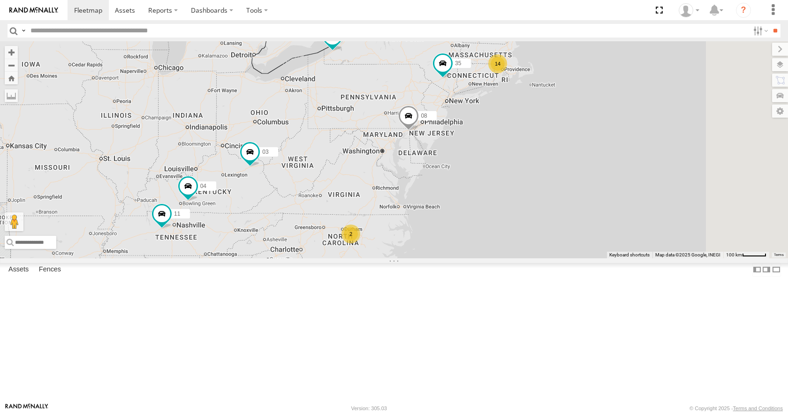
drag, startPoint x: 505, startPoint y: 200, endPoint x: 501, endPoint y: 193, distance: 7.8
click at [504, 202] on div "35 14 08 03 04 11 14 2" at bounding box center [394, 149] width 788 height 217
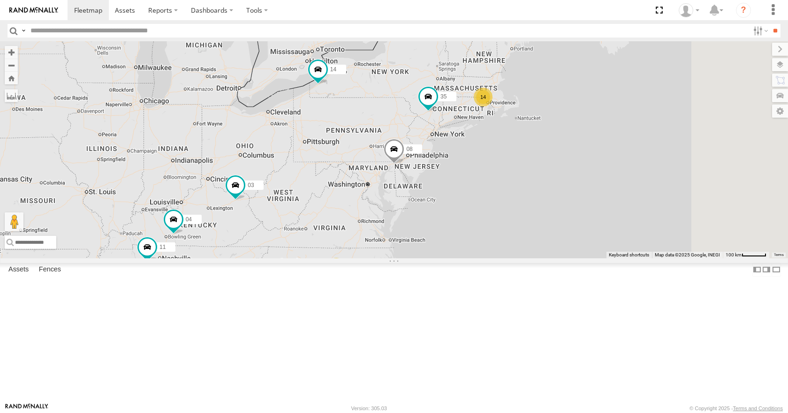
drag, startPoint x: 493, startPoint y: 200, endPoint x: 490, endPoint y: 204, distance: 5.1
click at [492, 204] on div "35 14 08 03 04 11 14 2" at bounding box center [394, 149] width 788 height 217
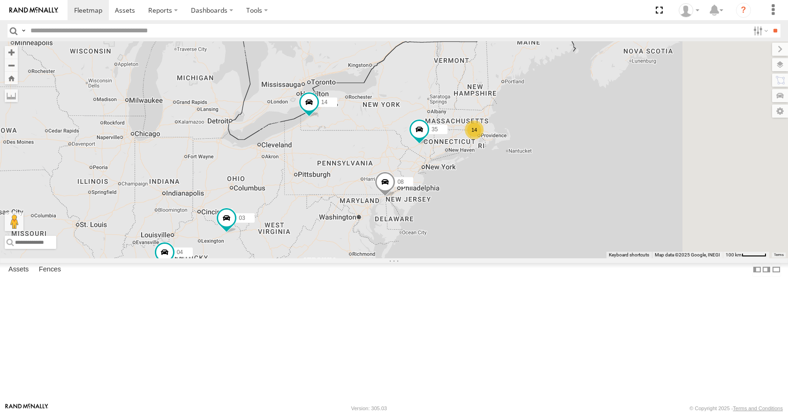
drag, startPoint x: 491, startPoint y: 163, endPoint x: 484, endPoint y: 191, distance: 28.6
click at [484, 191] on div "35 14 08 03 04 11 14 2" at bounding box center [394, 149] width 788 height 217
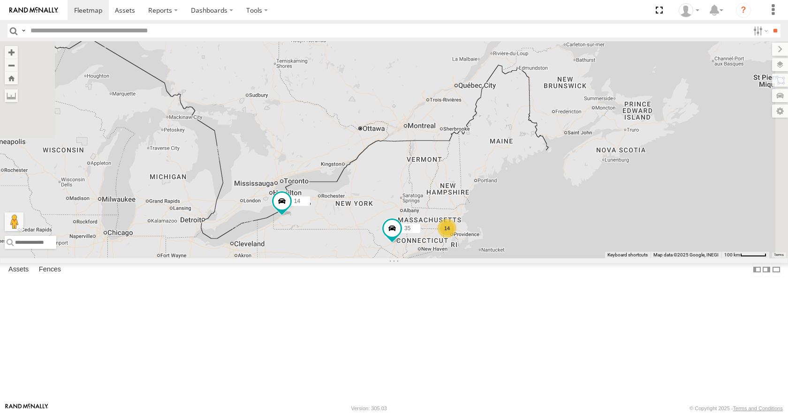
drag, startPoint x: 547, startPoint y: 231, endPoint x: 514, endPoint y: 261, distance: 44.2
click at [519, 258] on div "35 14 08 03 04 11 14 2" at bounding box center [394, 149] width 788 height 217
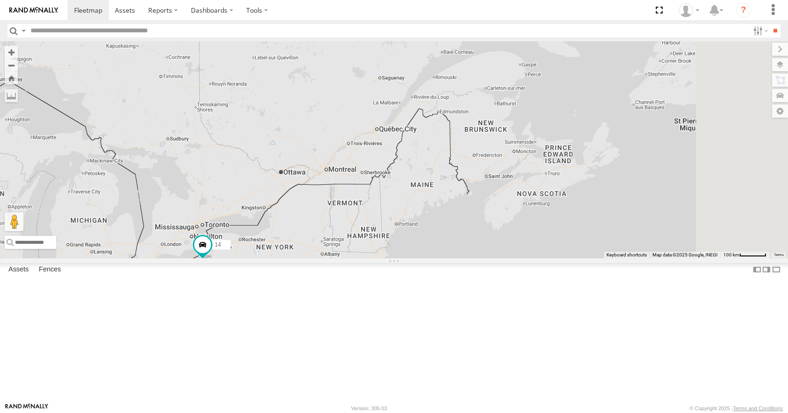
drag, startPoint x: 482, startPoint y: 331, endPoint x: 529, endPoint y: 193, distance: 145.5
click at [526, 200] on div "35 14 08 03 04 11 14 2" at bounding box center [394, 149] width 788 height 217
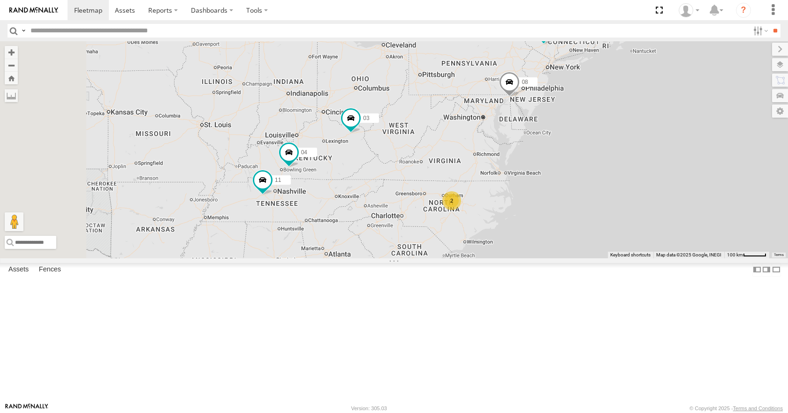
drag, startPoint x: 537, startPoint y: 173, endPoint x: 641, endPoint y: 274, distance: 145.4
click at [641, 258] on div "35 14 08 03 04 11 14 2" at bounding box center [394, 149] width 788 height 217
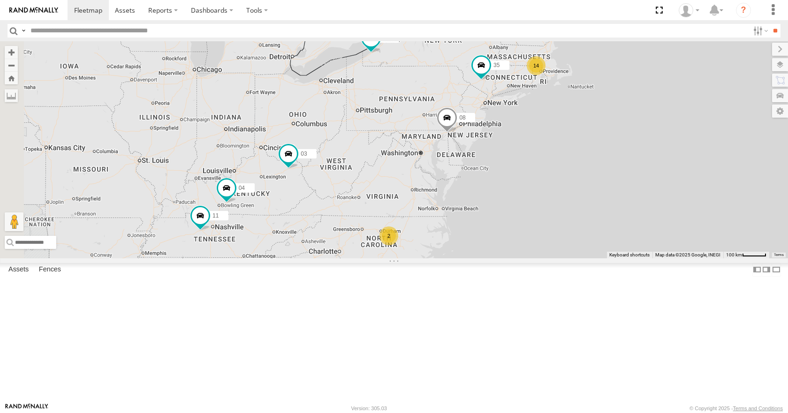
drag, startPoint x: 638, startPoint y: 241, endPoint x: 552, endPoint y: 289, distance: 98.7
click at [552, 258] on div "35 14 08 03 04 11 14 2" at bounding box center [394, 149] width 788 height 217
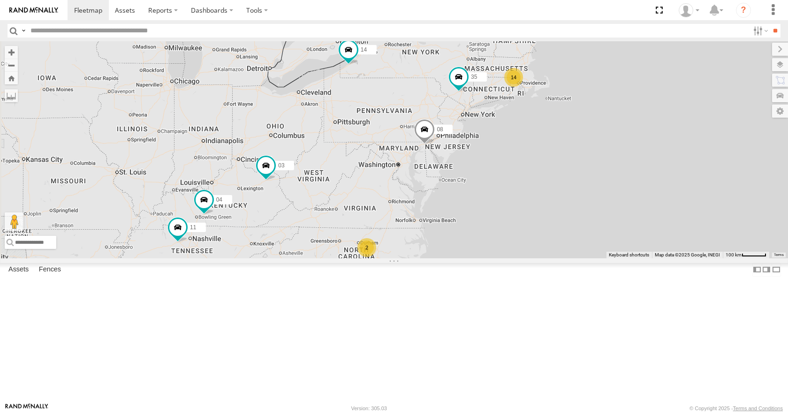
drag, startPoint x: 522, startPoint y: 264, endPoint x: 495, endPoint y: 307, distance: 51.3
click at [495, 258] on div "35 14 08 03 04 11 14 2" at bounding box center [394, 149] width 788 height 217
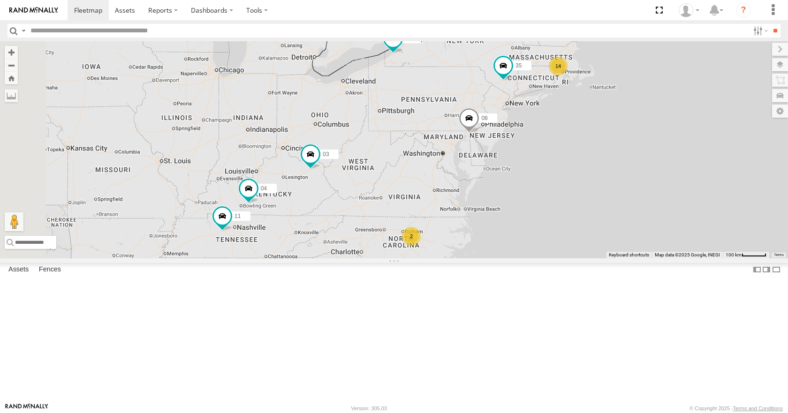
drag, startPoint x: 489, startPoint y: 276, endPoint x: 560, endPoint y: 223, distance: 88.5
click at [560, 223] on div "35 14 08 03 04 11 14 2" at bounding box center [394, 149] width 788 height 217
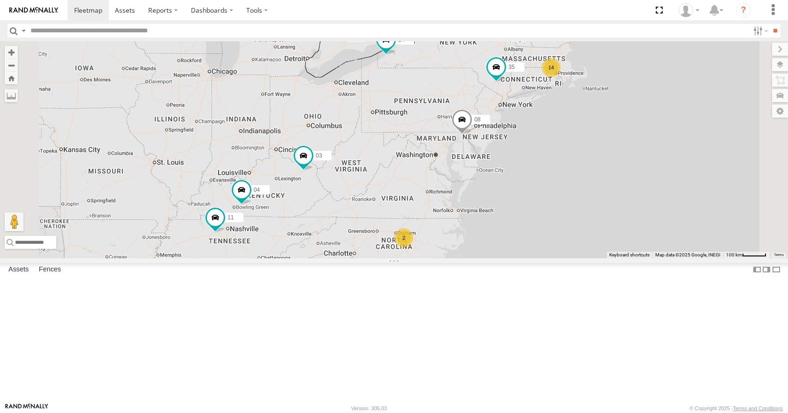
drag, startPoint x: 552, startPoint y: 176, endPoint x: 524, endPoint y: 178, distance: 28.2
click at [524, 178] on div "35 14 08 03 14 04 11 2" at bounding box center [394, 149] width 788 height 217
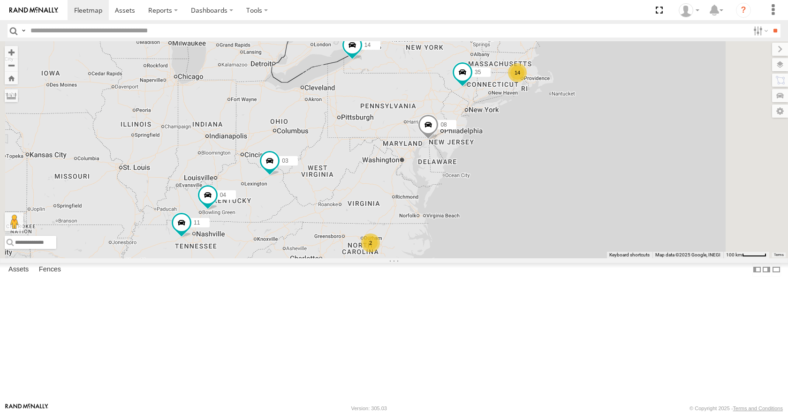
drag, startPoint x: 524, startPoint y: 160, endPoint x: 506, endPoint y: 166, distance: 18.8
click at [506, 166] on div "35 14 08 03 14 04 11 2" at bounding box center [394, 149] width 788 height 217
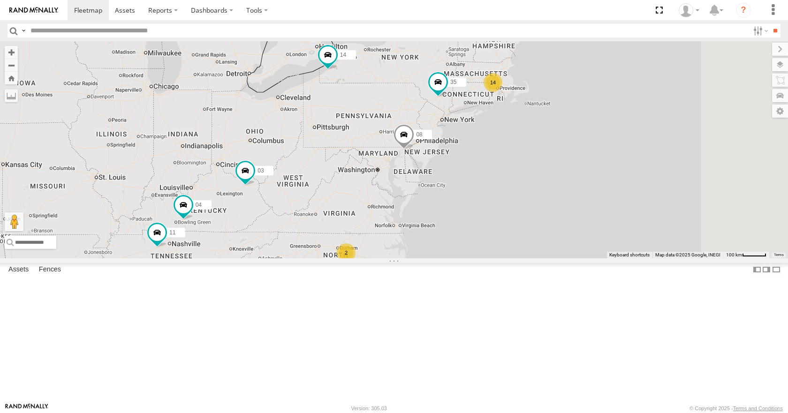
drag, startPoint x: 561, startPoint y: 92, endPoint x: 537, endPoint y: 102, distance: 26.3
click at [537, 102] on div "35 14 08 03 14 04 11 2" at bounding box center [394, 149] width 788 height 217
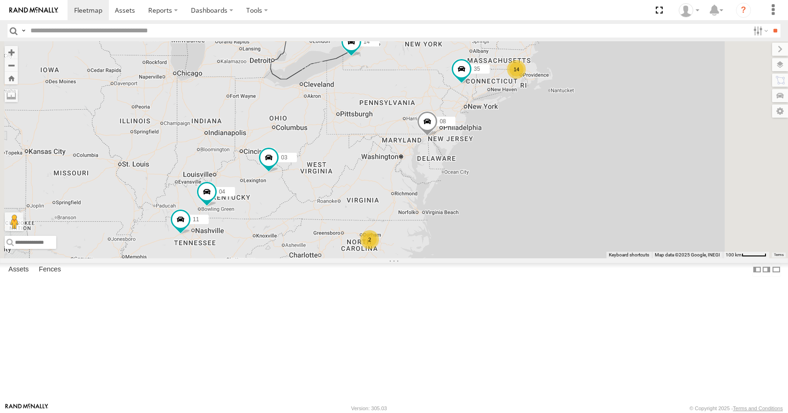
drag, startPoint x: 595, startPoint y: 77, endPoint x: 621, endPoint y: 61, distance: 29.9
click at [621, 61] on div "35 14 08 03 14 04 11 2" at bounding box center [394, 149] width 788 height 217
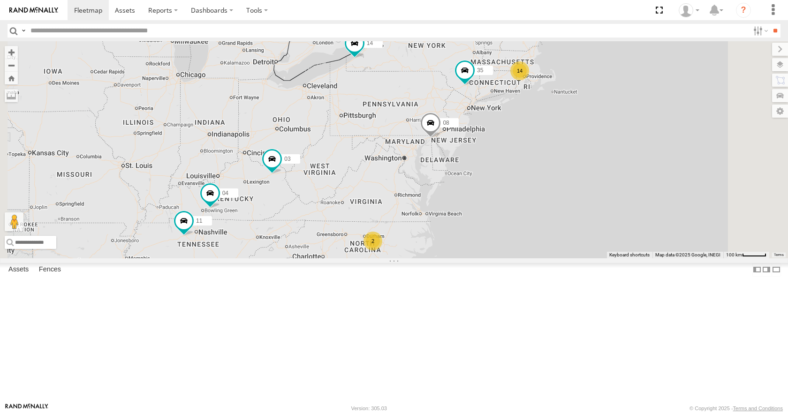
drag
click at [645, 91] on div "35 14 08 03 14 04 11 2" at bounding box center [394, 149] width 788 height 217
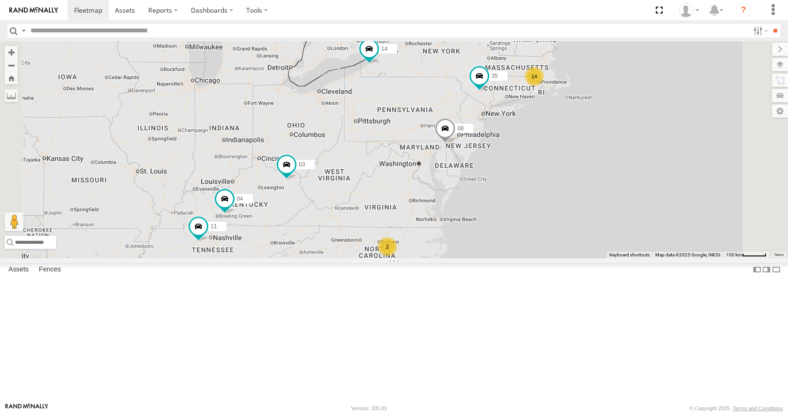
click at [699, 90] on div "35 14 08 03 14 04 11 2" at bounding box center [394, 149] width 788 height 217
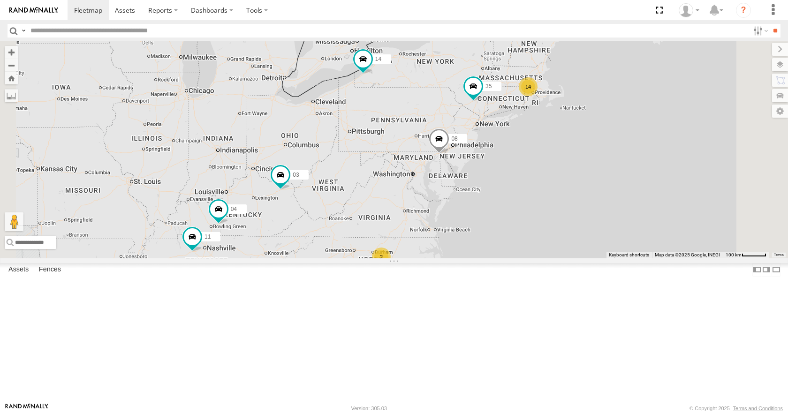
click at [703, 64] on div "35 14 08 03 14 04 11 2" at bounding box center [394, 149] width 788 height 217
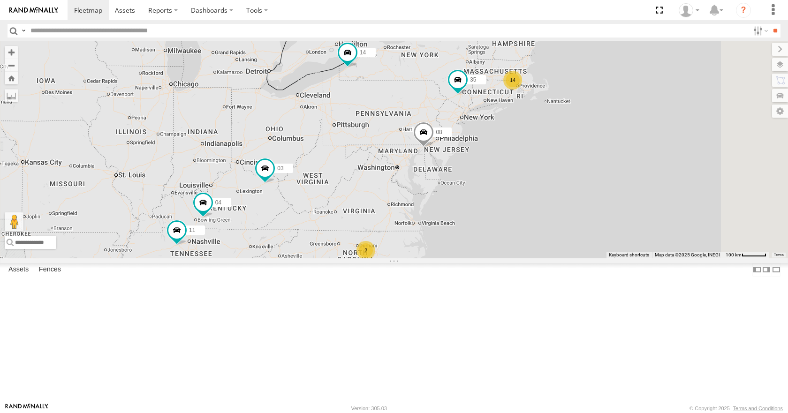
click at [678, 99] on div "35 14 08 03 14 04 11 2" at bounding box center [394, 149] width 788 height 217
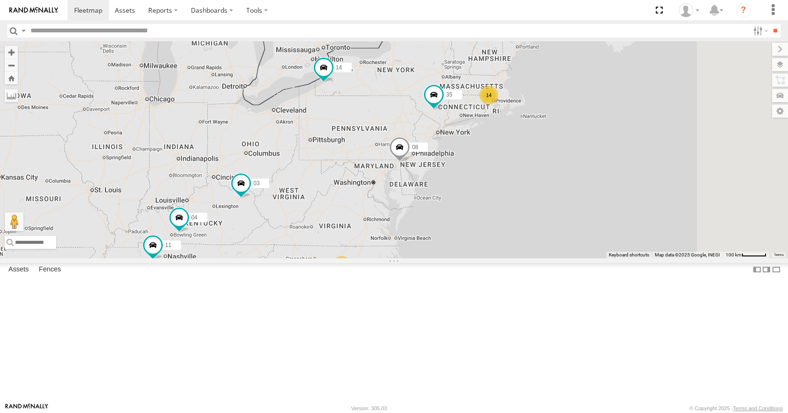
click at [648, 123] on div "35 14 08 03 14 04 11 2" at bounding box center [394, 149] width 788 height 217
click at [665, 126] on div "35 14 08 03 14 04 11 2" at bounding box center [394, 149] width 788 height 217
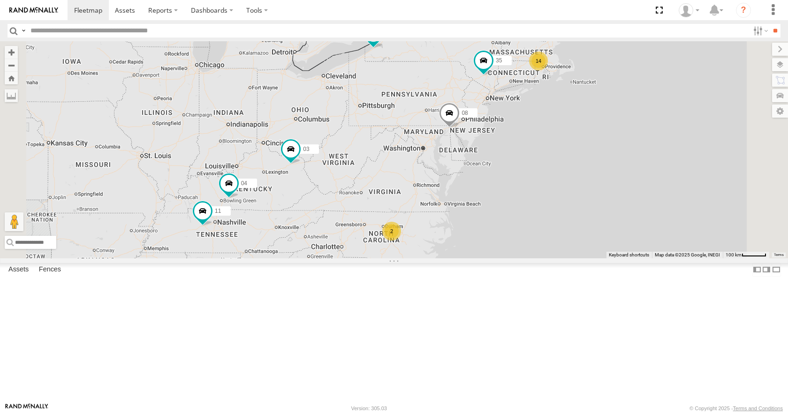
click at [659, 91] on div "35 14 08 03 14 04 11 2" at bounding box center [394, 149] width 788 height 217
click at [509, 179] on div "35 14 08 03 14 04 11 2" at bounding box center [394, 149] width 788 height 217
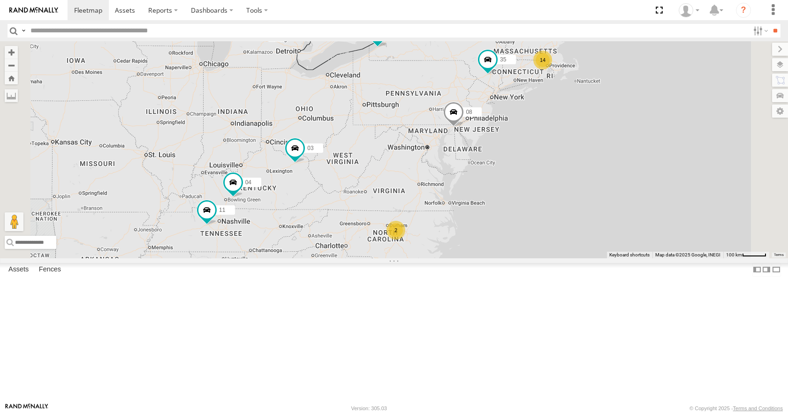
click at [518, 167] on div "35 14 08 03 14 04 11 2" at bounding box center [394, 149] width 788 height 217
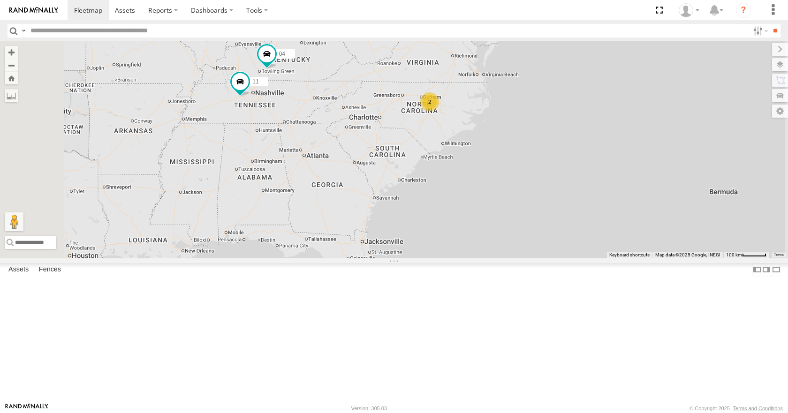
click at [527, 131] on div "35 14 08 03 14 04 11 2" at bounding box center [394, 149] width 788 height 217
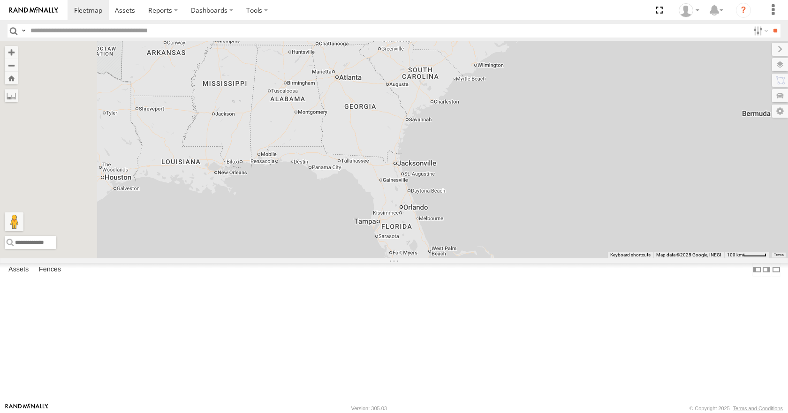
click at [527, 143] on div "35 14 08 03 14 04 11 2" at bounding box center [394, 149] width 788 height 217
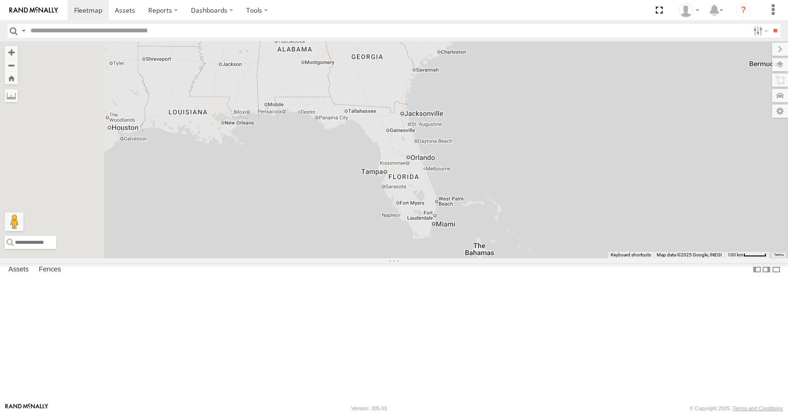
click at [523, 145] on div "35 14 08 03 14 04 11 2" at bounding box center [394, 149] width 788 height 217
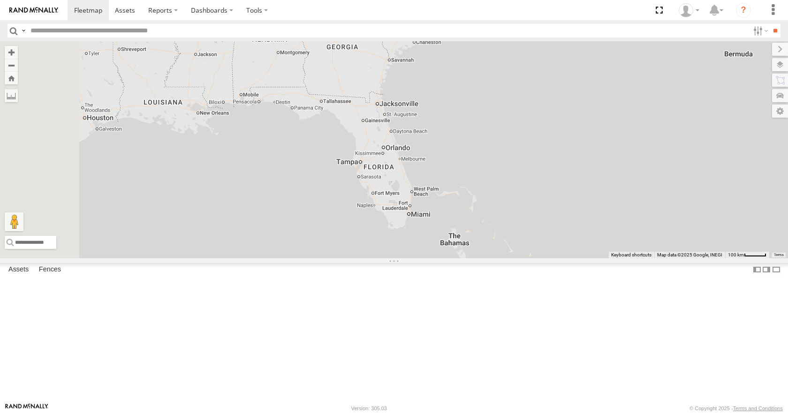
click at [489, 229] on div "35 14 08 03 14 04 11 2" at bounding box center [394, 149] width 788 height 217
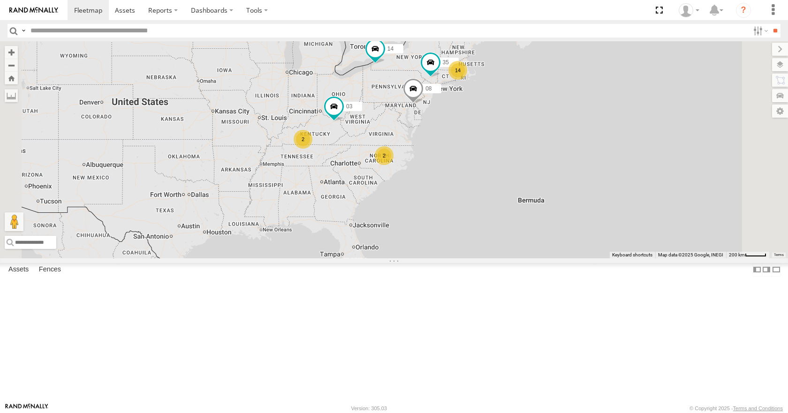
click at [461, 258] on div "14 08 03 14 35 2 2" at bounding box center [394, 149] width 788 height 217
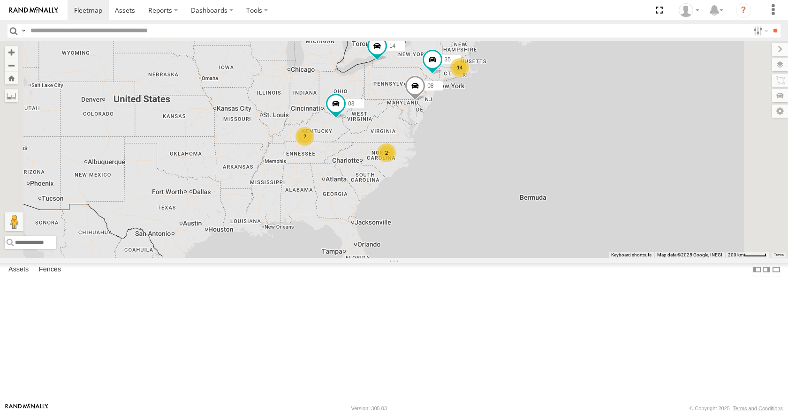
click at [467, 240] on div "14 08 03 14 35 2 2" at bounding box center [394, 149] width 788 height 217
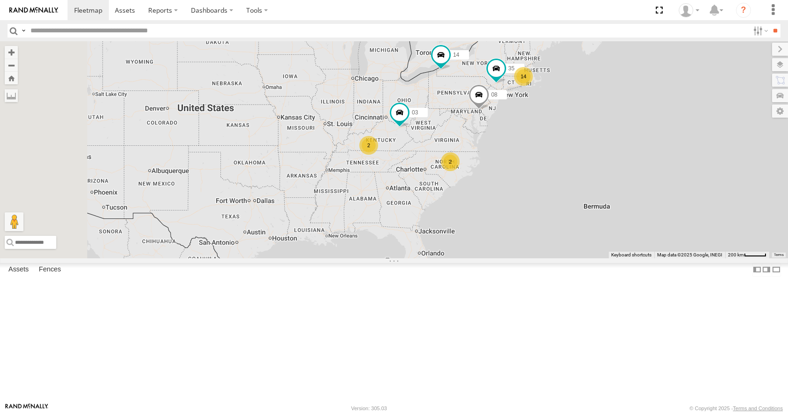
click at [457, 187] on div "14 08 03 35 14 2 2" at bounding box center [394, 149] width 788 height 217
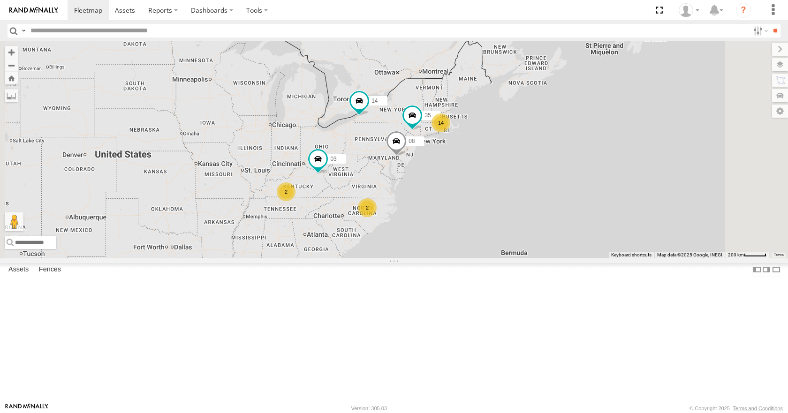
drag, startPoint x: 457, startPoint y: 159, endPoint x: 369, endPoint y: 209, distance: 101.8
click at [369, 209] on div "14 08 03 35 14 2 2" at bounding box center [394, 149] width 788 height 217
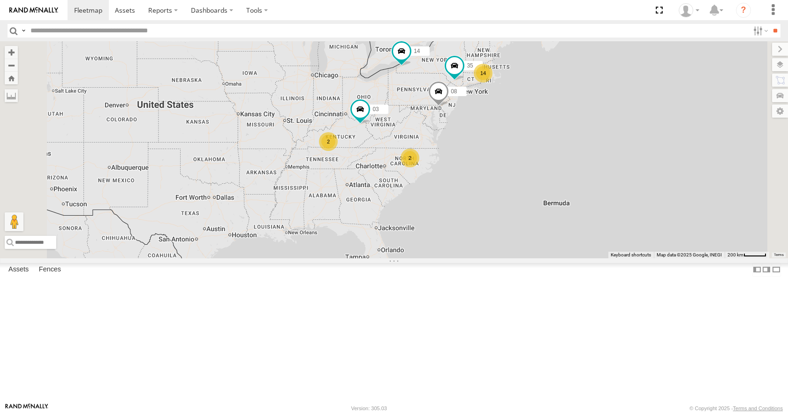
drag, startPoint x: 402, startPoint y: 216, endPoint x: 448, endPoint y: 164, distance: 69.2
click at [448, 164] on div "14 08 03 35 14 2 2" at bounding box center [394, 149] width 788 height 217
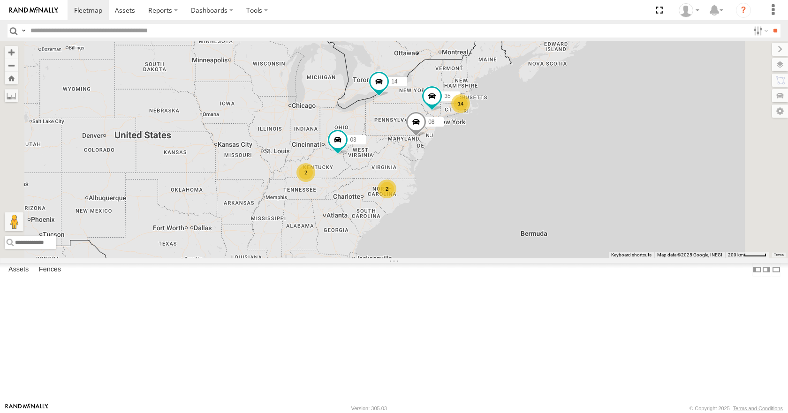
drag, startPoint x: 448, startPoint y: 164, endPoint x: 421, endPoint y: 198, distance: 43.5
click at [421, 198] on div "14 08 03 35 14 2 2" at bounding box center [394, 149] width 788 height 217
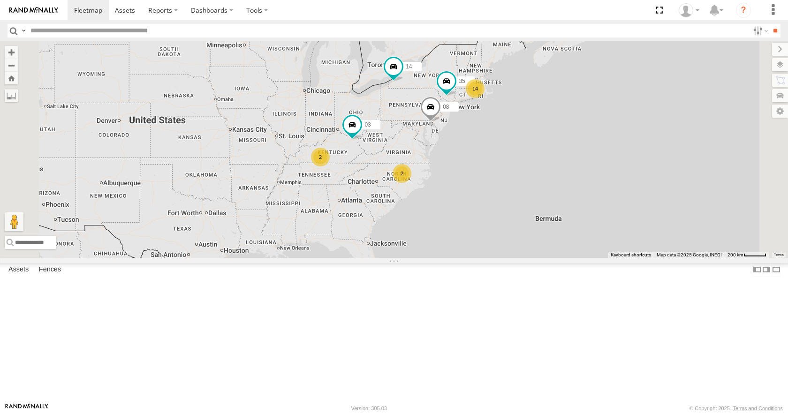
drag, startPoint x: 421, startPoint y: 198, endPoint x: 437, endPoint y: 183, distance: 22.6
click at [437, 183] on div "14 08 03 35 14 2 2" at bounding box center [394, 149] width 788 height 217
drag, startPoint x: 433, startPoint y: 166, endPoint x: 440, endPoint y: 180, distance: 15.1
click at [440, 180] on div "14 08 03 35 14 2 2" at bounding box center [394, 149] width 788 height 217
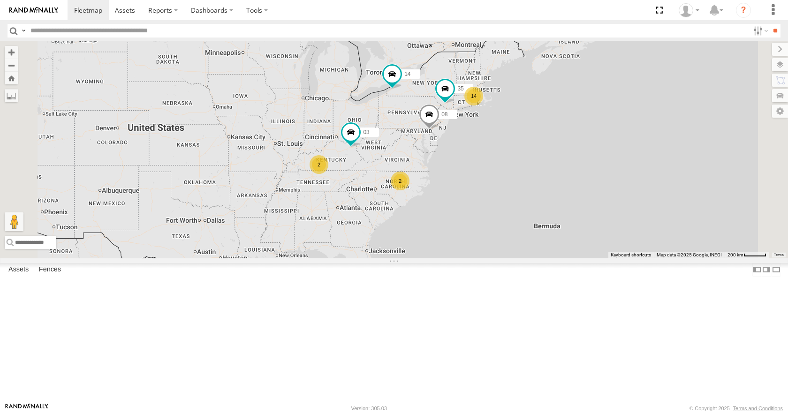
drag, startPoint x: 441, startPoint y: 199, endPoint x: 434, endPoint y: 199, distance: 6.6
click at [434, 199] on div "14 08 03 35 14 2 2" at bounding box center [394, 149] width 788 height 217
drag, startPoint x: 434, startPoint y: 206, endPoint x: 415, endPoint y: 219, distance: 23.0
click at [415, 219] on div "14 08 03 35 14 2 2" at bounding box center [394, 149] width 788 height 217
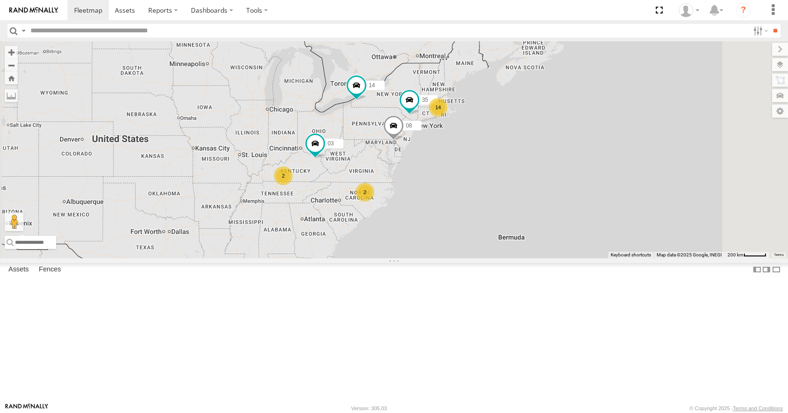
drag, startPoint x: 380, startPoint y: 203, endPoint x: 364, endPoint y: 205, distance: 16.0
click at [364, 205] on div "14 08 03 35 14 2 2" at bounding box center [394, 149] width 788 height 217
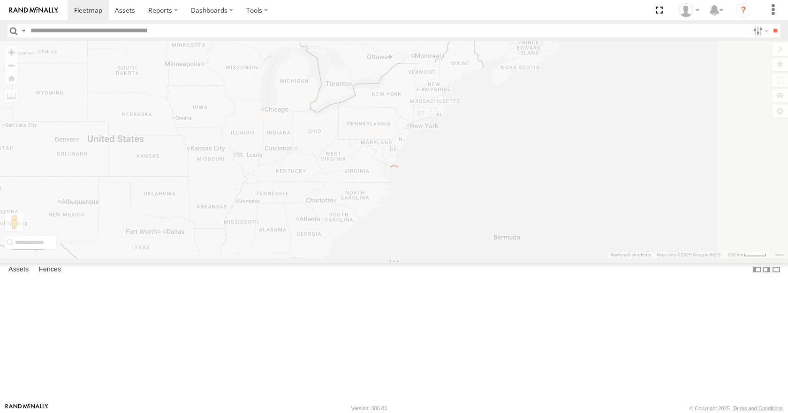
drag, startPoint x: 373, startPoint y: 229, endPoint x: 360, endPoint y: 220, distance: 15.9
click at [360, 220] on div "← Move left → Move right ↑ Move up ↓ Move down + Zoom in - Zoom out Home Jump l…" at bounding box center [394, 149] width 788 height 217
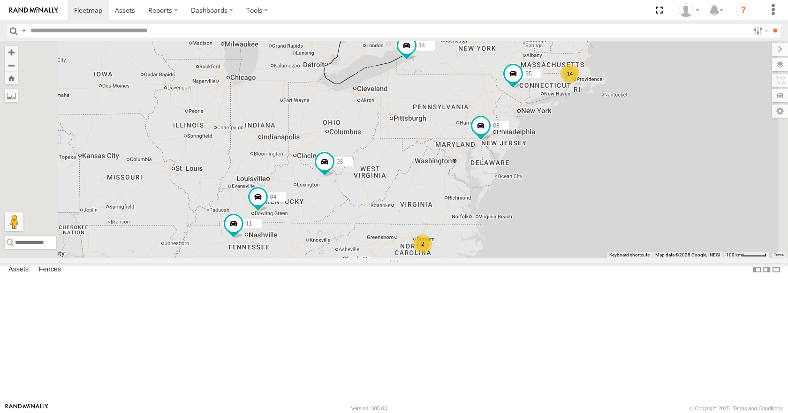
drag, startPoint x: 378, startPoint y: 211, endPoint x: 387, endPoint y: 214, distance: 9.4
click at [387, 214] on div "35 14 08 03 14 04 11 2" at bounding box center [394, 149] width 788 height 217
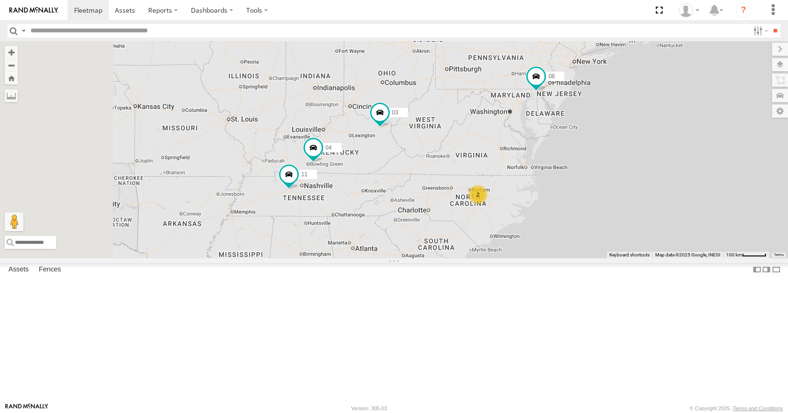
drag, startPoint x: 387, startPoint y: 214, endPoint x: 449, endPoint y: 160, distance: 82.5
click at [449, 160] on div "35 14 08 03 14 04 11 2" at bounding box center [394, 149] width 788 height 217
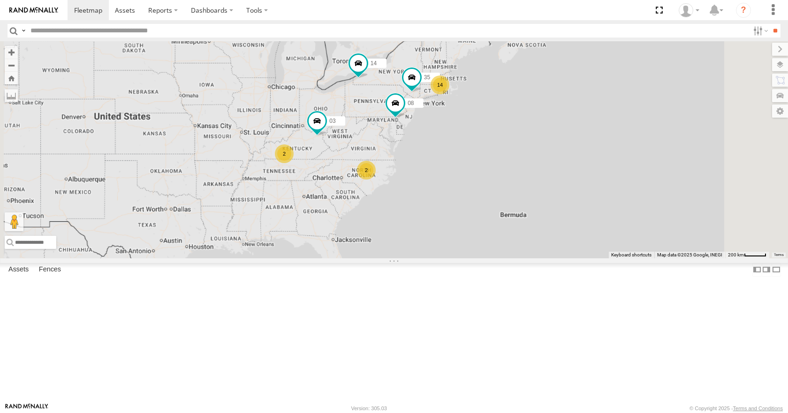
drag, startPoint x: 449, startPoint y: 160, endPoint x: 410, endPoint y: 190, distance: 49.8
click at [410, 190] on div "35 14 08 03 14 2 2" at bounding box center [394, 149] width 788 height 217
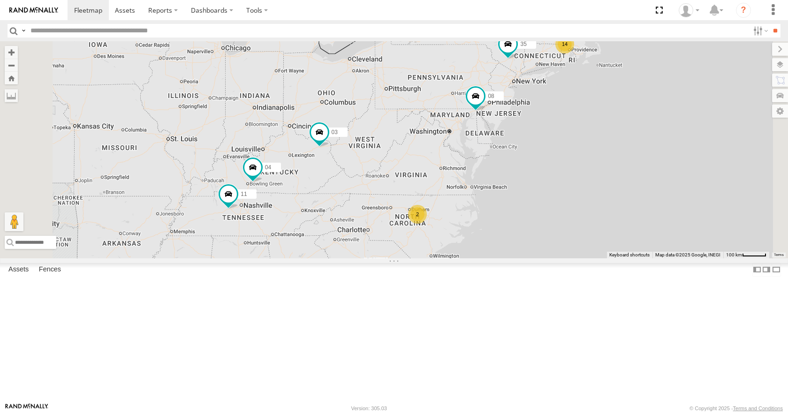
drag, startPoint x: 635, startPoint y: 128, endPoint x: 610, endPoint y: 121, distance: 25.9
click at [610, 121] on div "35 14 08 03 14 04 11 2" at bounding box center [394, 149] width 788 height 217
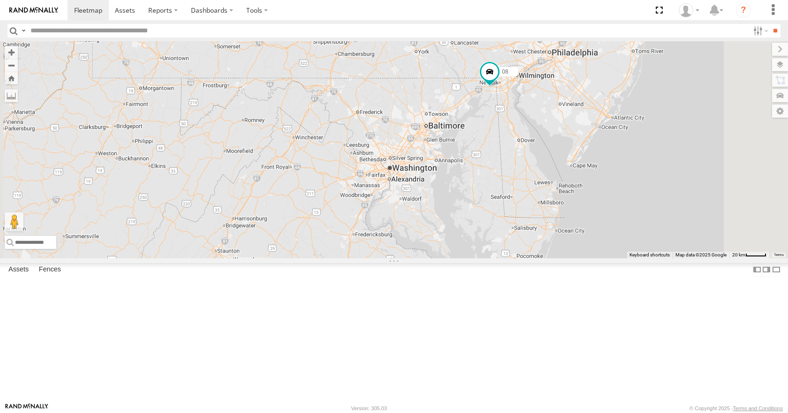
drag, startPoint x: 605, startPoint y: 175, endPoint x: 545, endPoint y: 191, distance: 62.4
click at [545, 191] on div "35 14 08 03 04 11" at bounding box center [394, 149] width 788 height 217
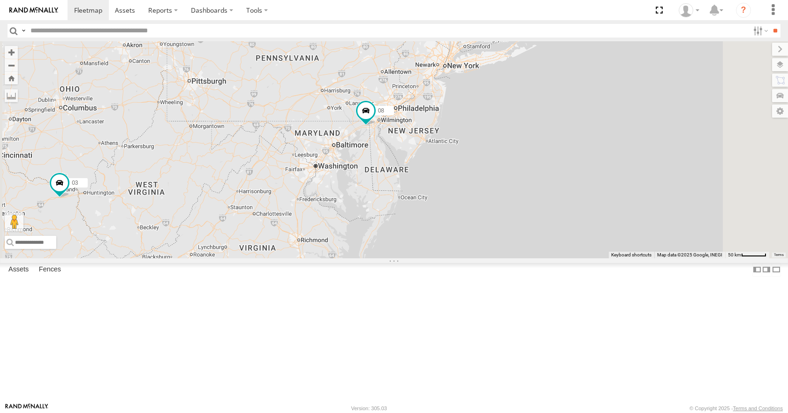
drag, startPoint x: 465, startPoint y: 242, endPoint x: 490, endPoint y: 178, distance: 68.9
click at [490, 178] on div "35 14 08 03 04 11 14 2" at bounding box center [394, 149] width 788 height 217
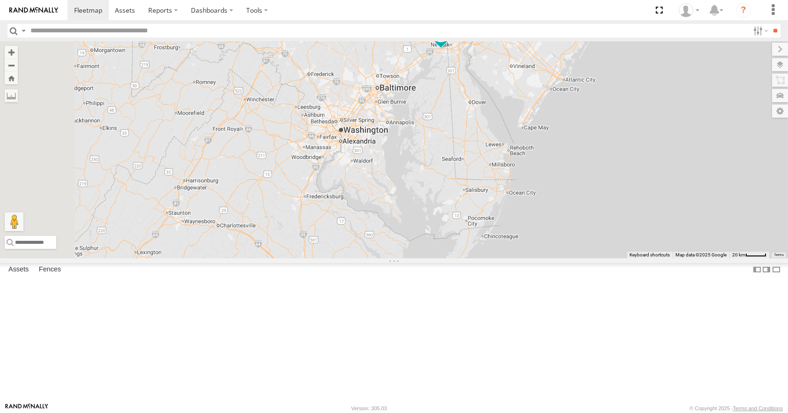
drag, startPoint x: 489, startPoint y: 101, endPoint x: 510, endPoint y: 135, distance: 39.5
click at [510, 135] on div "35 14 08 03 04 11" at bounding box center [394, 149] width 788 height 217
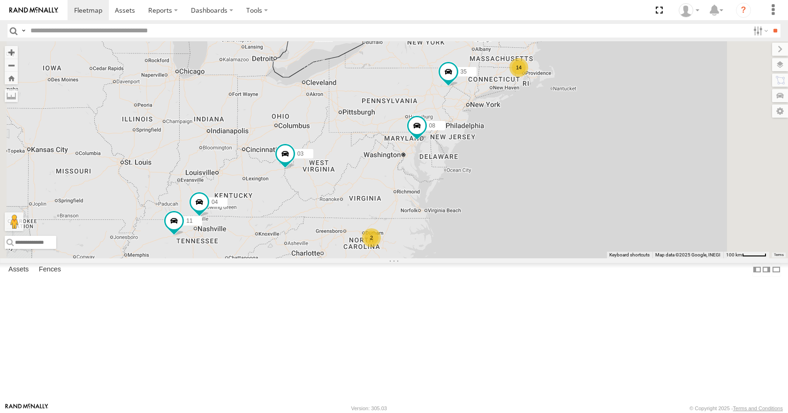
drag, startPoint x: 521, startPoint y: 247, endPoint x: 474, endPoint y: 239, distance: 48.1
click at [474, 239] on div "14 35 14 08 04 11 2 03" at bounding box center [394, 149] width 788 height 217
click at [471, 229] on div "14 35 14 08 04 11 2 03" at bounding box center [394, 149] width 788 height 217
click at [472, 209] on div "14 35 14 08 04 11 2 03" at bounding box center [394, 149] width 788 height 217
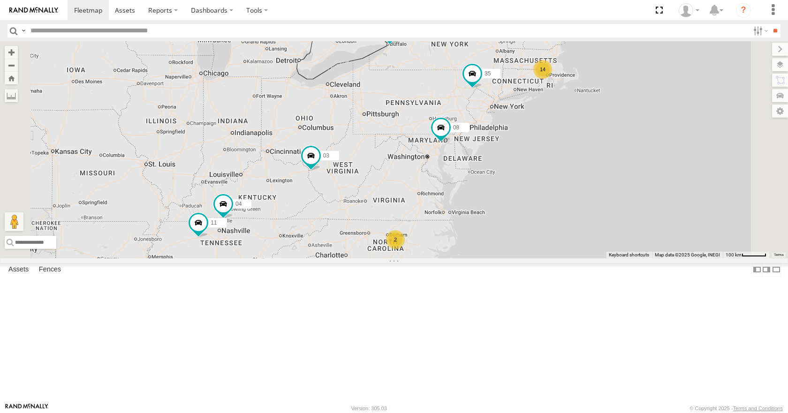
drag, startPoint x: 556, startPoint y: 189, endPoint x: 528, endPoint y: 181, distance: 28.4
click at [528, 181] on div "14 35 14 08 04 11 2 03" at bounding box center [394, 149] width 788 height 217
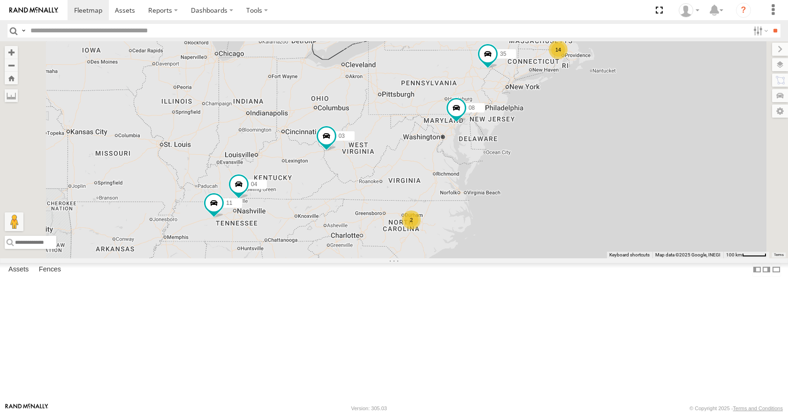
drag, startPoint x: 527, startPoint y: 159, endPoint x: 544, endPoint y: 139, distance: 26.6
click at [544, 139] on div "14 35 14 08 04 11 2 03" at bounding box center [394, 149] width 788 height 217
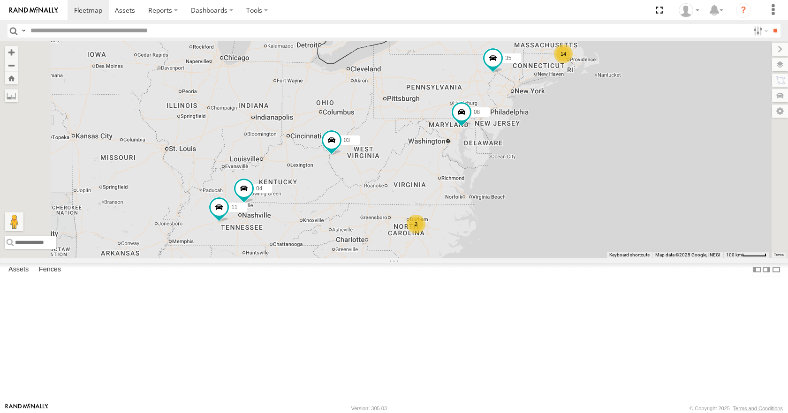
drag, startPoint x: 545, startPoint y: 166, endPoint x: 551, endPoint y: 171, distance: 8.4
click at [551, 171] on div "14 35 14 08 04 11 2 03" at bounding box center [394, 149] width 788 height 217
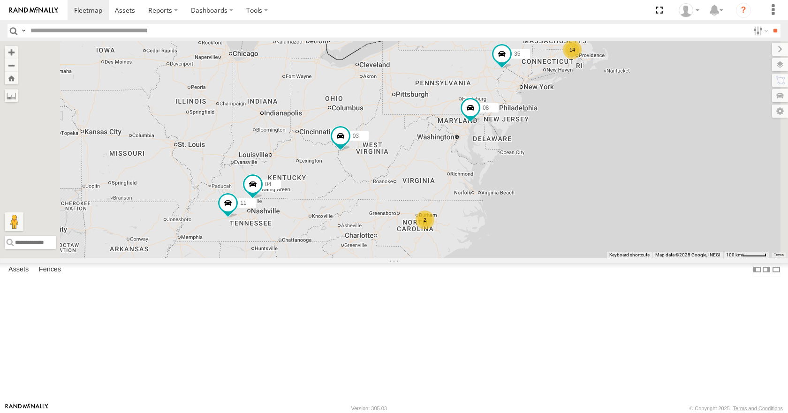
drag, startPoint x: 552, startPoint y: 146, endPoint x: 562, endPoint y: 140, distance: 11.4
click at [562, 140] on div "14 35 14 08 04 11 2 03" at bounding box center [394, 149] width 788 height 217
